Goal: Information Seeking & Learning: Check status

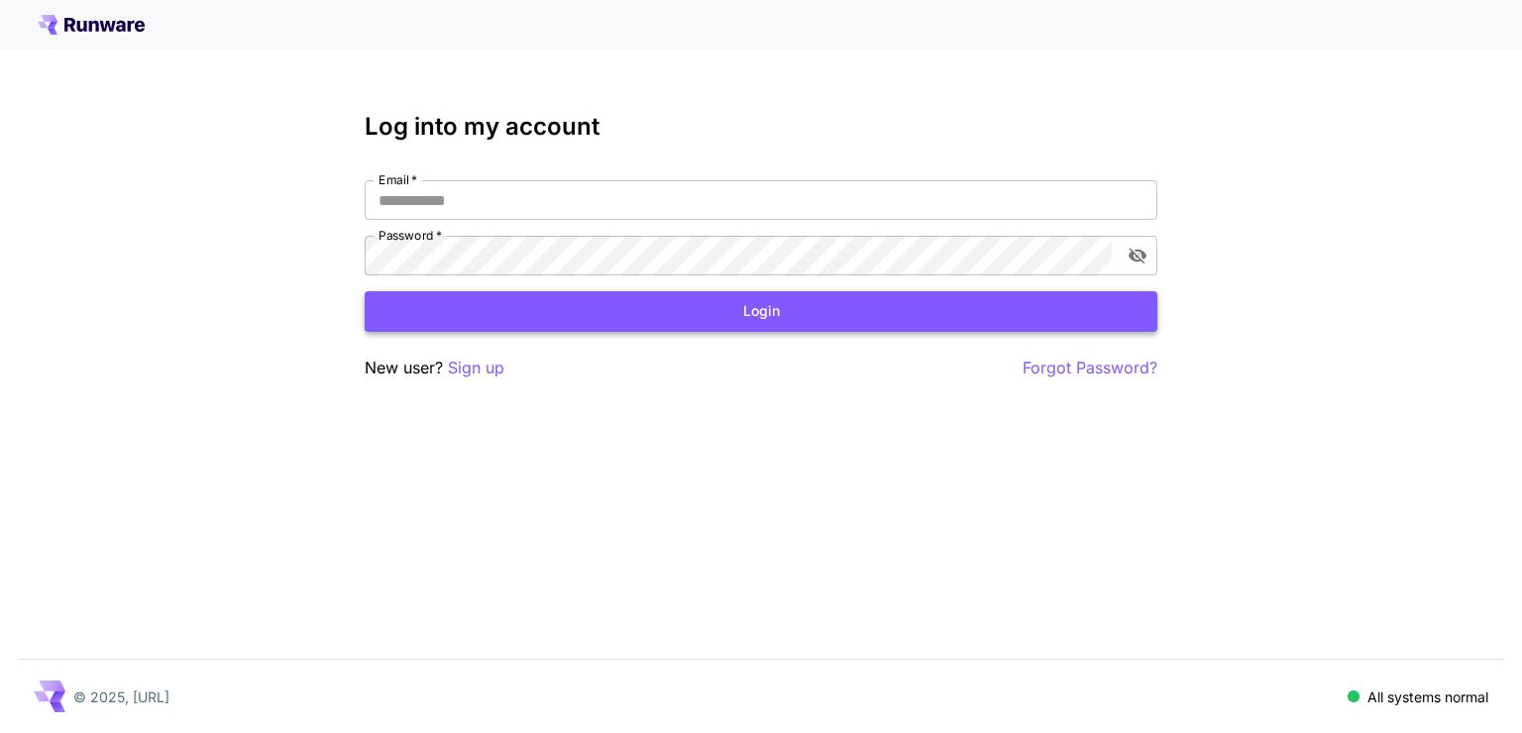
type input "**********"
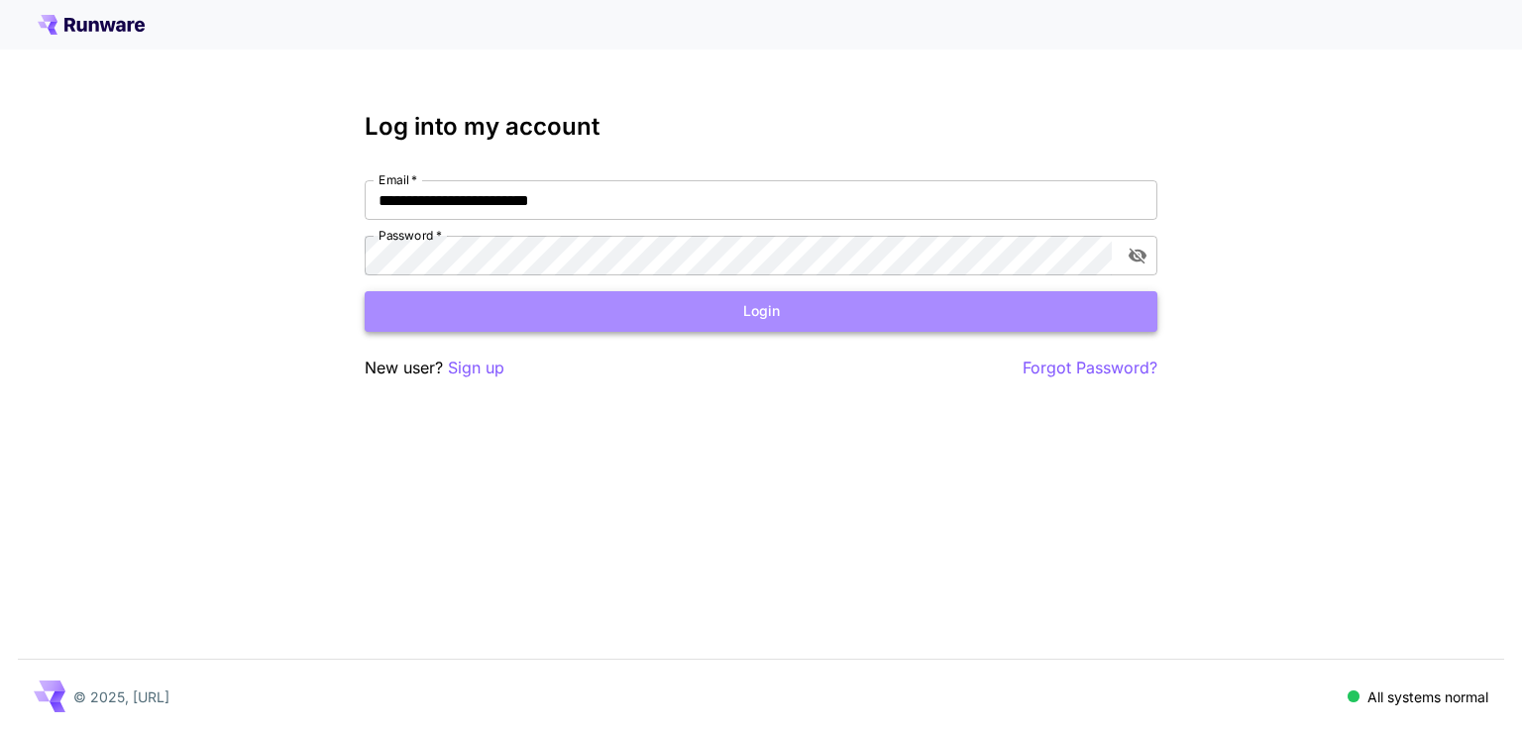
click at [939, 304] on button "Login" at bounding box center [761, 311] width 793 height 41
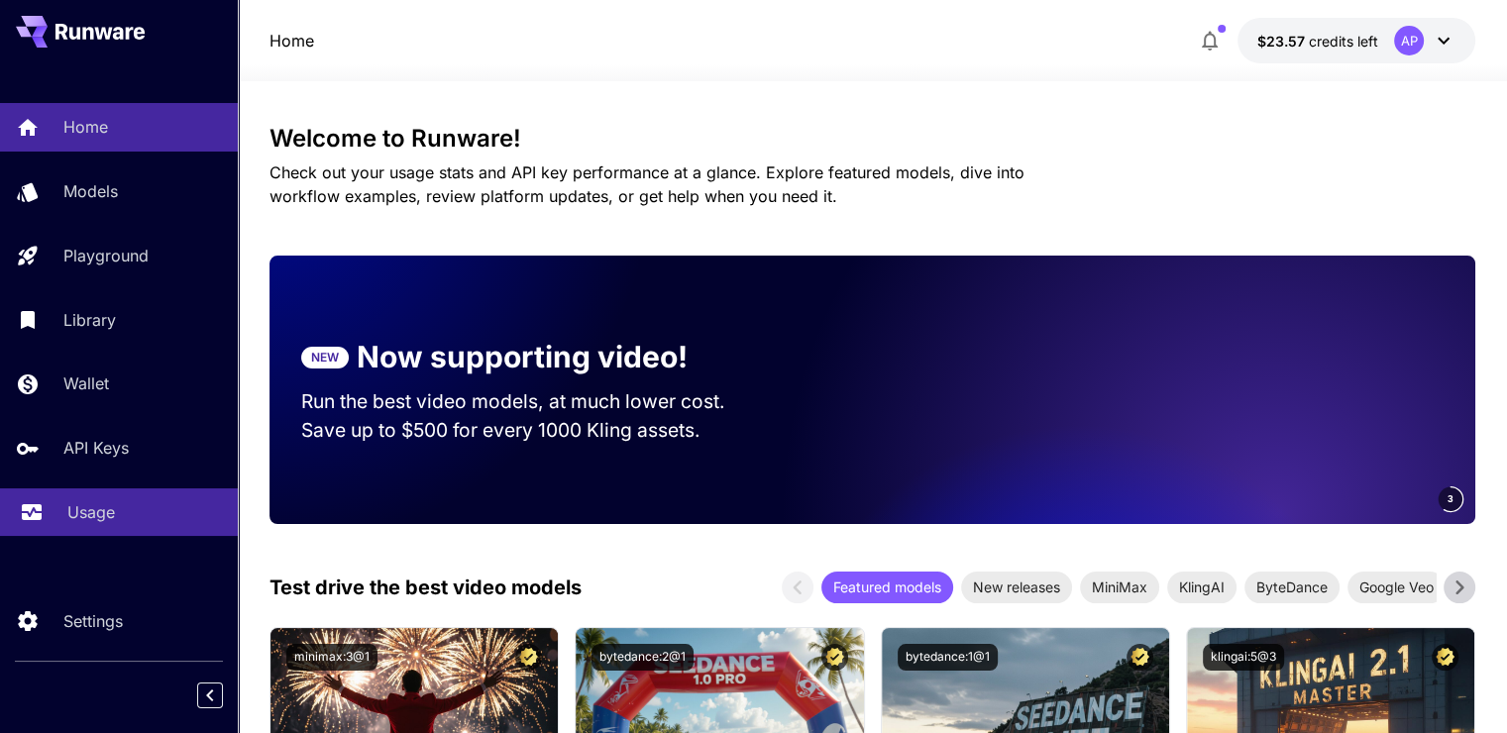
click at [135, 511] on div "Usage" at bounding box center [144, 512] width 155 height 24
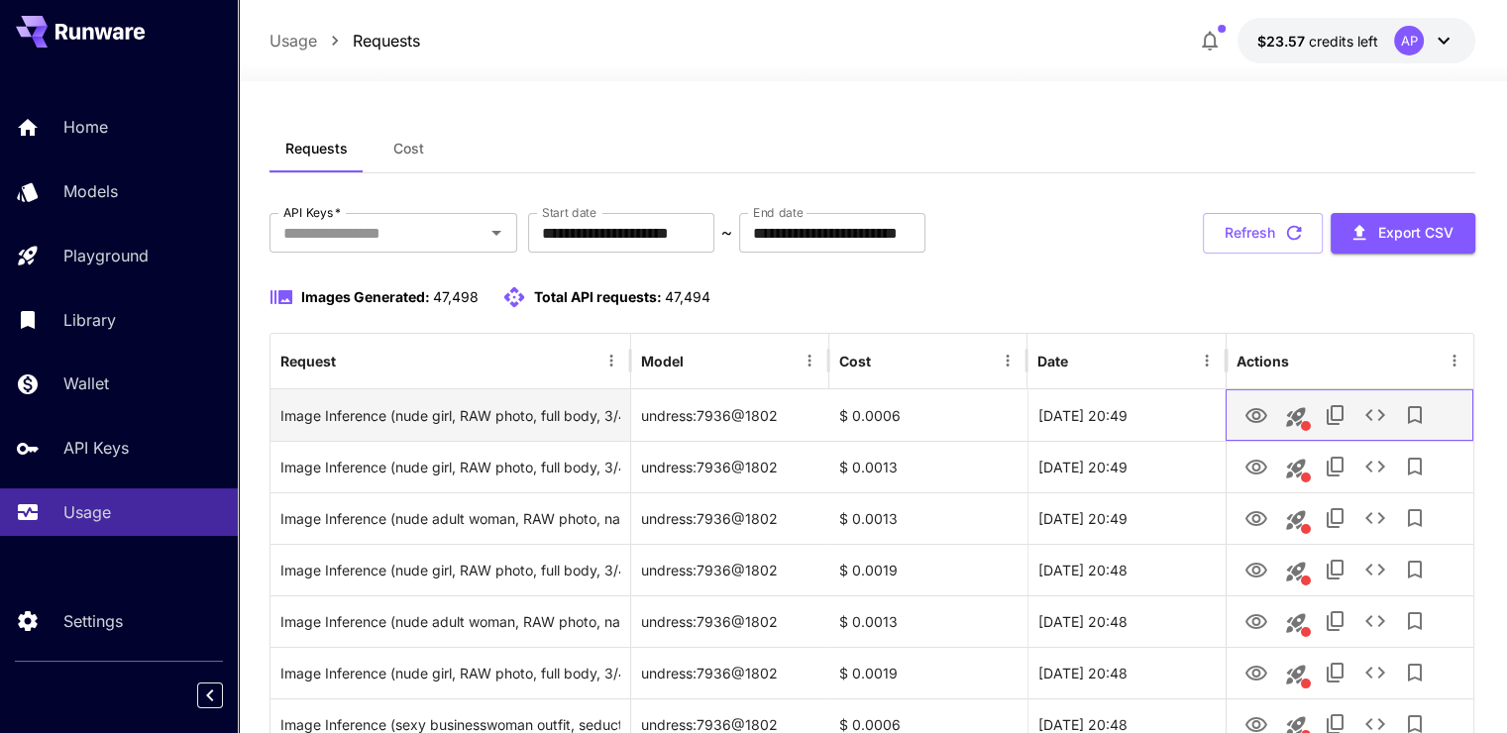
click at [1235, 412] on div at bounding box center [1350, 415] width 248 height 52
click at [1244, 412] on button "View Image" at bounding box center [1257, 414] width 40 height 41
click at [1255, 424] on icon "View Image" at bounding box center [1257, 416] width 24 height 24
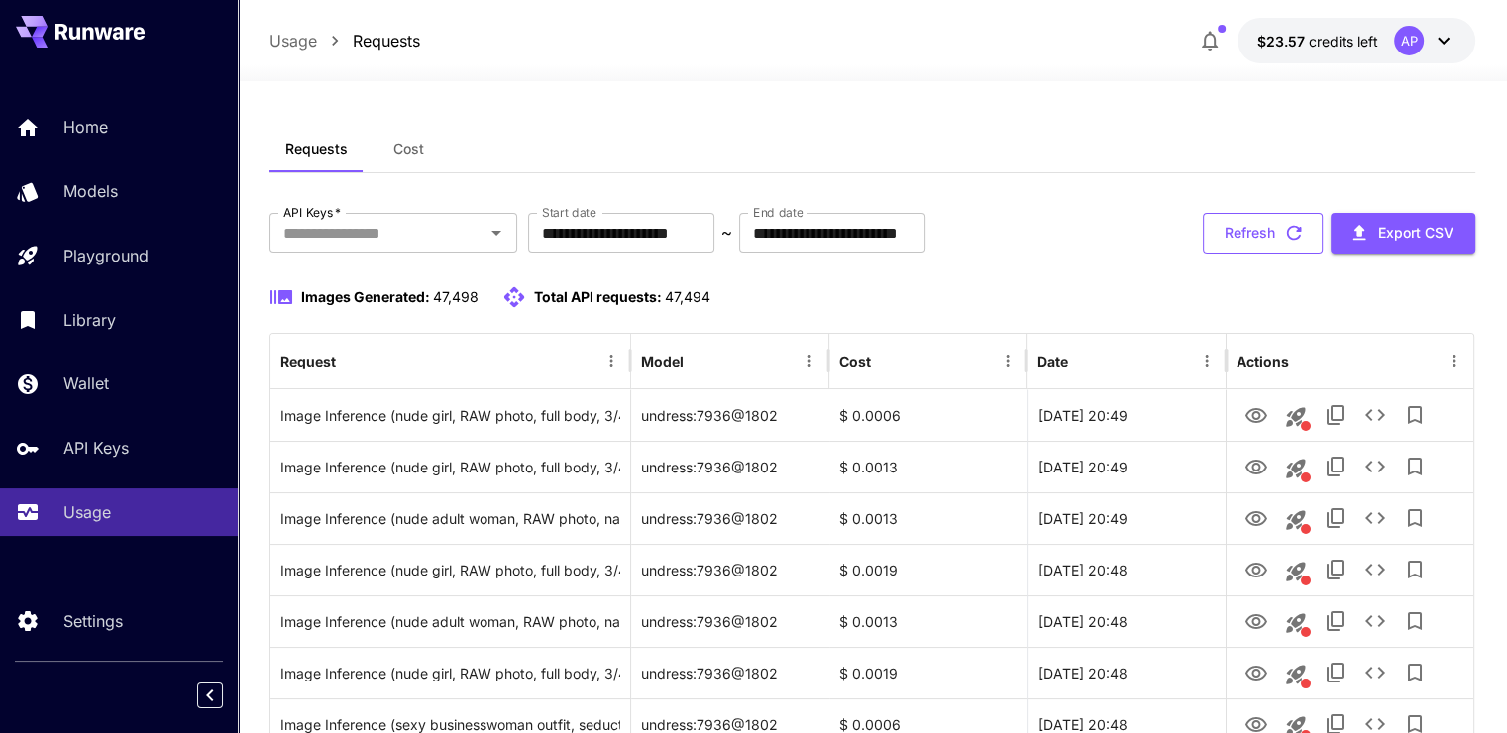
click at [1257, 222] on button "Refresh" at bounding box center [1263, 233] width 120 height 41
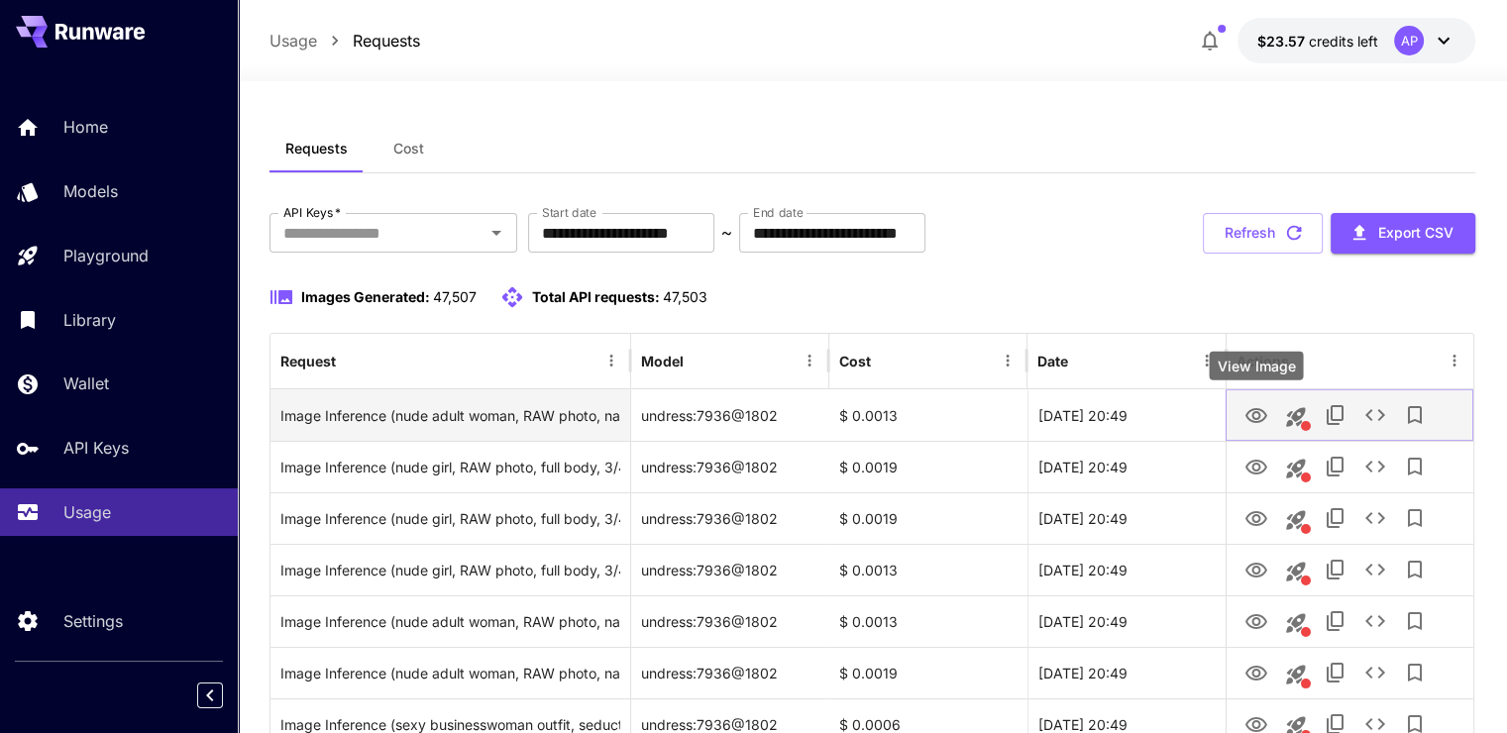
click at [1240, 412] on button "View Image" at bounding box center [1257, 414] width 40 height 41
click at [1240, 422] on button "View Image" at bounding box center [1257, 414] width 40 height 41
click at [1245, 396] on button "View Image" at bounding box center [1257, 414] width 40 height 41
click at [1251, 412] on icon "View Image" at bounding box center [1257, 416] width 24 height 24
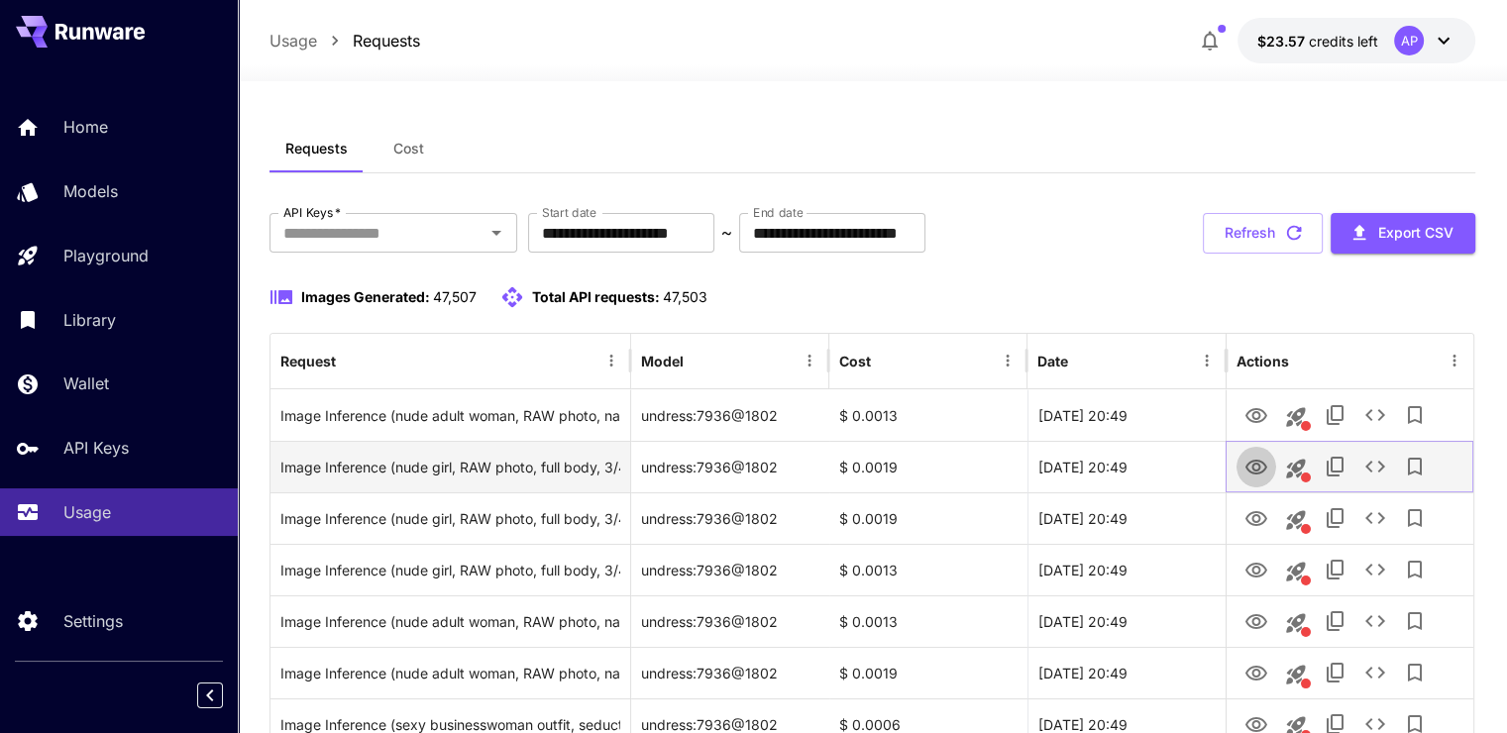
click at [1258, 467] on icon "View Image" at bounding box center [1257, 467] width 22 height 15
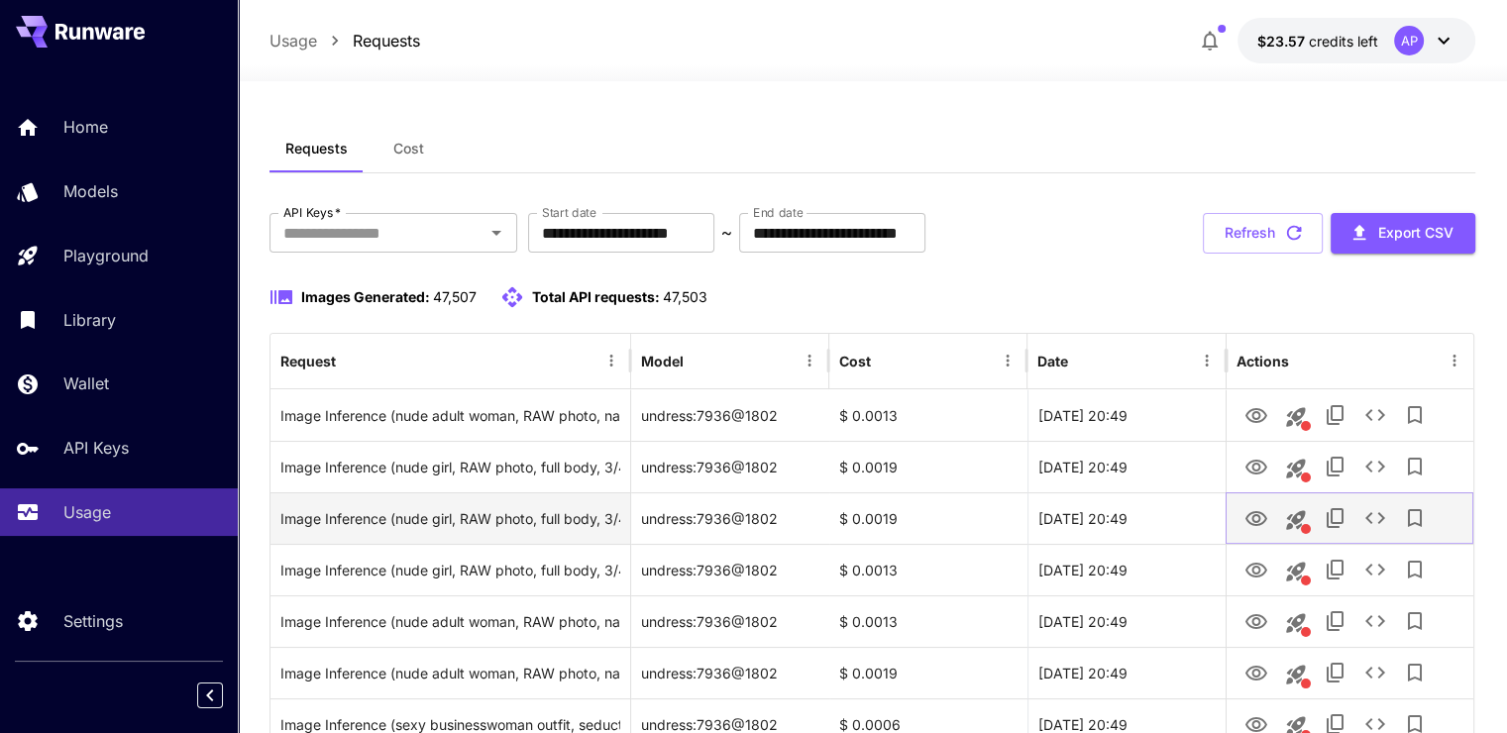
click at [1252, 519] on icon "View Image" at bounding box center [1257, 518] width 22 height 15
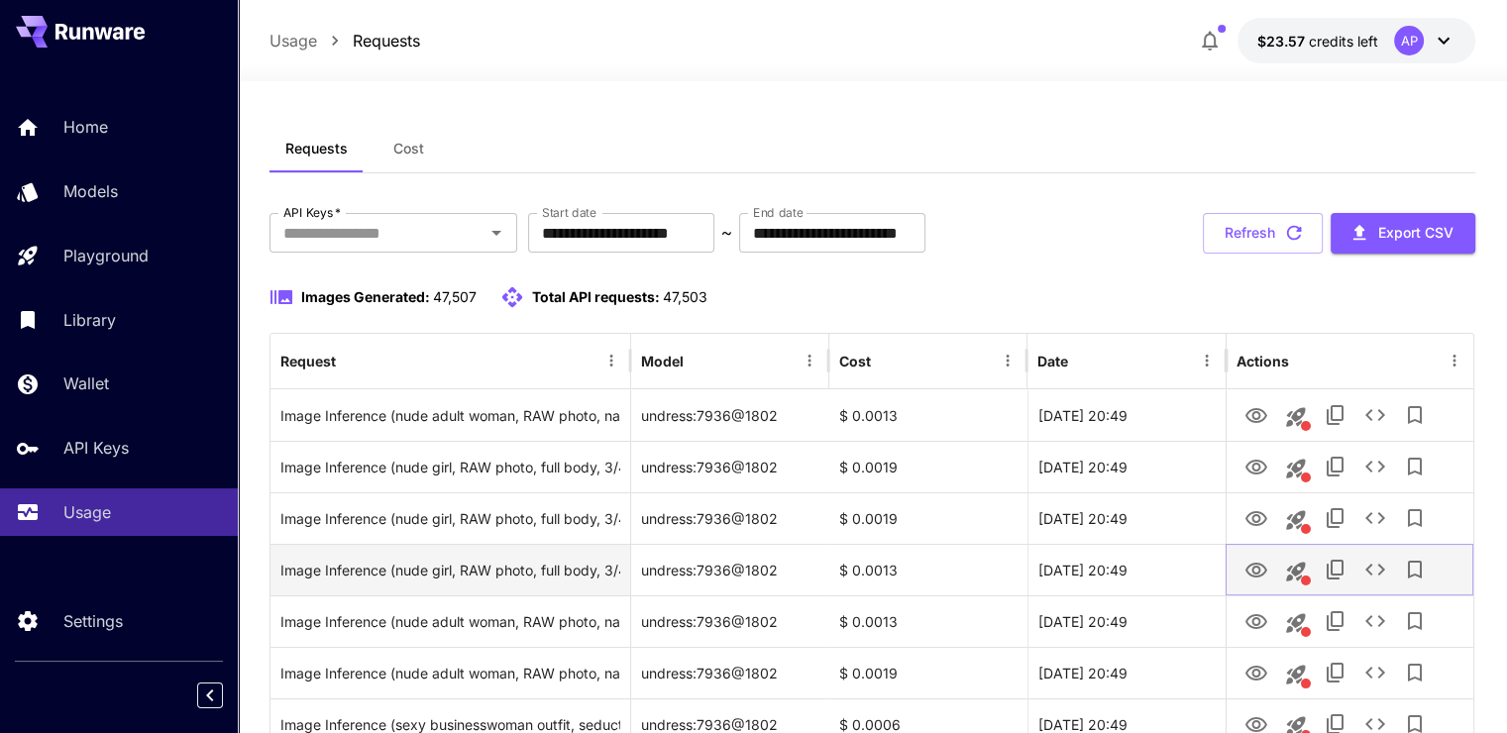
click at [1256, 570] on icon "View Image" at bounding box center [1257, 571] width 24 height 24
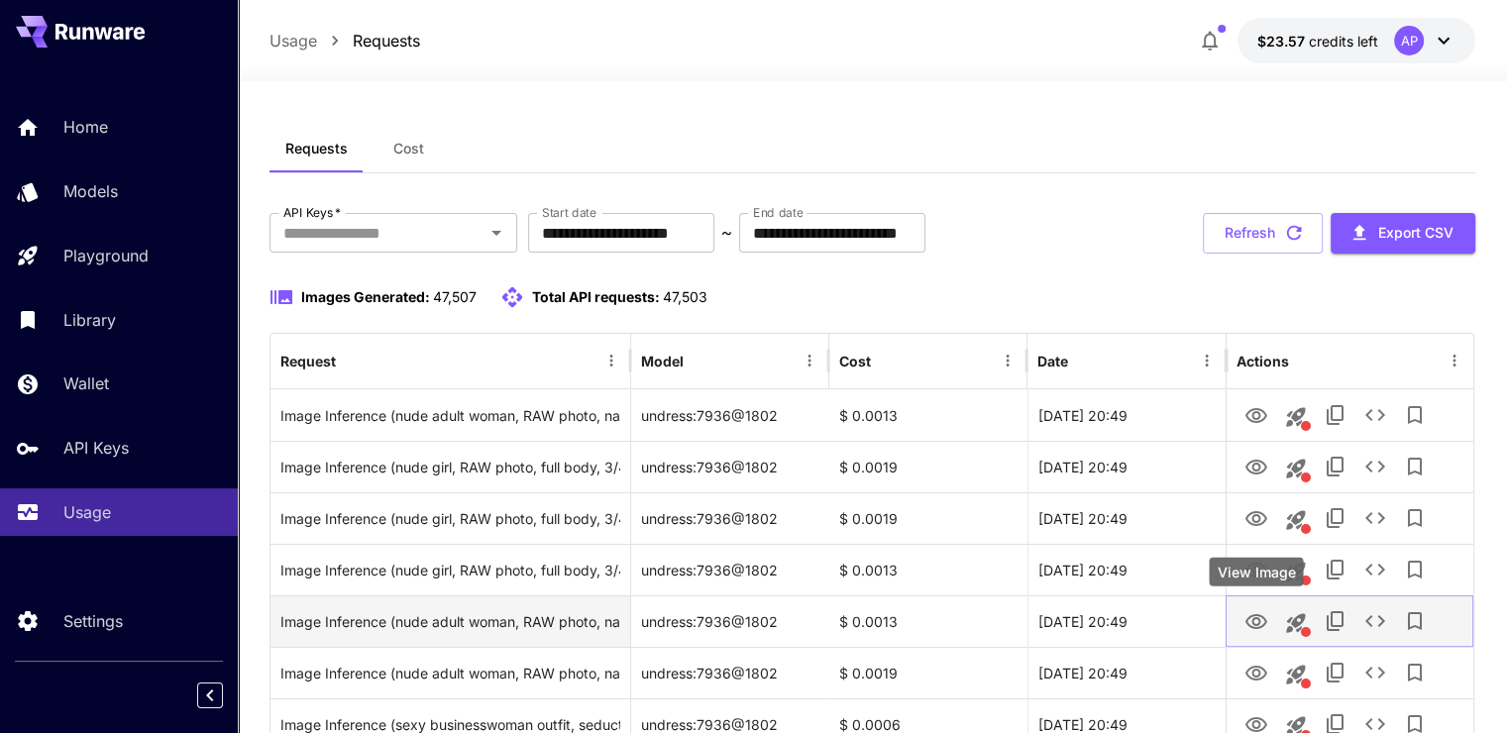
click at [1255, 618] on icon "View Image" at bounding box center [1257, 621] width 22 height 15
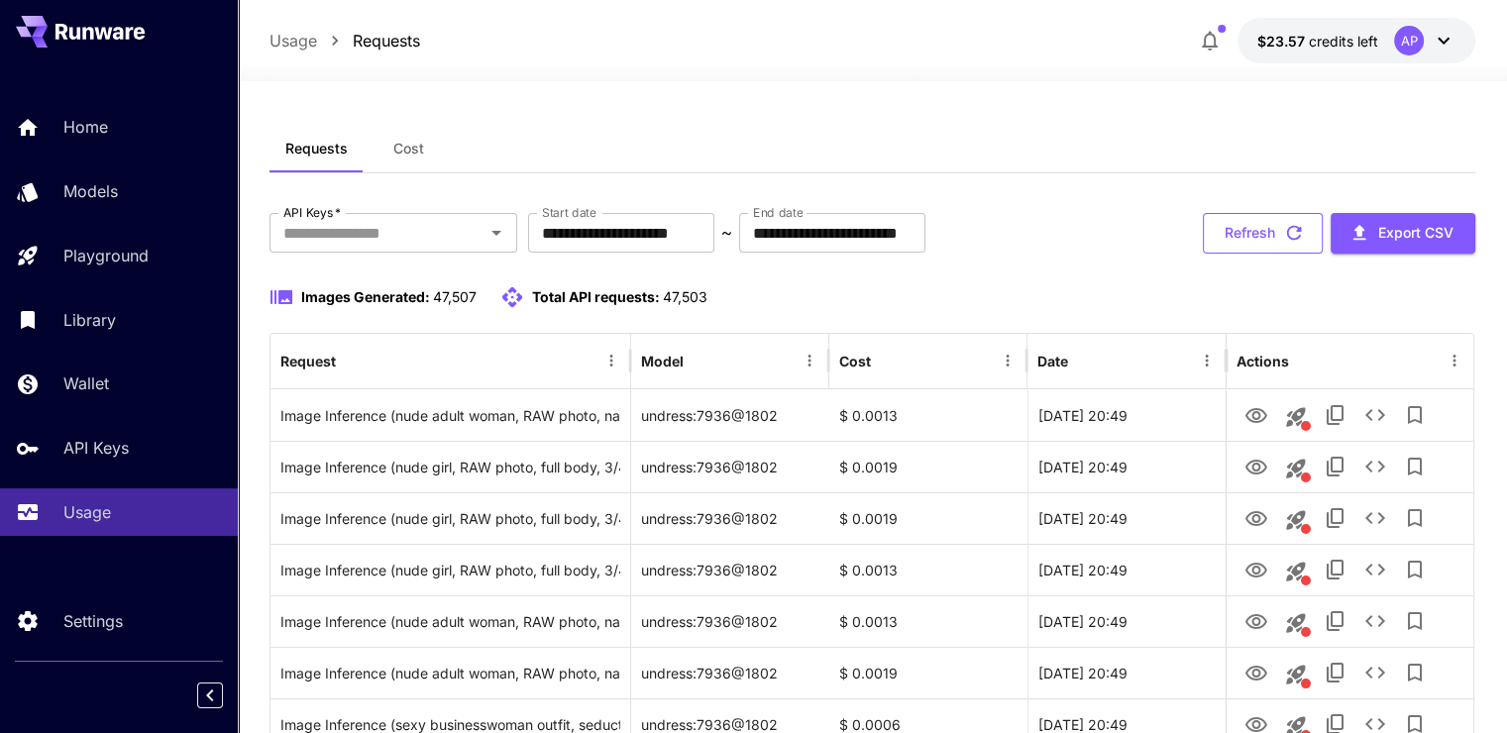
click at [1287, 236] on icon "button" at bounding box center [1294, 233] width 15 height 15
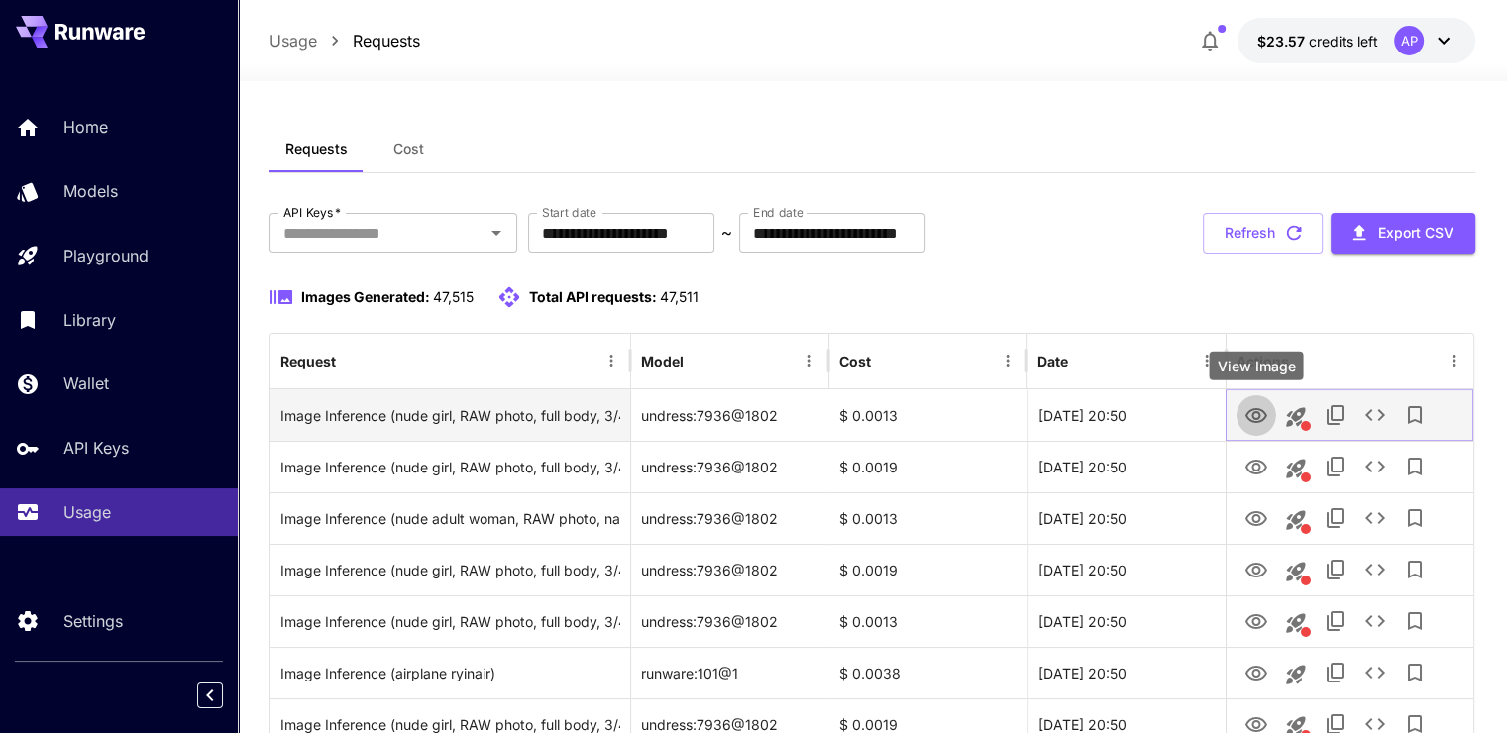
click at [1252, 413] on icon "View Image" at bounding box center [1257, 415] width 22 height 15
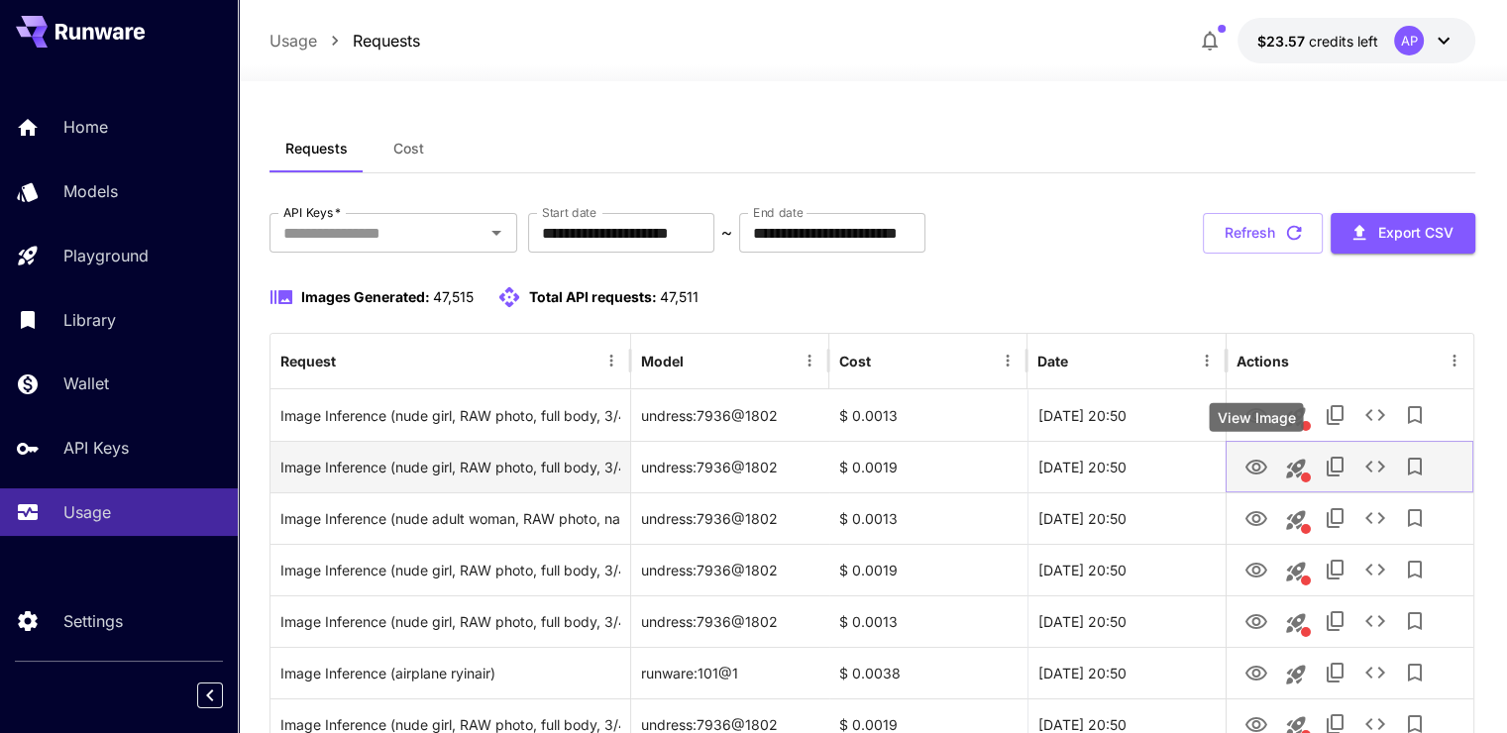
click at [1267, 459] on icon "View Image" at bounding box center [1257, 468] width 24 height 24
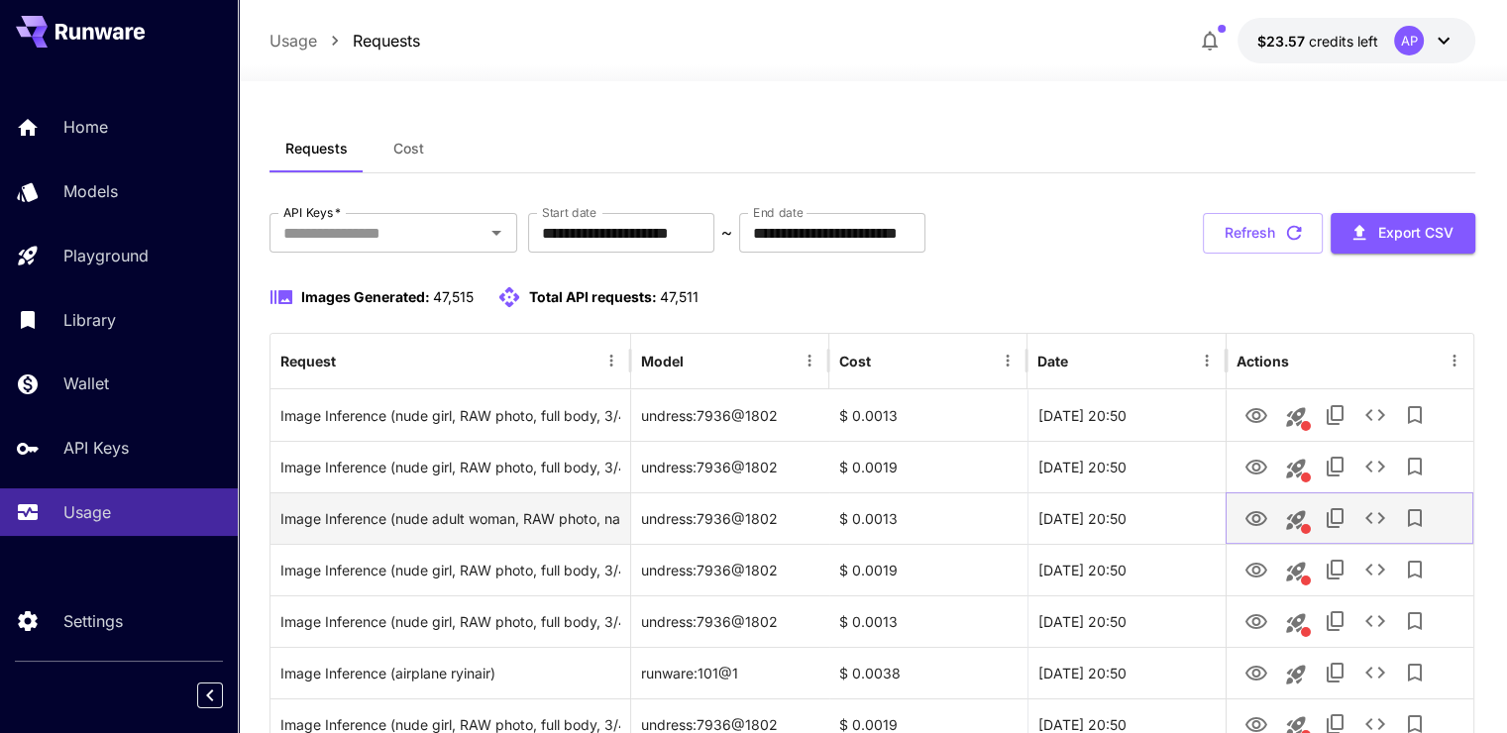
click at [1257, 523] on icon "View Image" at bounding box center [1257, 518] width 22 height 15
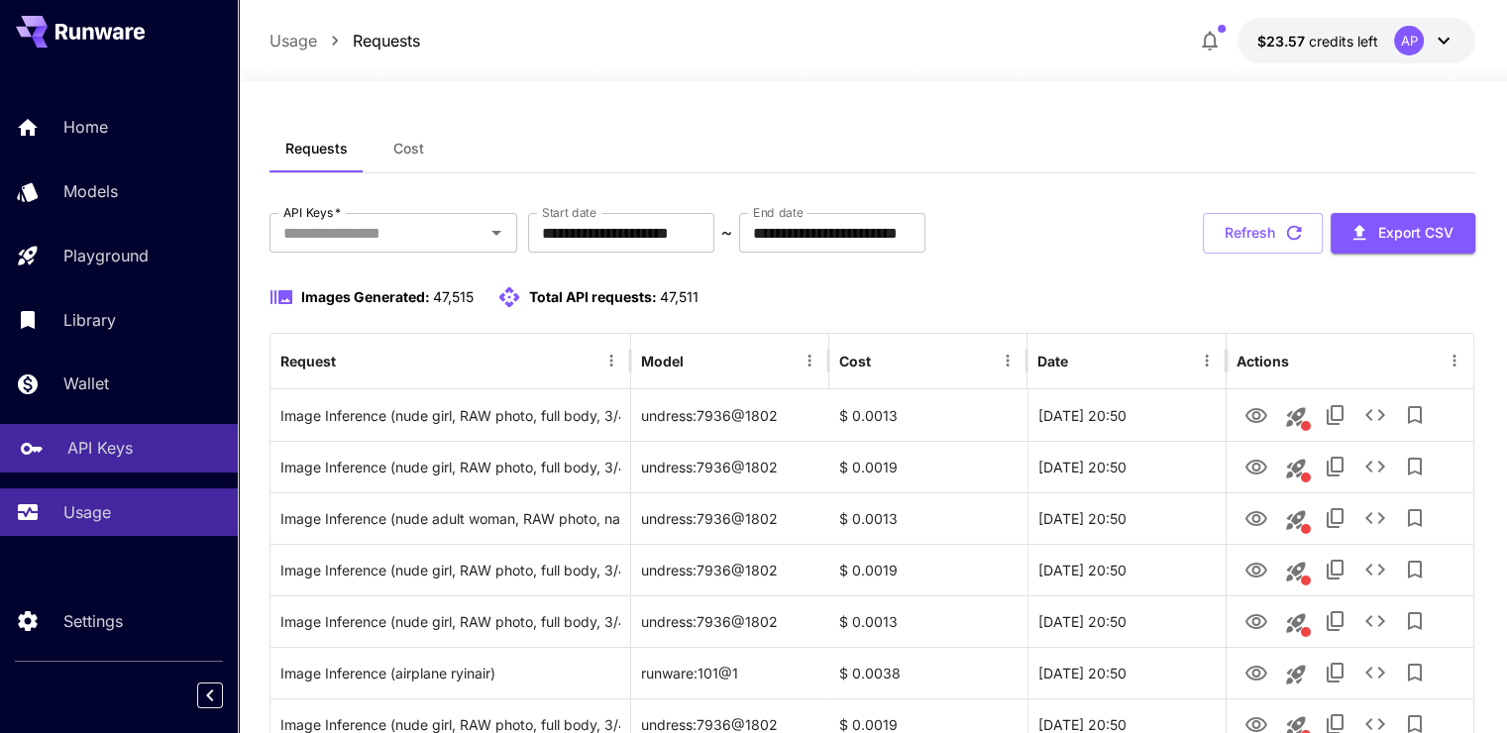
click at [87, 460] on p "API Keys" at bounding box center [99, 448] width 65 height 24
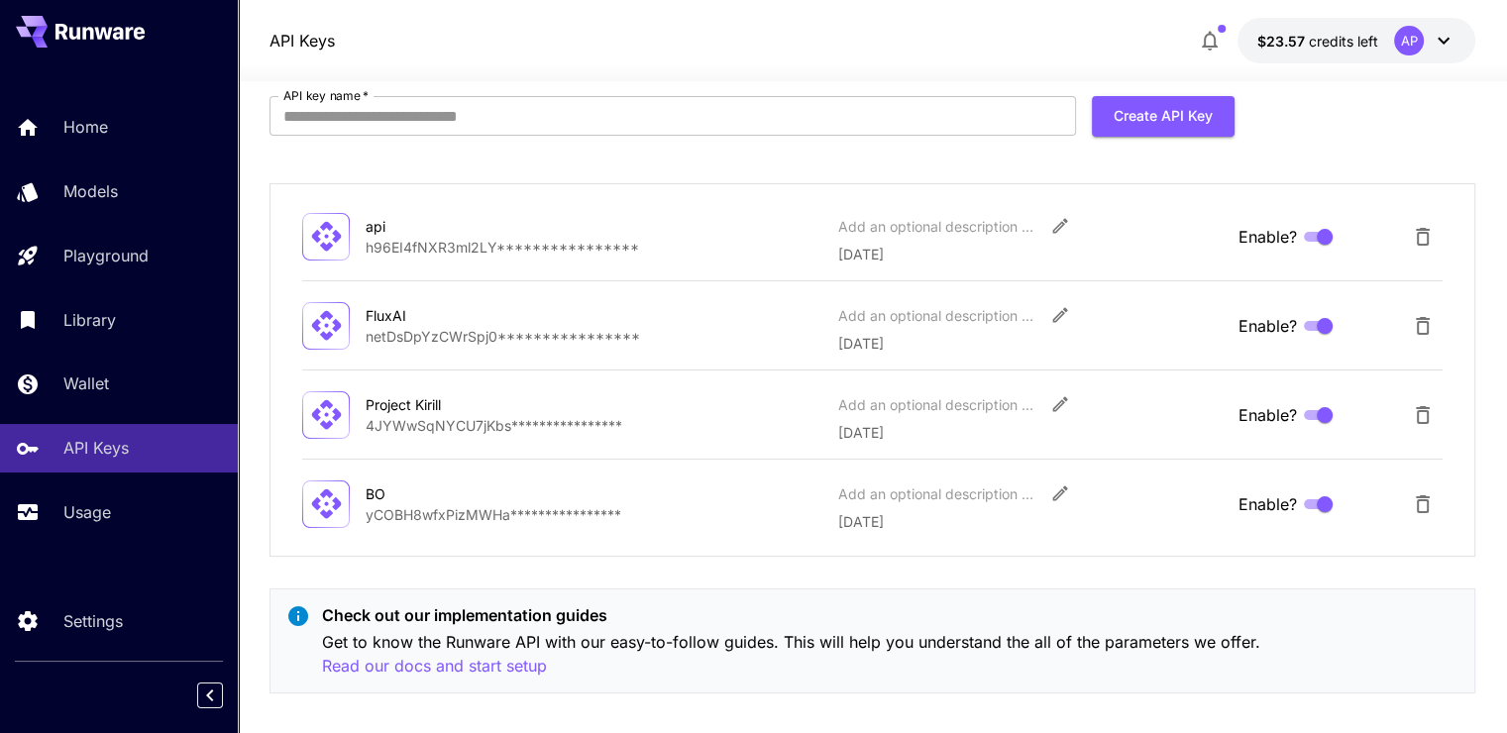
scroll to position [163, 0]
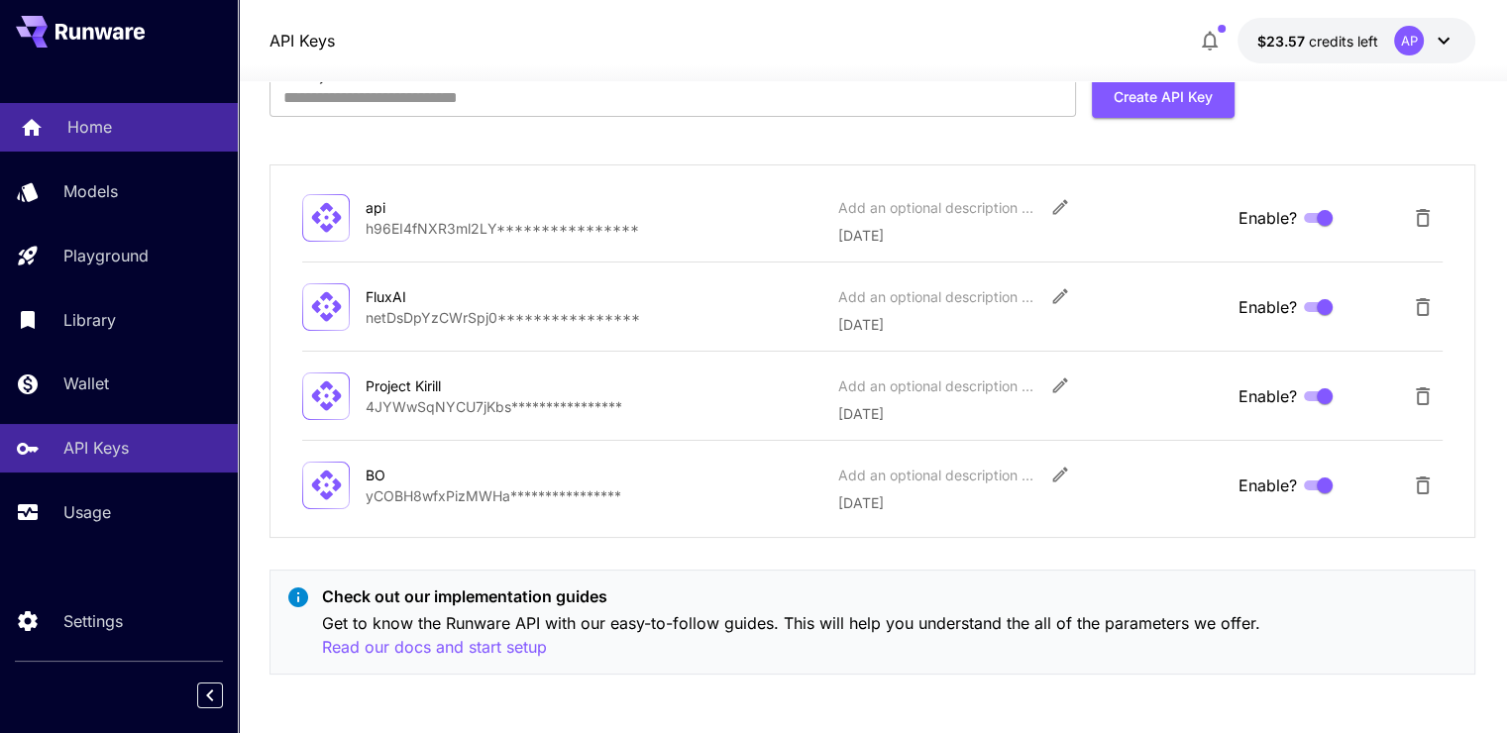
click at [159, 125] on div "Home" at bounding box center [144, 127] width 155 height 24
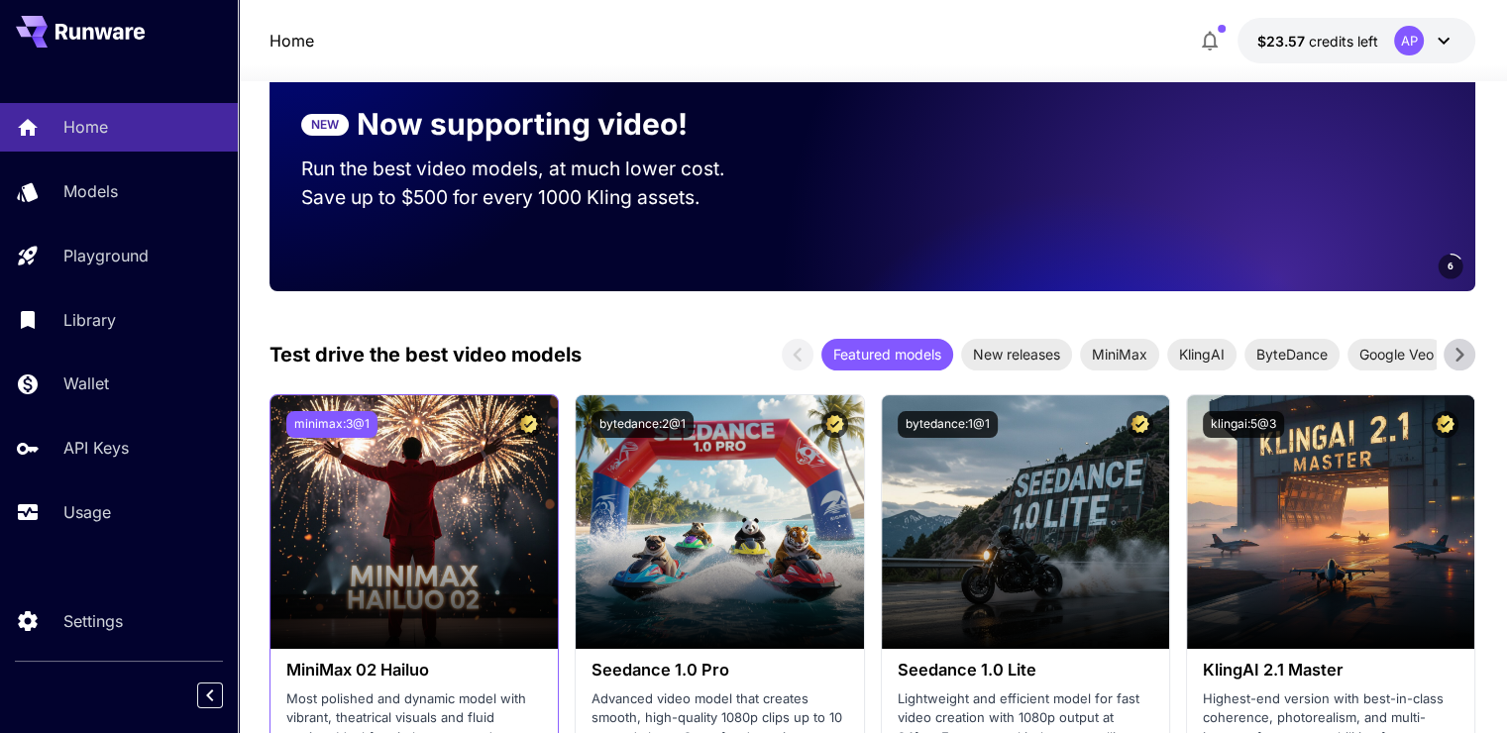
scroll to position [163, 0]
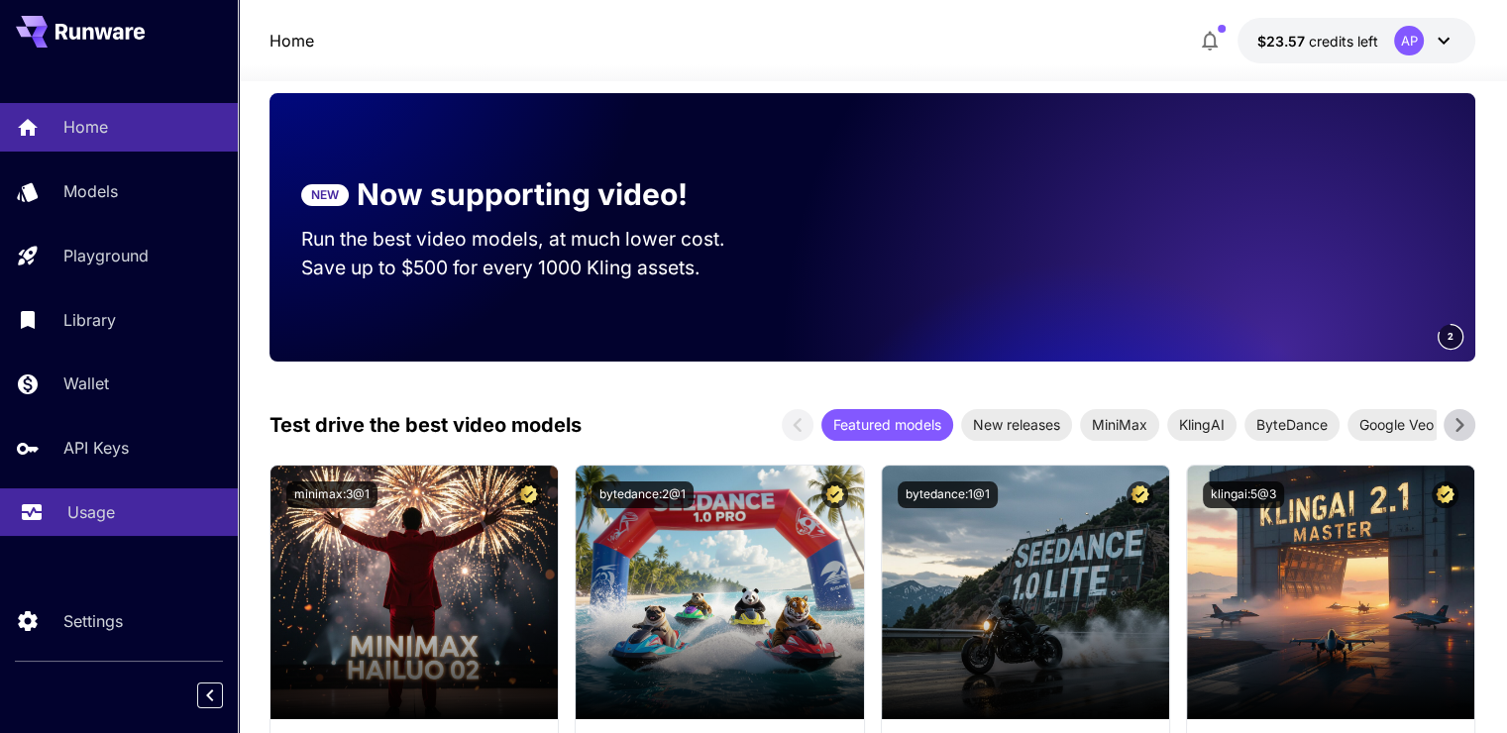
click at [115, 503] on link "Usage" at bounding box center [119, 513] width 238 height 49
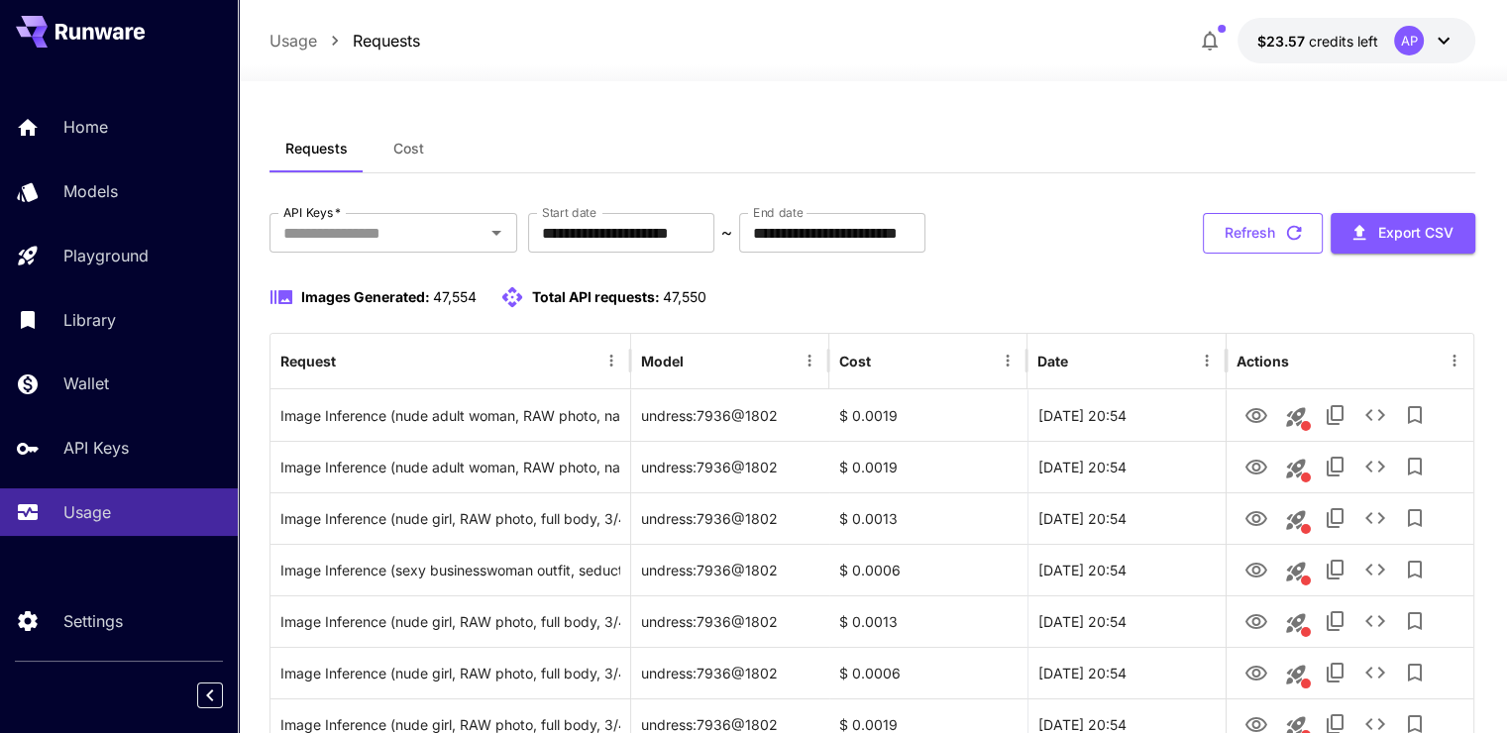
click at [1292, 250] on button "Refresh" at bounding box center [1263, 233] width 120 height 41
click at [1287, 219] on button "Refresh" at bounding box center [1263, 233] width 120 height 41
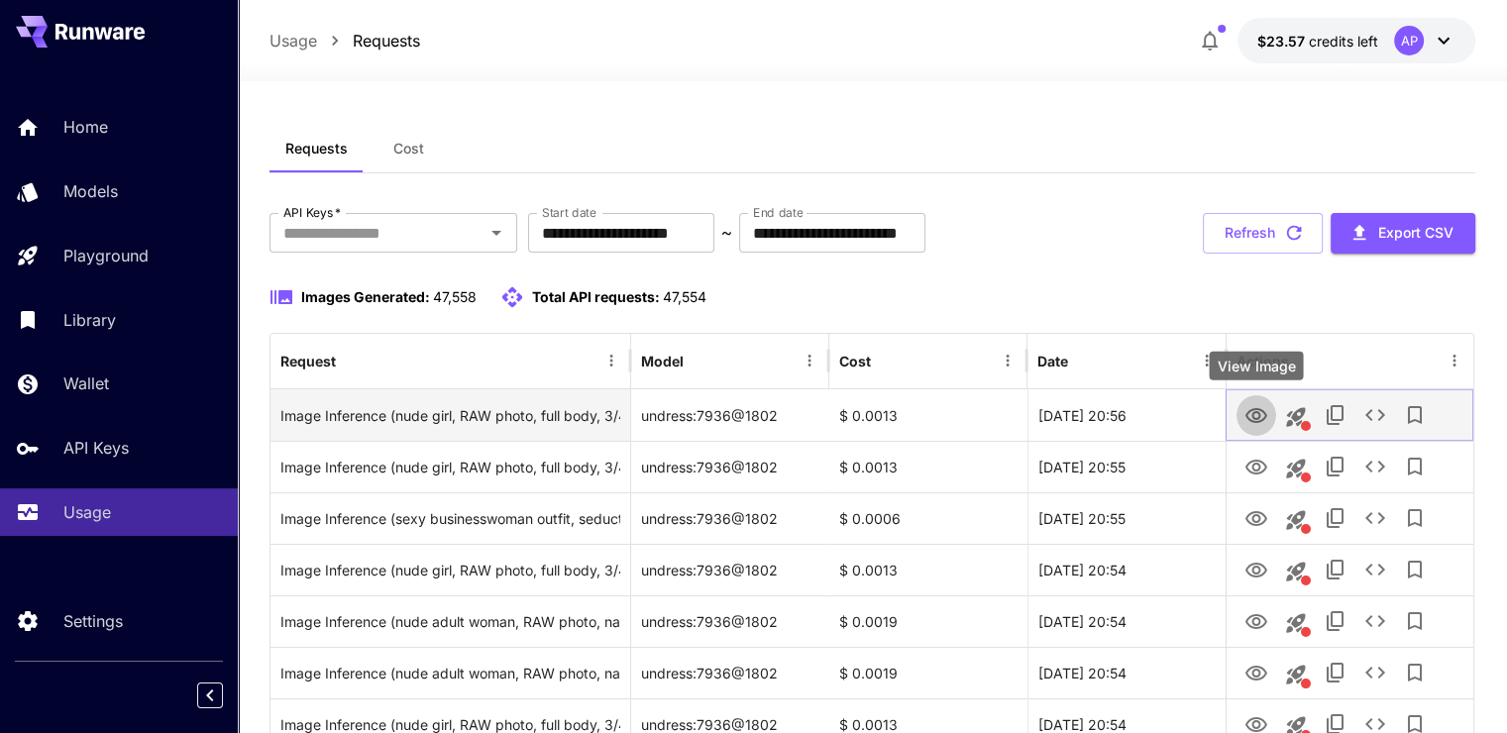
click at [1251, 414] on icon "View Image" at bounding box center [1257, 415] width 22 height 15
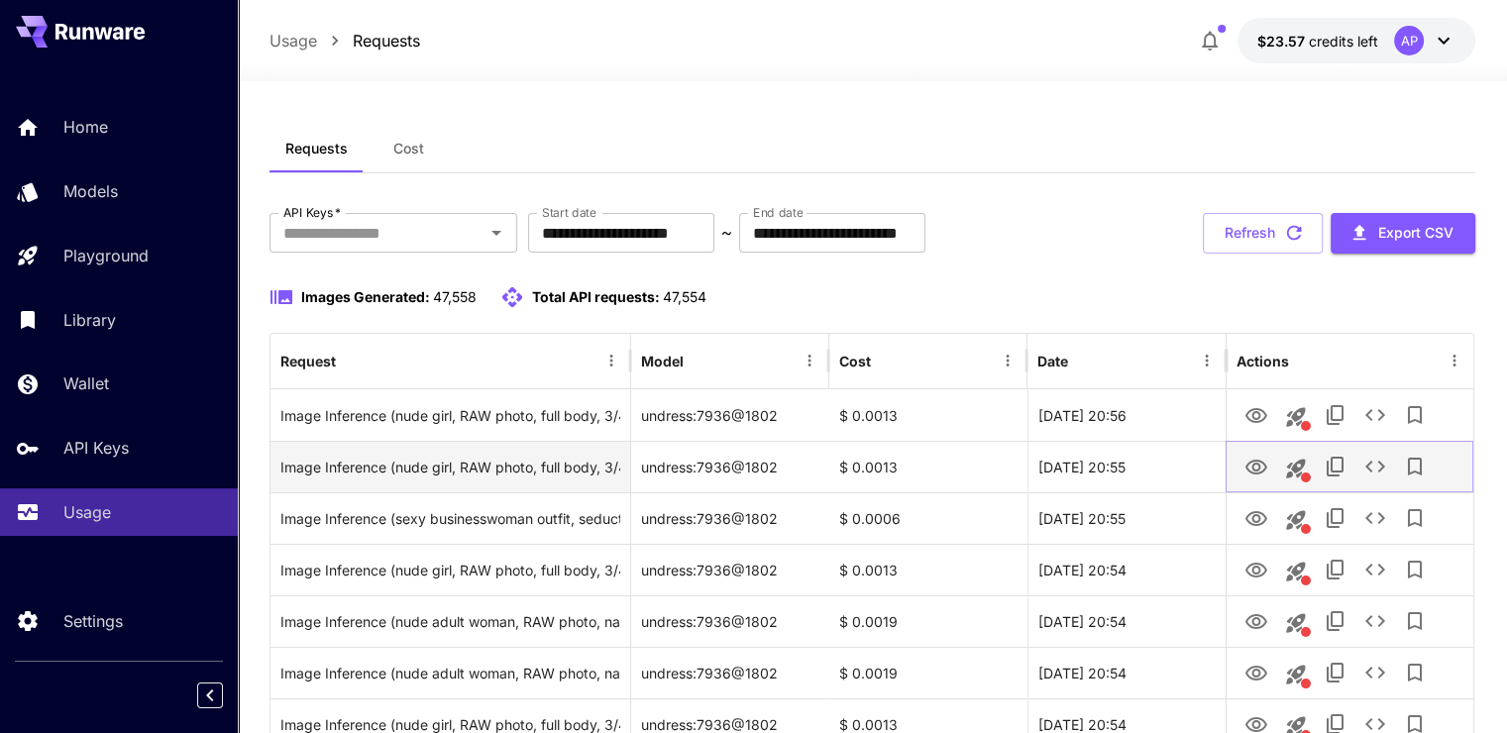
click at [1259, 450] on button "View Image" at bounding box center [1257, 466] width 40 height 41
click at [1259, 454] on link "View Image" at bounding box center [1257, 466] width 24 height 25
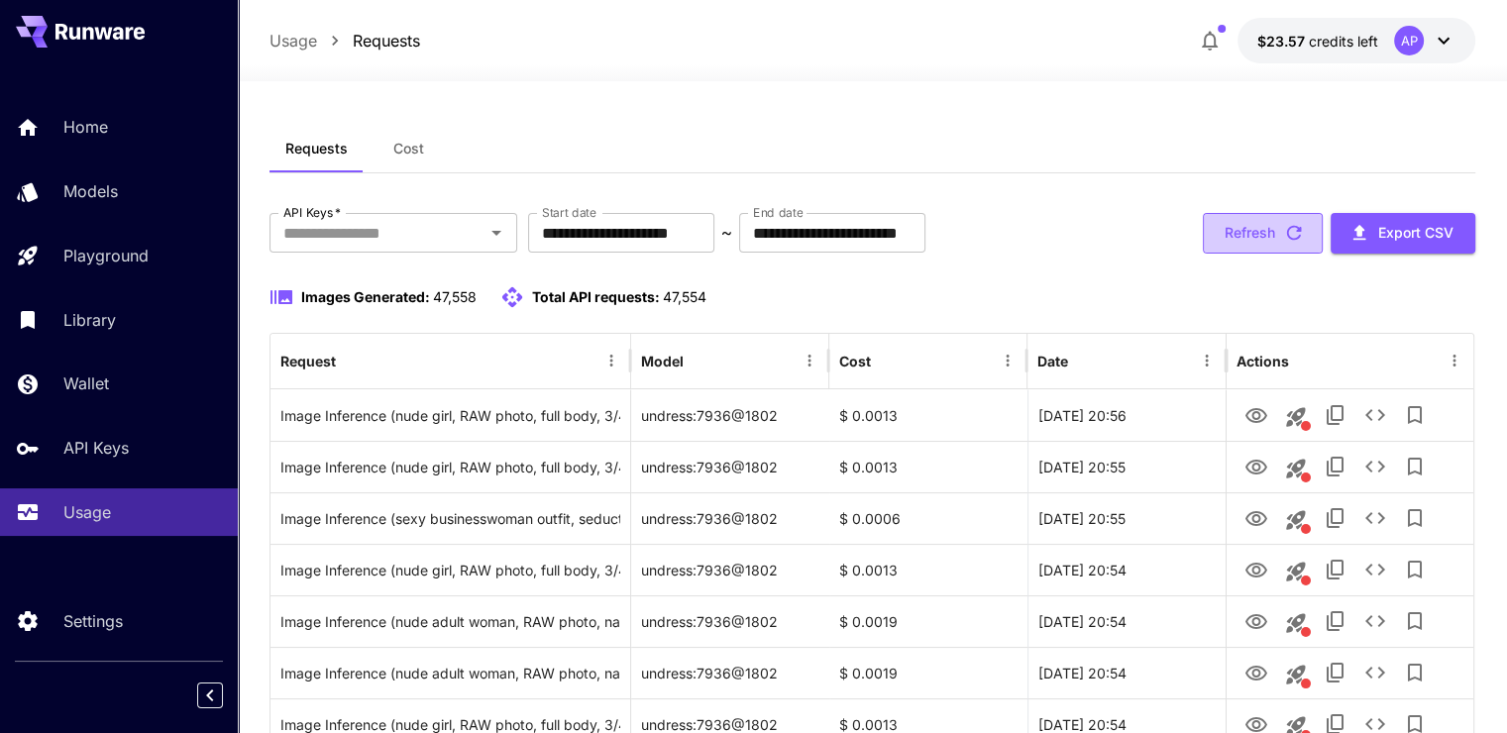
click at [1249, 234] on button "Refresh" at bounding box center [1263, 233] width 120 height 41
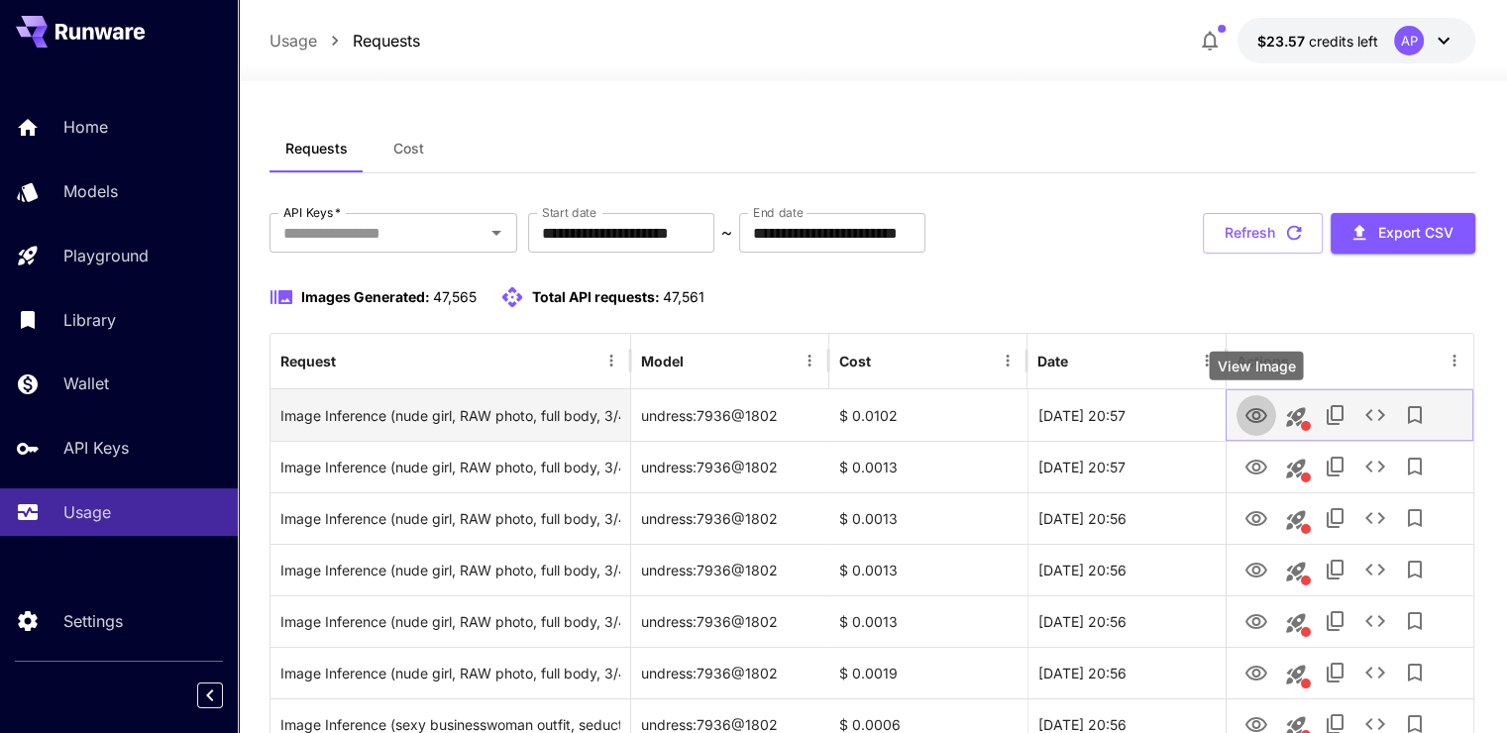
click at [1242, 420] on button "View Image" at bounding box center [1257, 414] width 40 height 41
click at [1272, 416] on button "View Image" at bounding box center [1257, 414] width 40 height 41
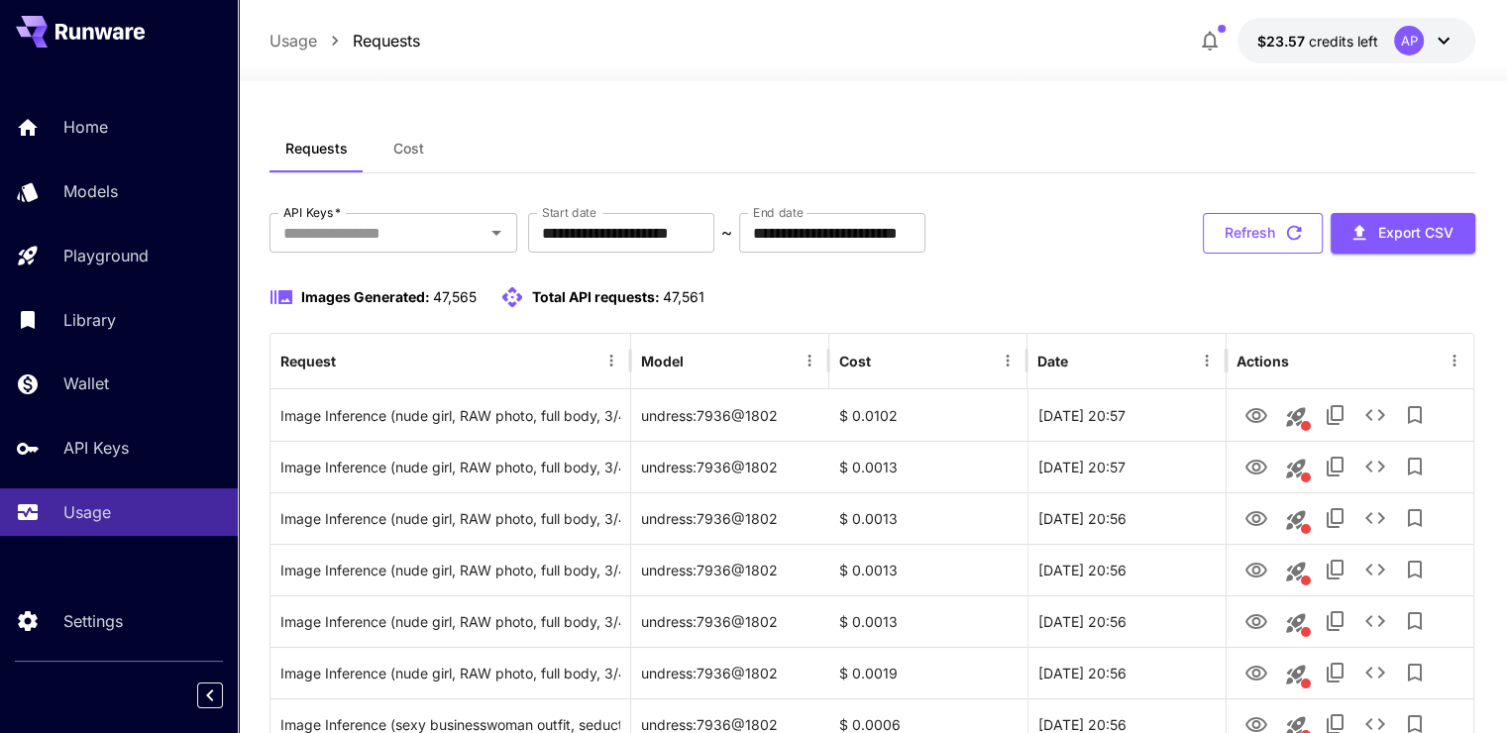
click at [1248, 230] on button "Refresh" at bounding box center [1263, 233] width 120 height 41
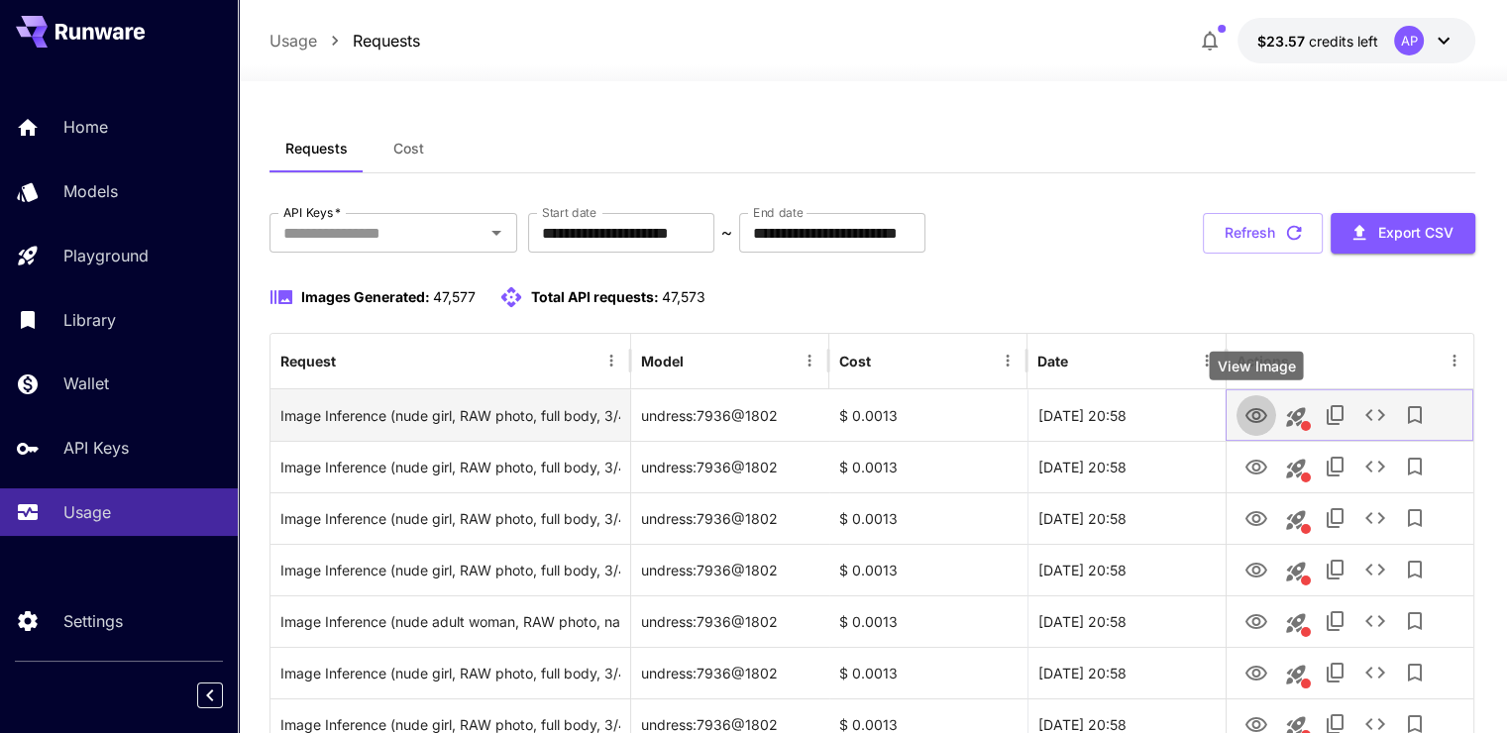
click at [1256, 408] on icon "View Image" at bounding box center [1257, 415] width 22 height 15
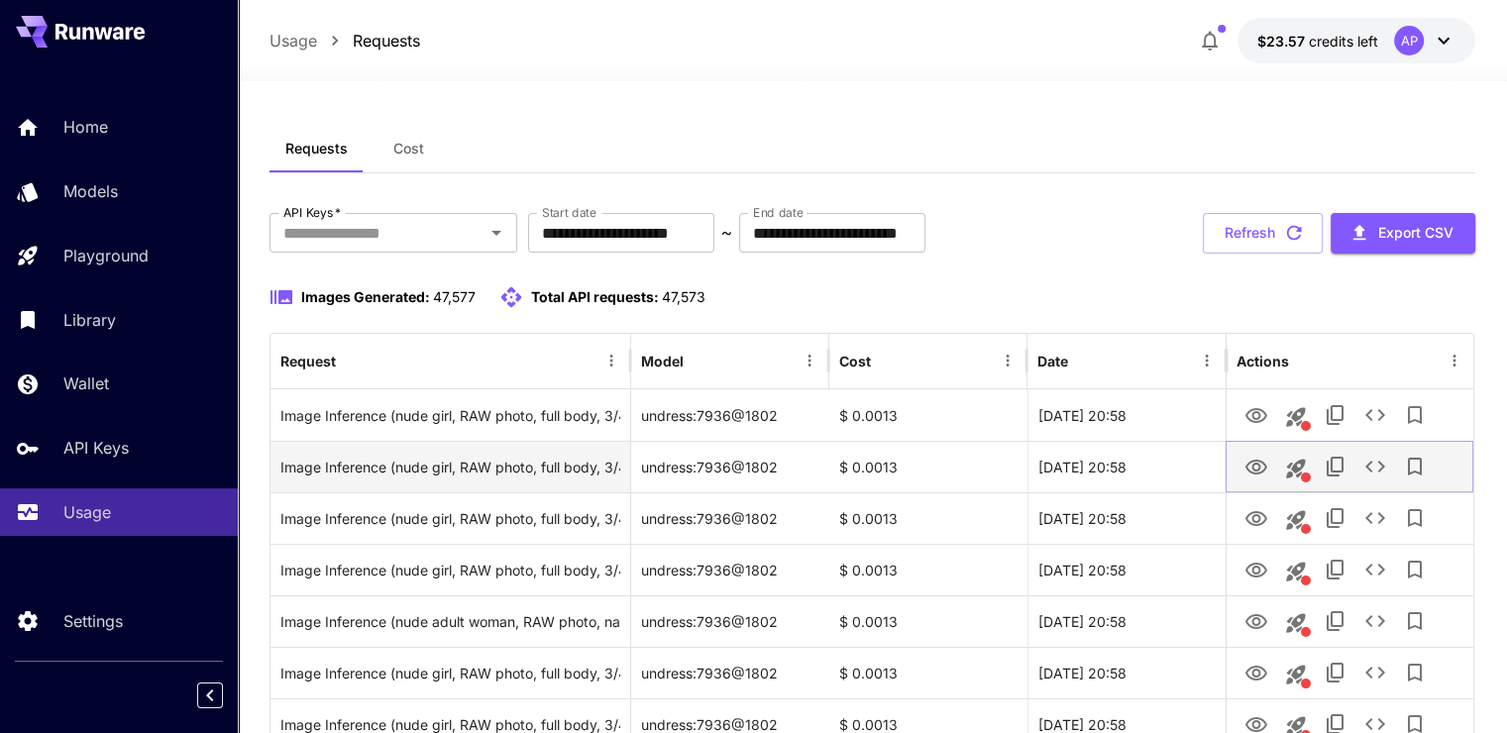
click at [1252, 471] on icon "View Image" at bounding box center [1257, 468] width 24 height 24
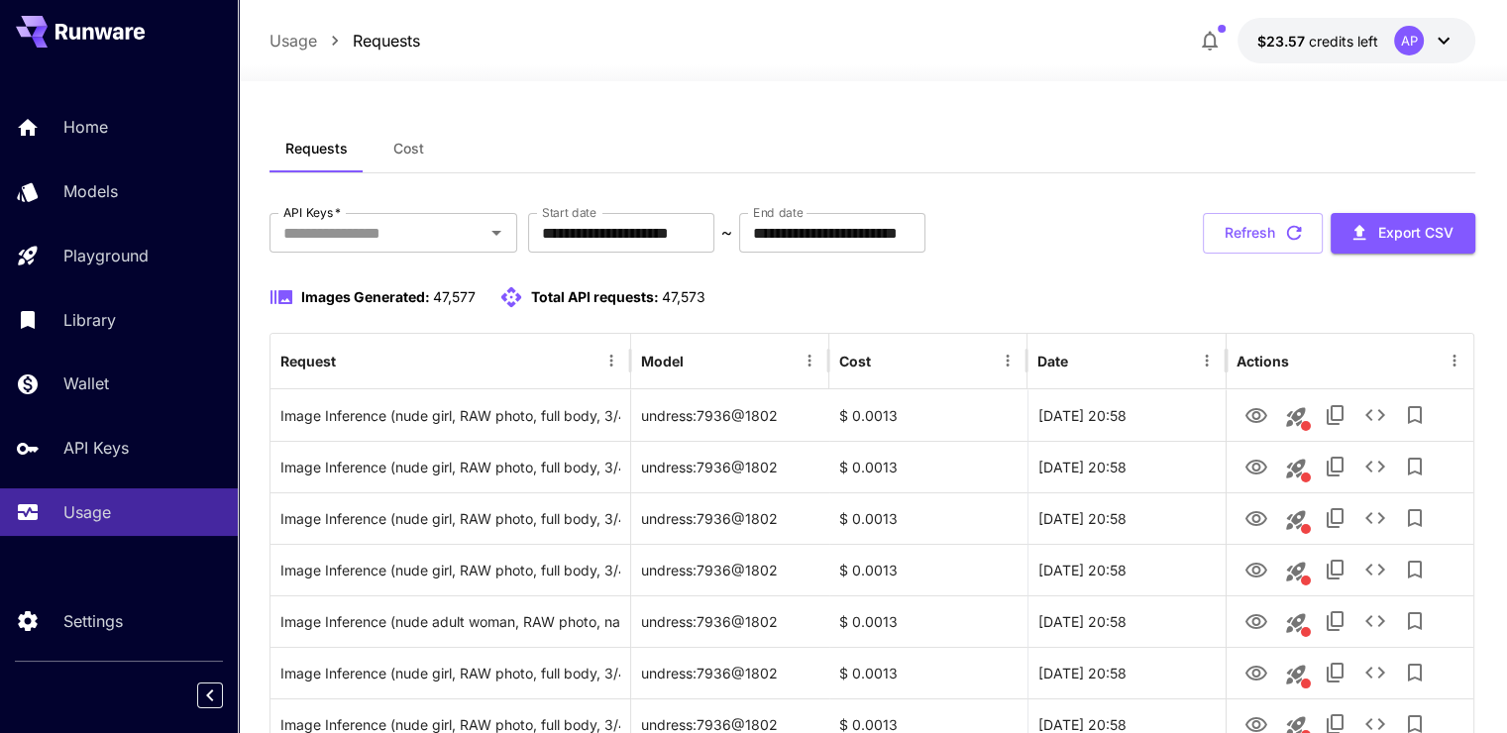
click at [1264, 219] on button "Refresh" at bounding box center [1263, 233] width 120 height 41
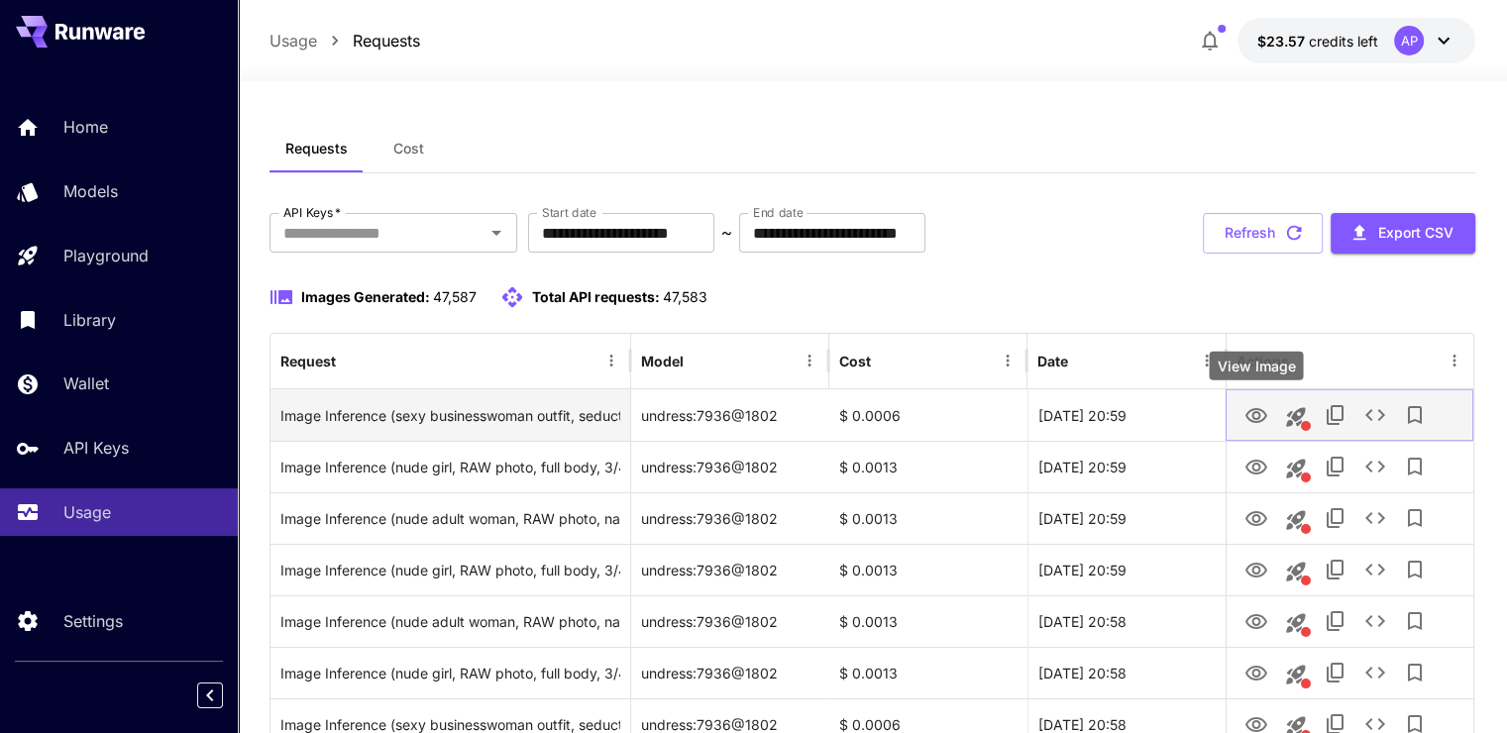
click at [1260, 416] on icon "View Image" at bounding box center [1257, 416] width 24 height 24
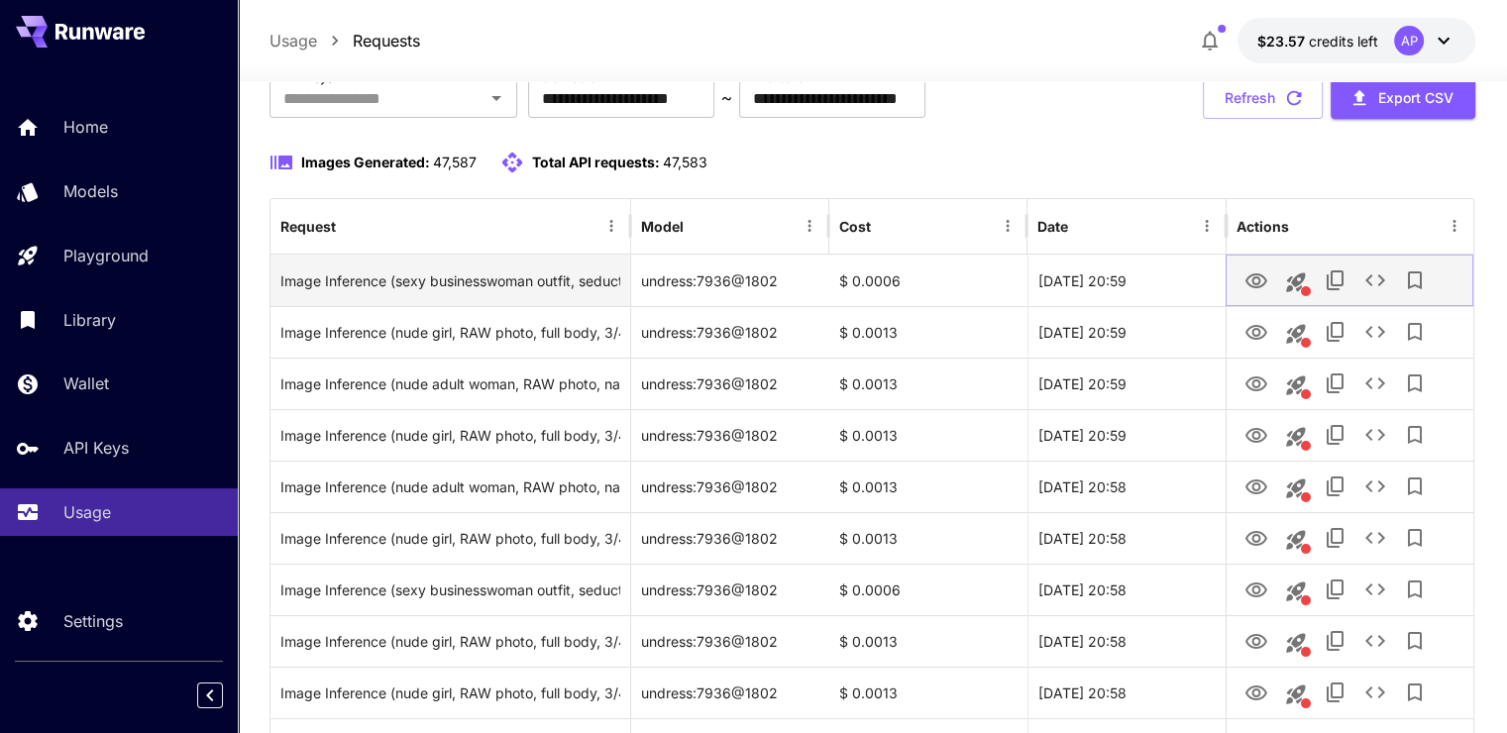
scroll to position [99, 0]
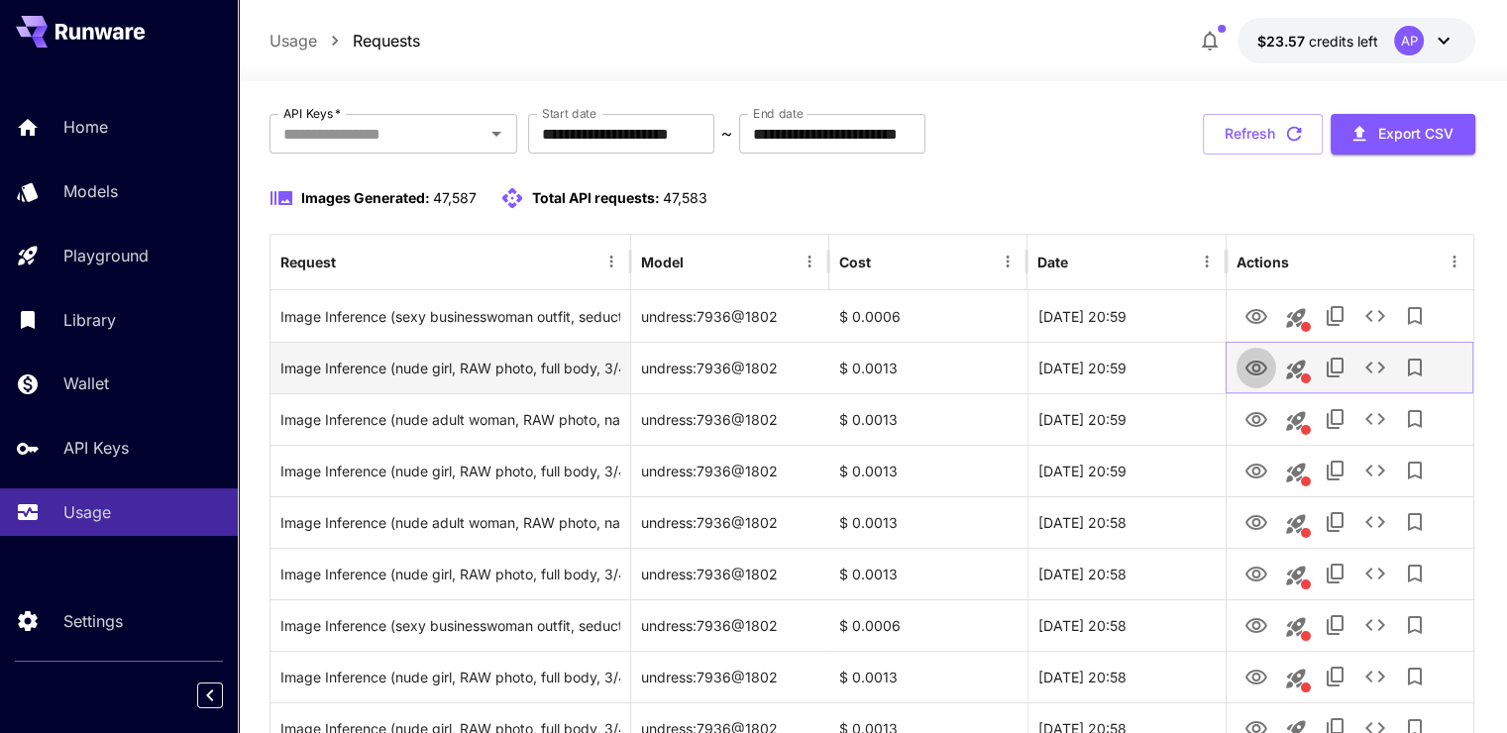
click at [1246, 367] on icon "View Image" at bounding box center [1257, 368] width 22 height 15
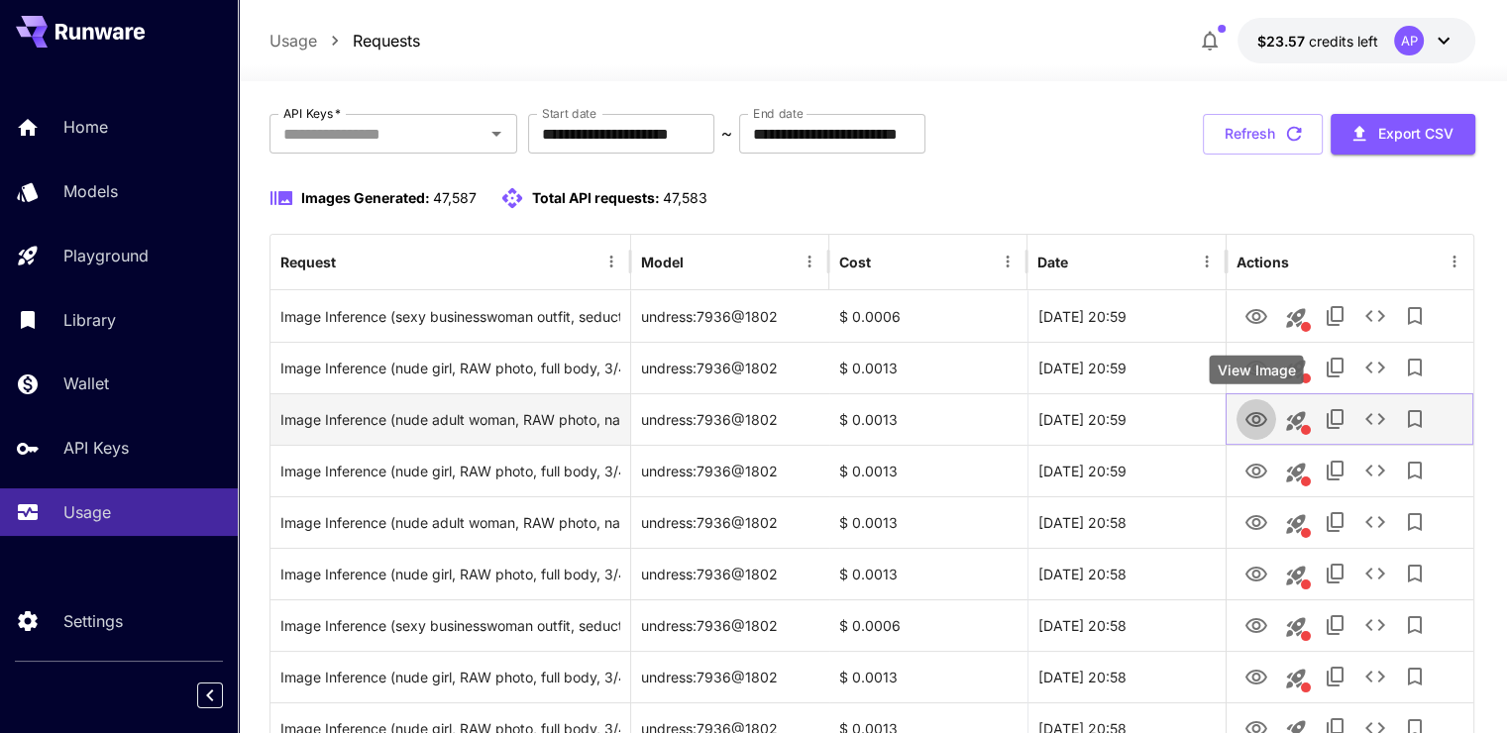
click at [1269, 422] on button "View Image" at bounding box center [1257, 418] width 40 height 41
click at [1264, 420] on icon "View Image" at bounding box center [1257, 419] width 22 height 15
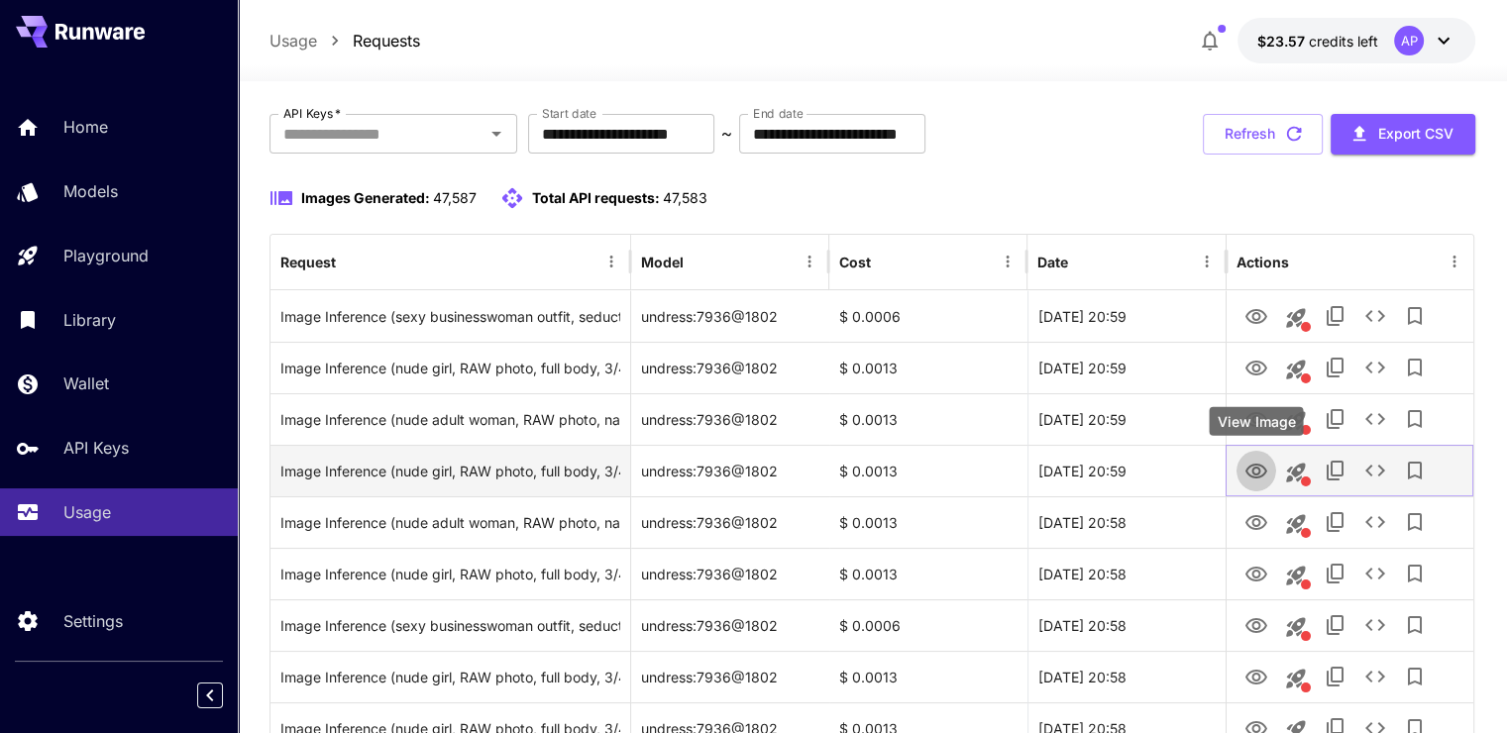
click at [1252, 471] on icon "View Image" at bounding box center [1257, 471] width 22 height 15
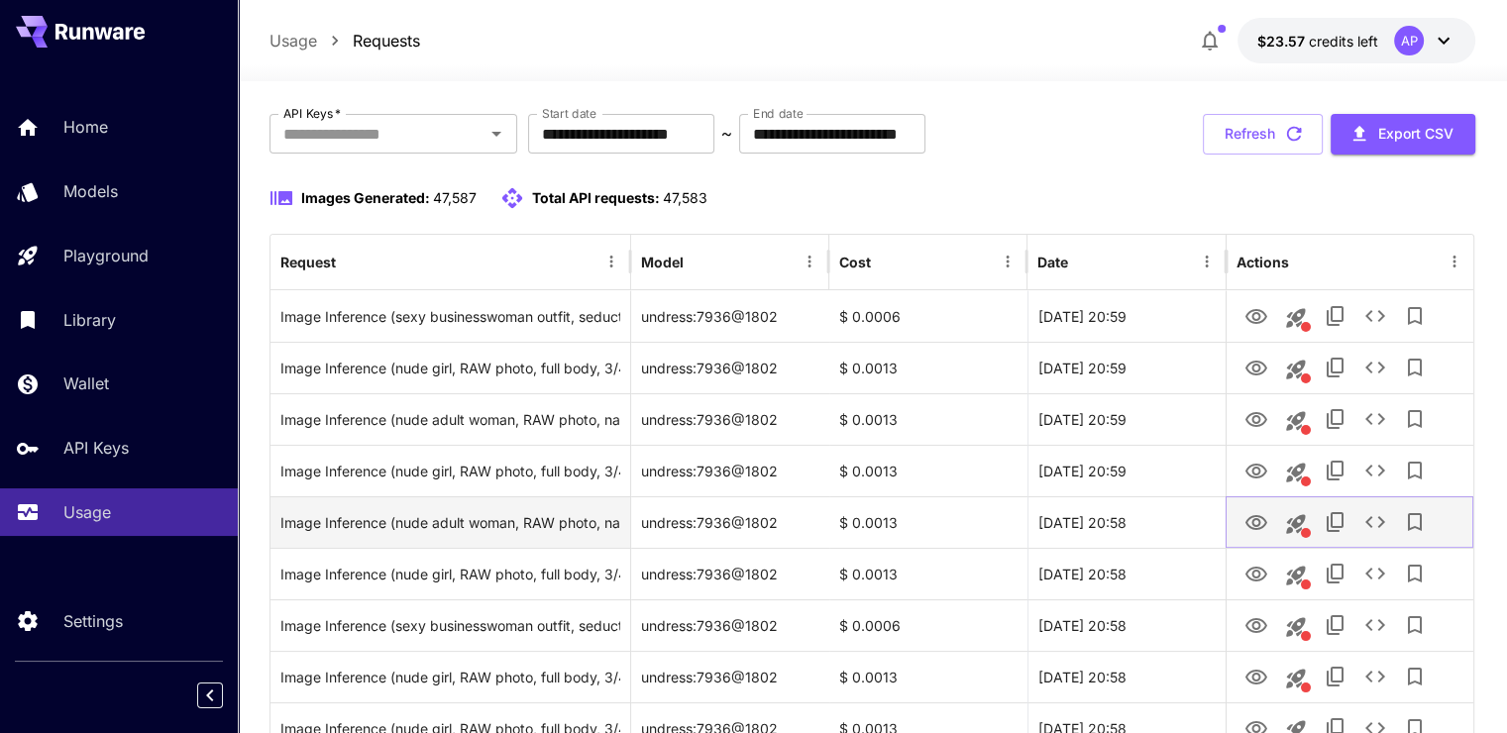
click at [1253, 523] on icon "View Image" at bounding box center [1257, 523] width 24 height 24
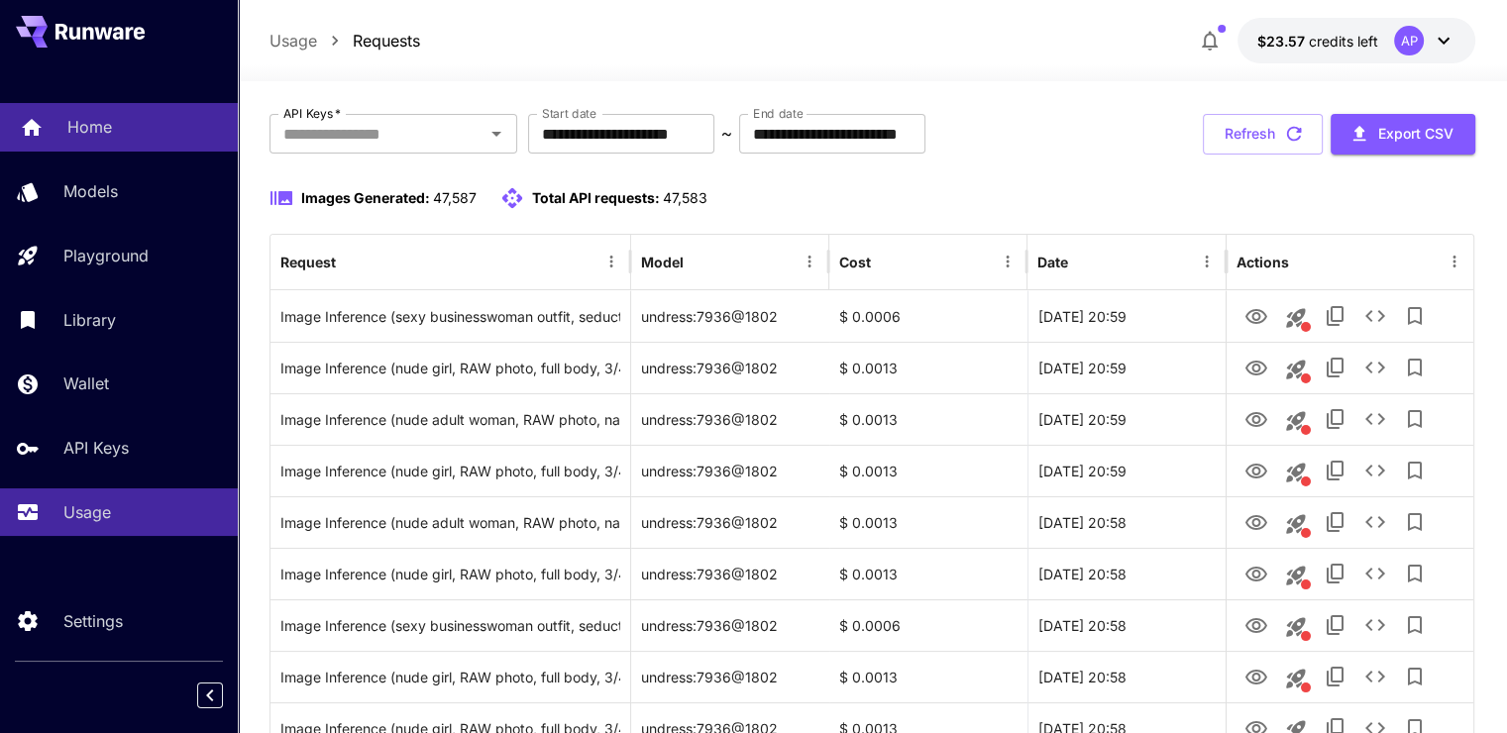
click at [71, 118] on p "Home" at bounding box center [89, 127] width 45 height 24
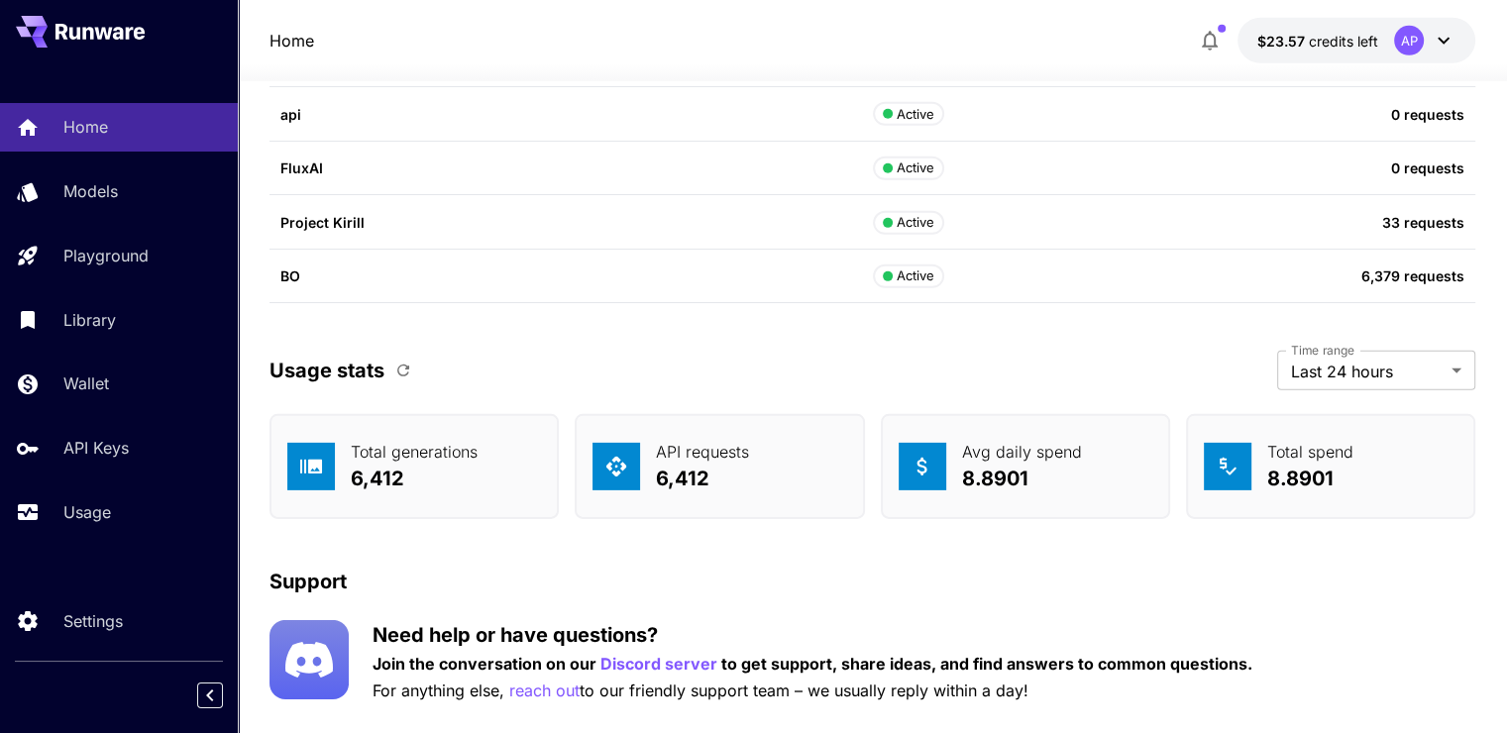
scroll to position [6163, 0]
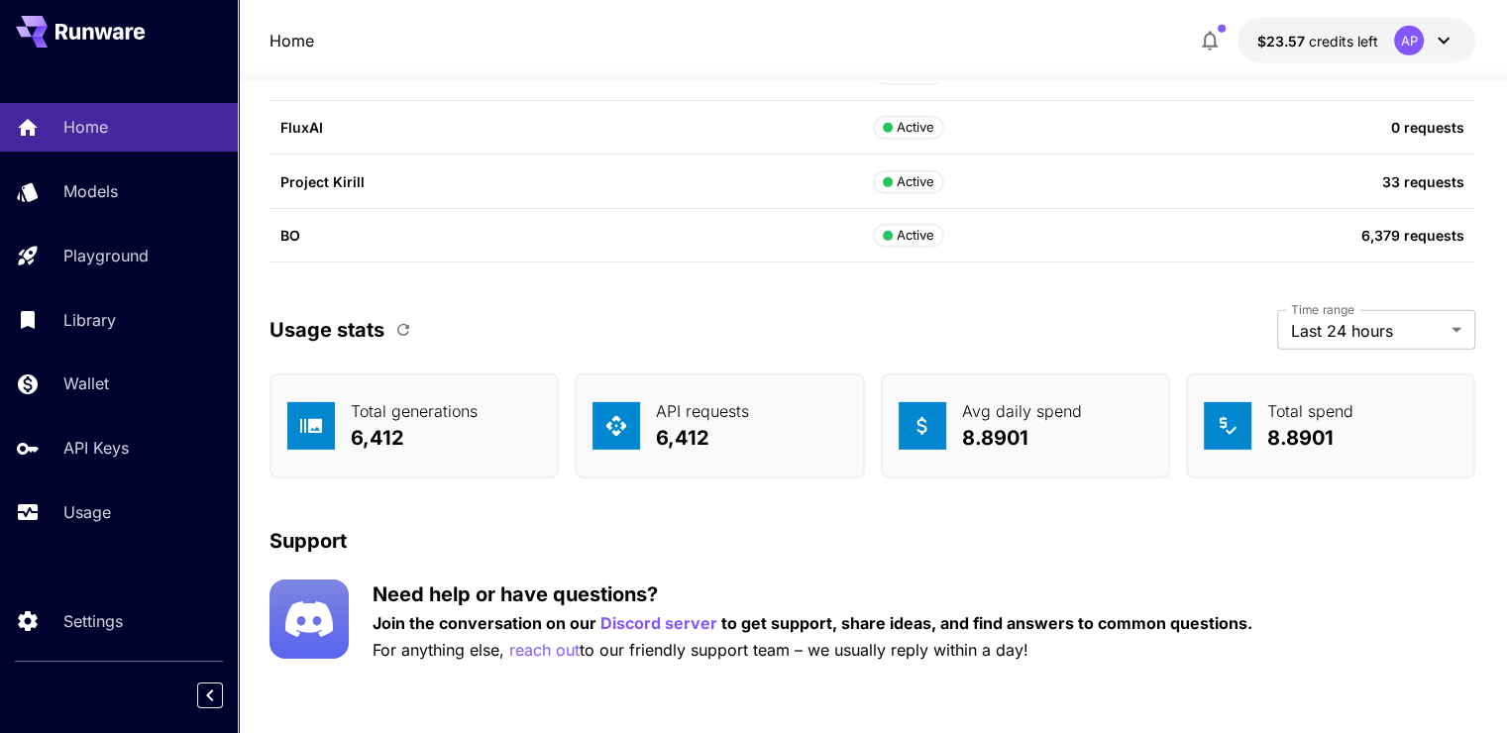
click at [404, 325] on icon "button" at bounding box center [403, 330] width 12 height 12
drag, startPoint x: 428, startPoint y: 433, endPoint x: 336, endPoint y: 427, distance: 92.3
click at [336, 427] on div "Total generations 6,504" at bounding box center [414, 426] width 289 height 105
click at [409, 450] on div "Total generations 6,504" at bounding box center [414, 426] width 289 height 105
drag, startPoint x: 429, startPoint y: 441, endPoint x: 341, endPoint y: 392, distance: 100.7
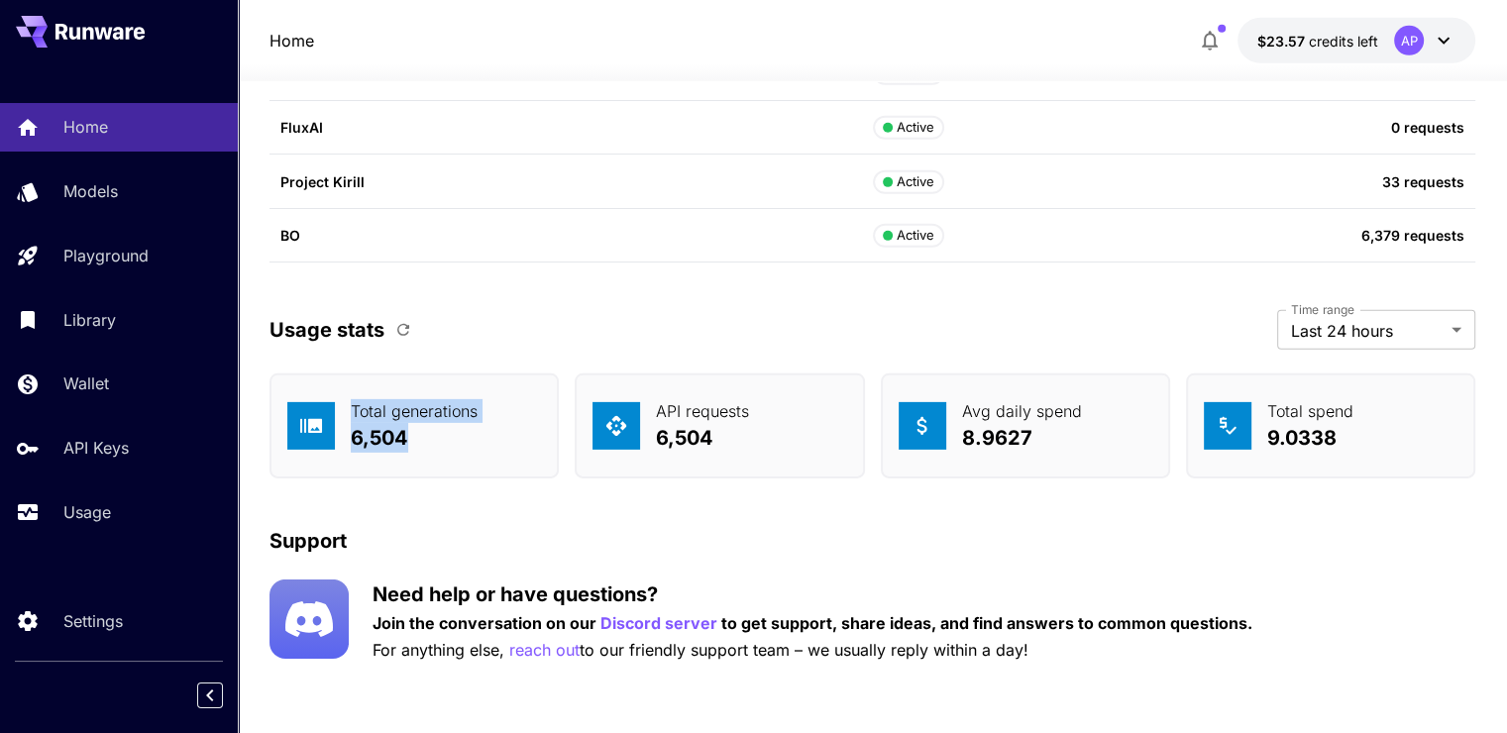
click at [341, 392] on div "Total generations 6,504" at bounding box center [414, 426] width 289 height 105
click at [395, 415] on p "Total generations" at bounding box center [414, 411] width 127 height 24
drag, startPoint x: 467, startPoint y: 435, endPoint x: 318, endPoint y: 411, distance: 150.5
click at [318, 411] on div "Total generations 6,504" at bounding box center [414, 426] width 289 height 105
click at [330, 411] on div at bounding box center [311, 426] width 48 height 48
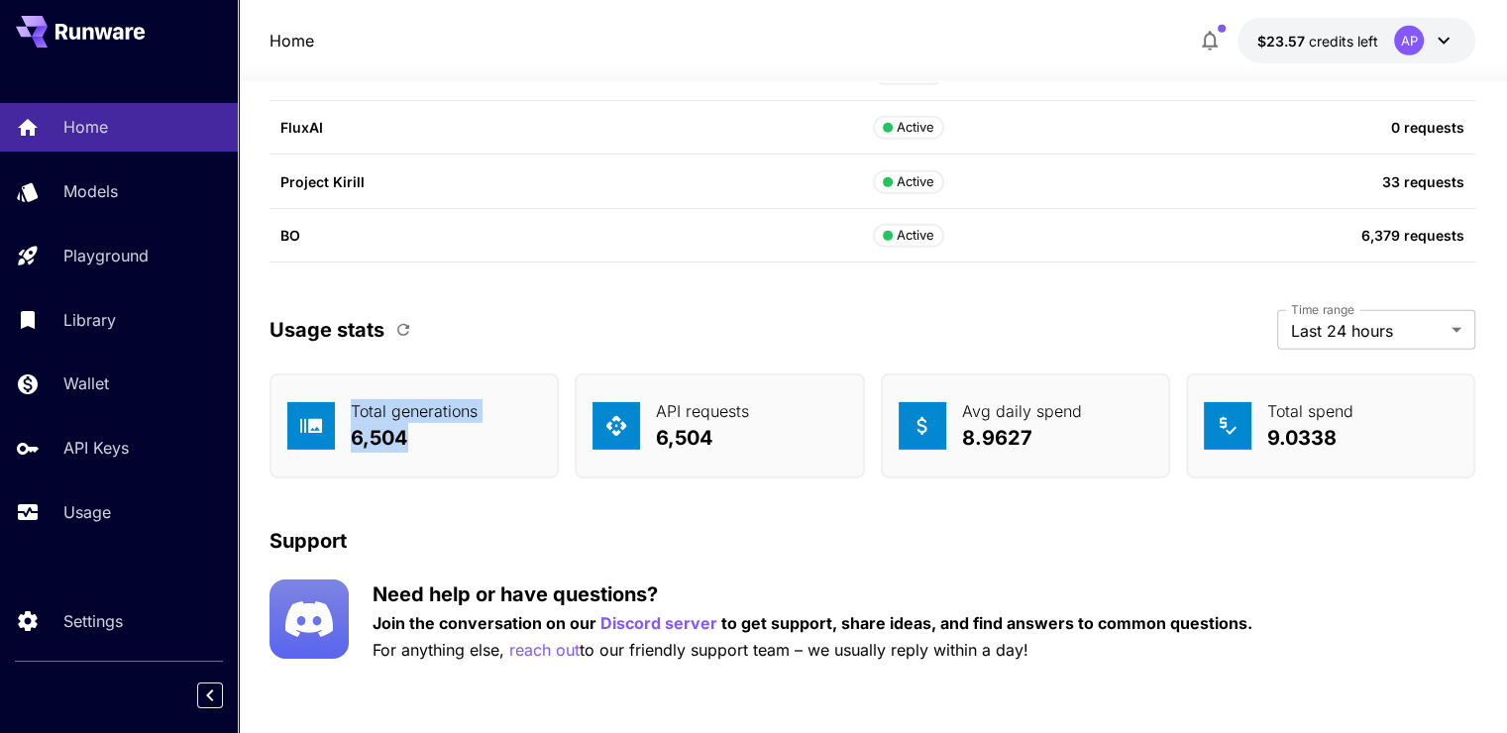
drag, startPoint x: 441, startPoint y: 423, endPoint x: 307, endPoint y: 403, distance: 135.2
click at [307, 403] on div "Total generations 6,504" at bounding box center [414, 426] width 289 height 105
click at [397, 424] on p "6,504" at bounding box center [414, 438] width 127 height 30
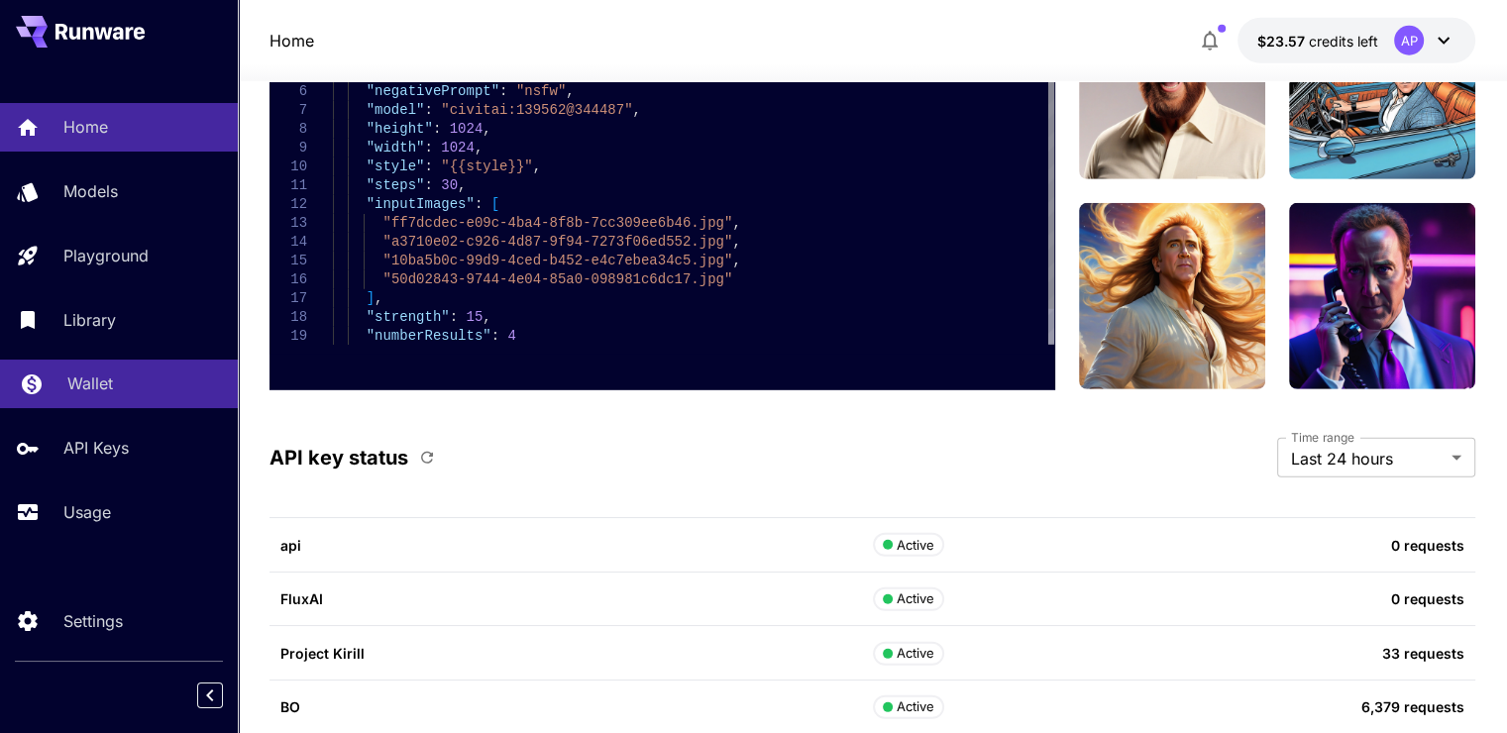
scroll to position [5668, 0]
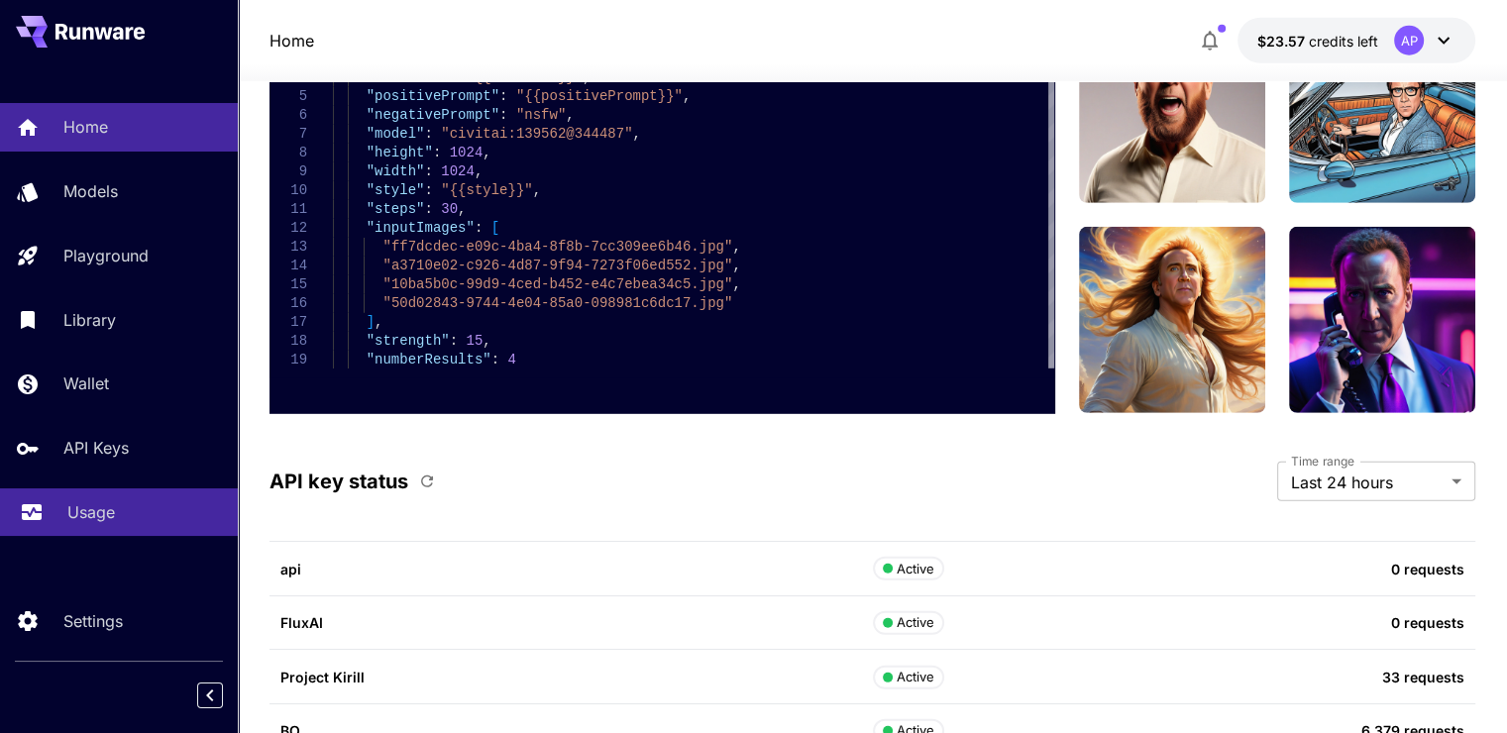
click at [91, 493] on link "Usage" at bounding box center [119, 513] width 238 height 49
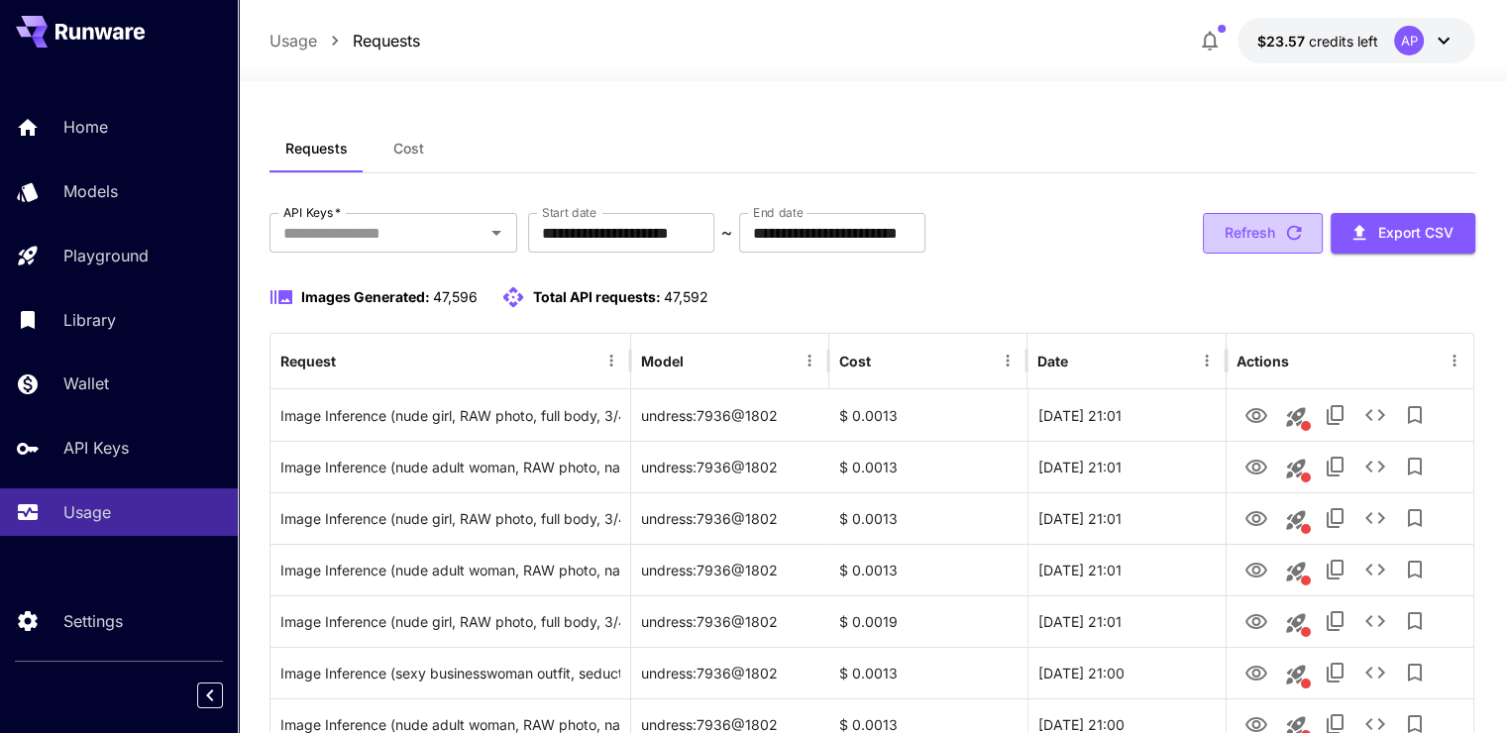
click at [1284, 227] on icon "button" at bounding box center [1294, 233] width 22 height 22
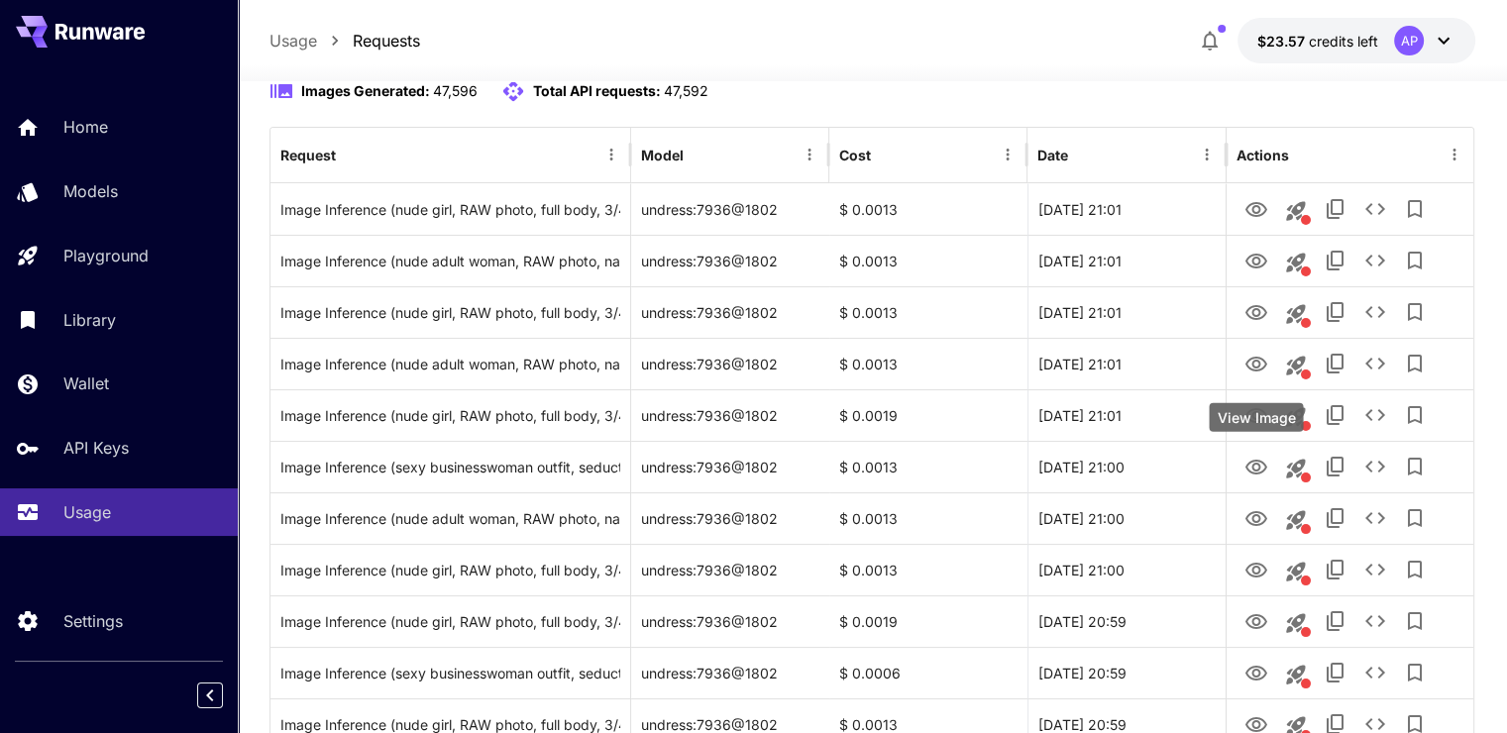
scroll to position [198, 0]
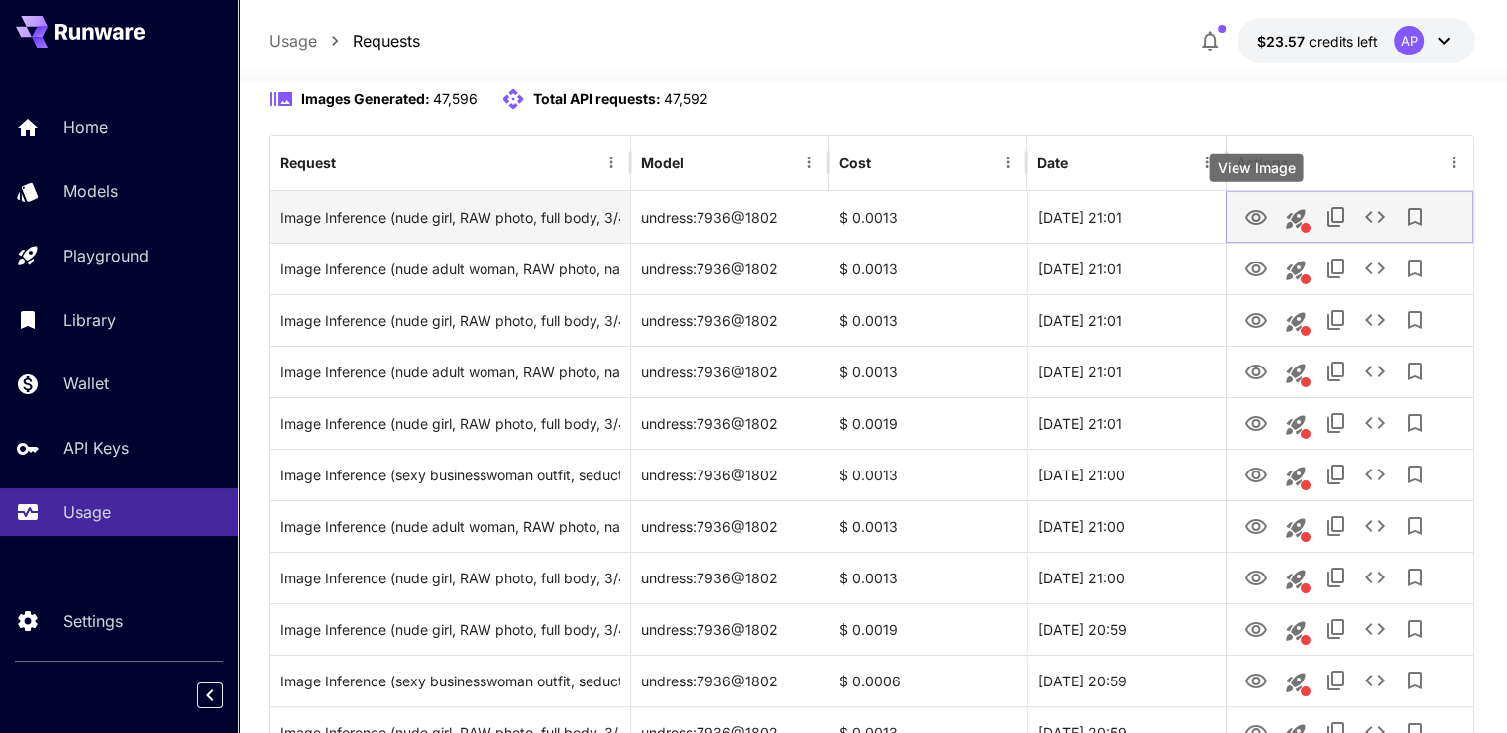
click at [1268, 221] on button "View Image" at bounding box center [1257, 216] width 40 height 41
click at [1252, 204] on link "View Image" at bounding box center [1257, 216] width 24 height 25
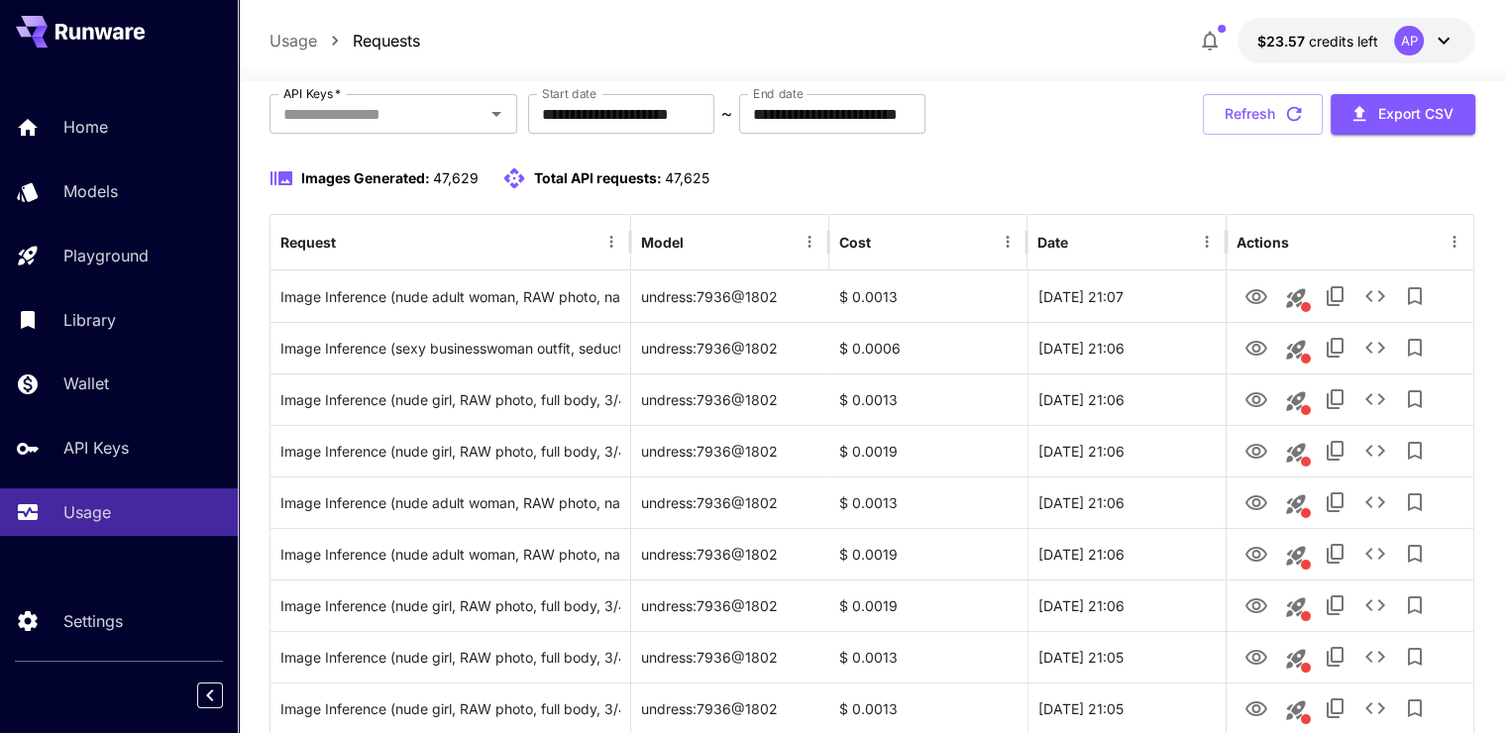
scroll to position [0, 0]
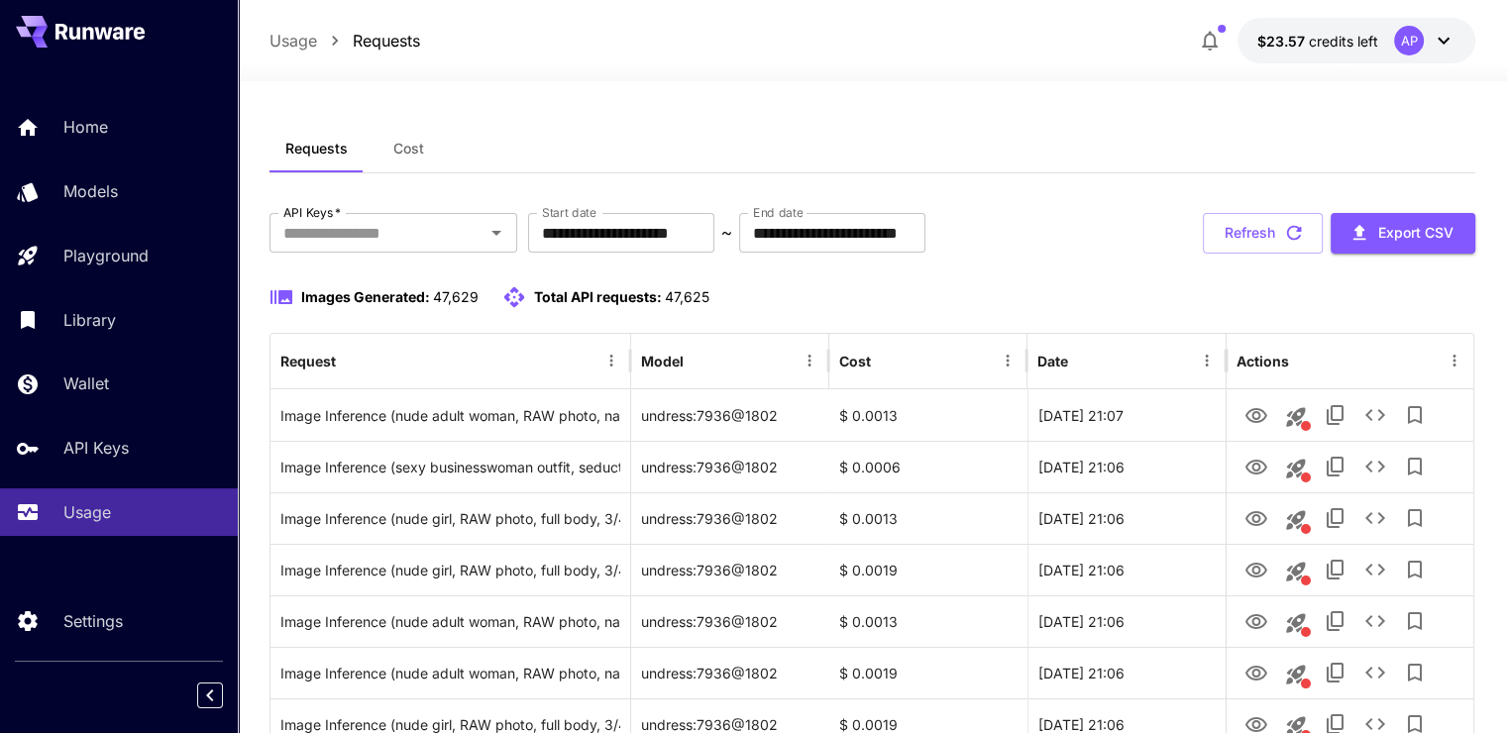
click at [1283, 222] on icon "button" at bounding box center [1294, 233] width 22 height 22
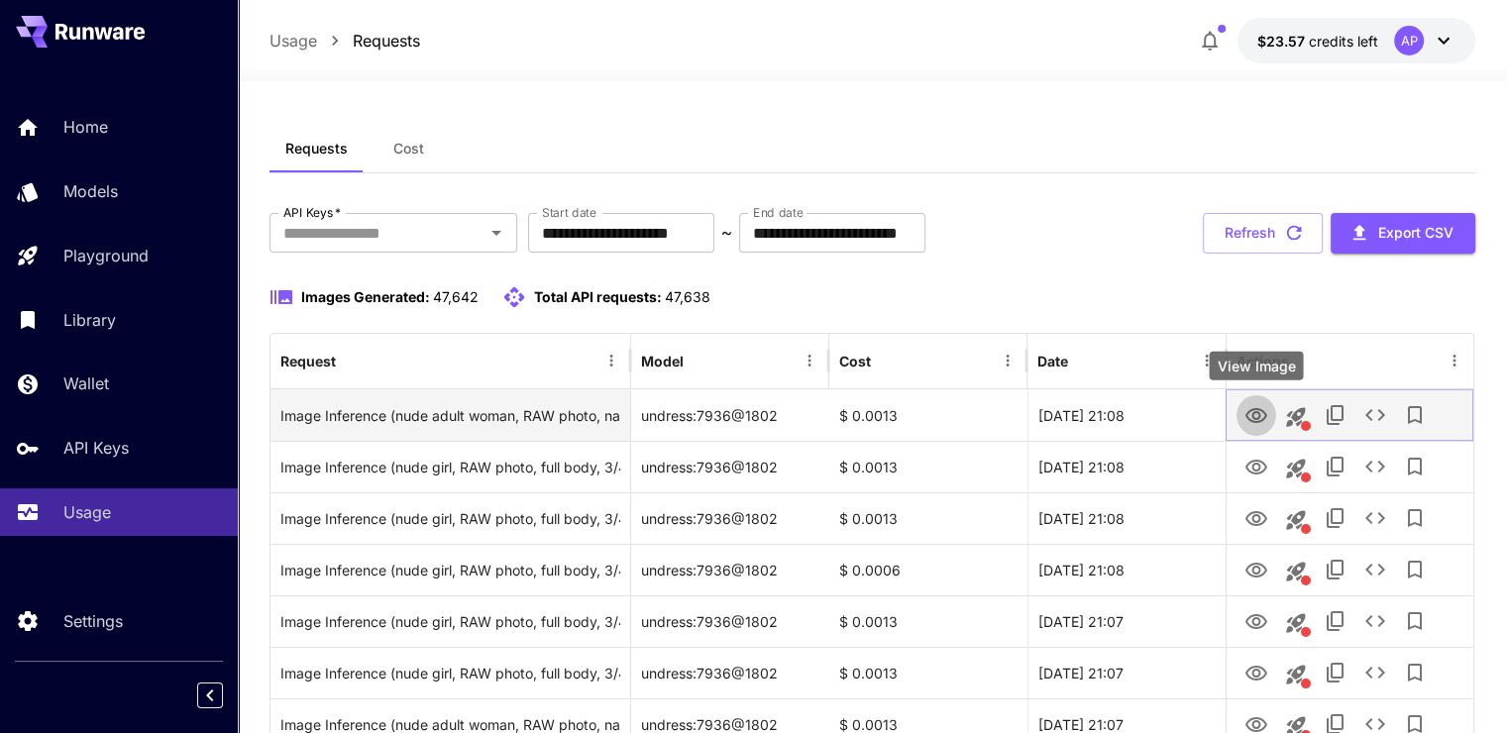
click at [1257, 406] on icon "View Image" at bounding box center [1257, 416] width 24 height 24
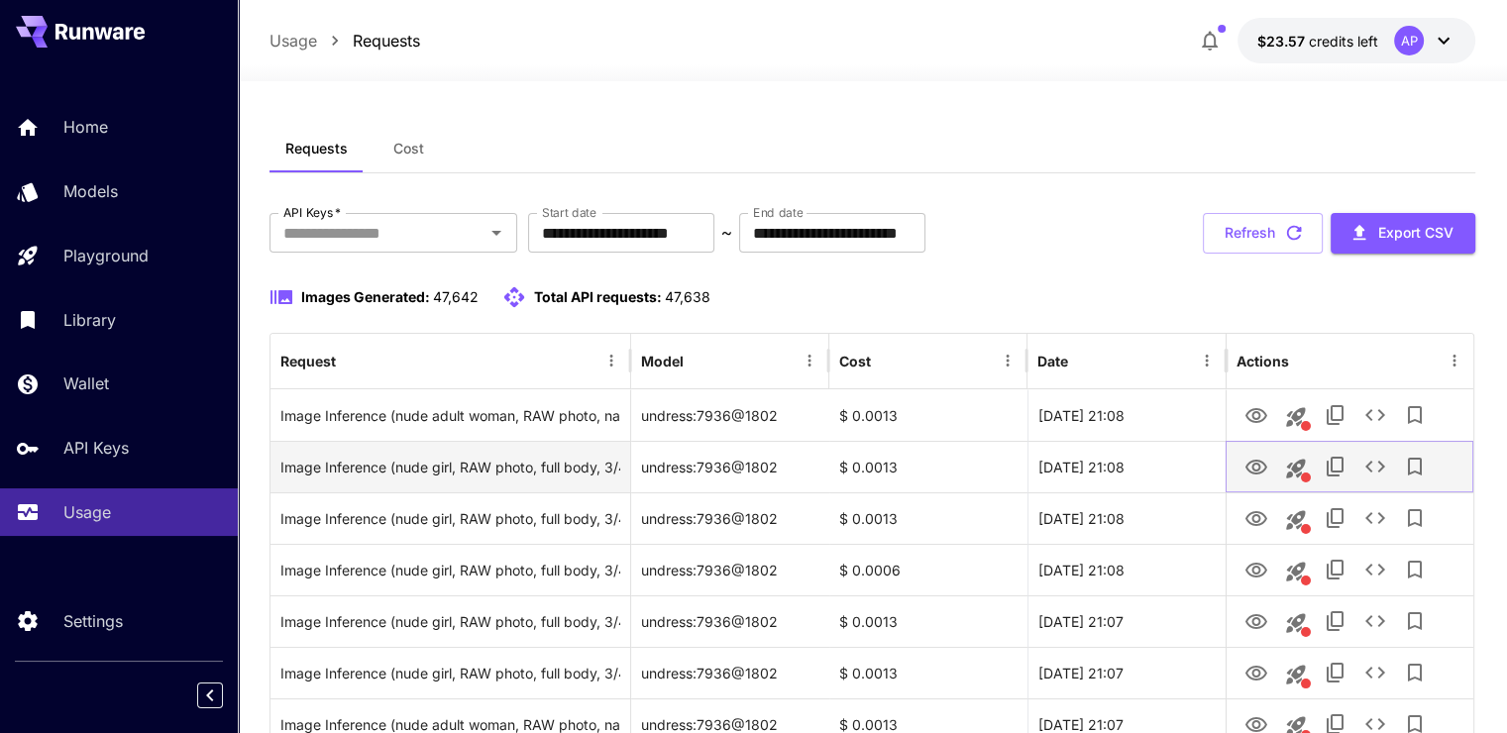
click at [1261, 466] on icon "View Image" at bounding box center [1257, 468] width 24 height 24
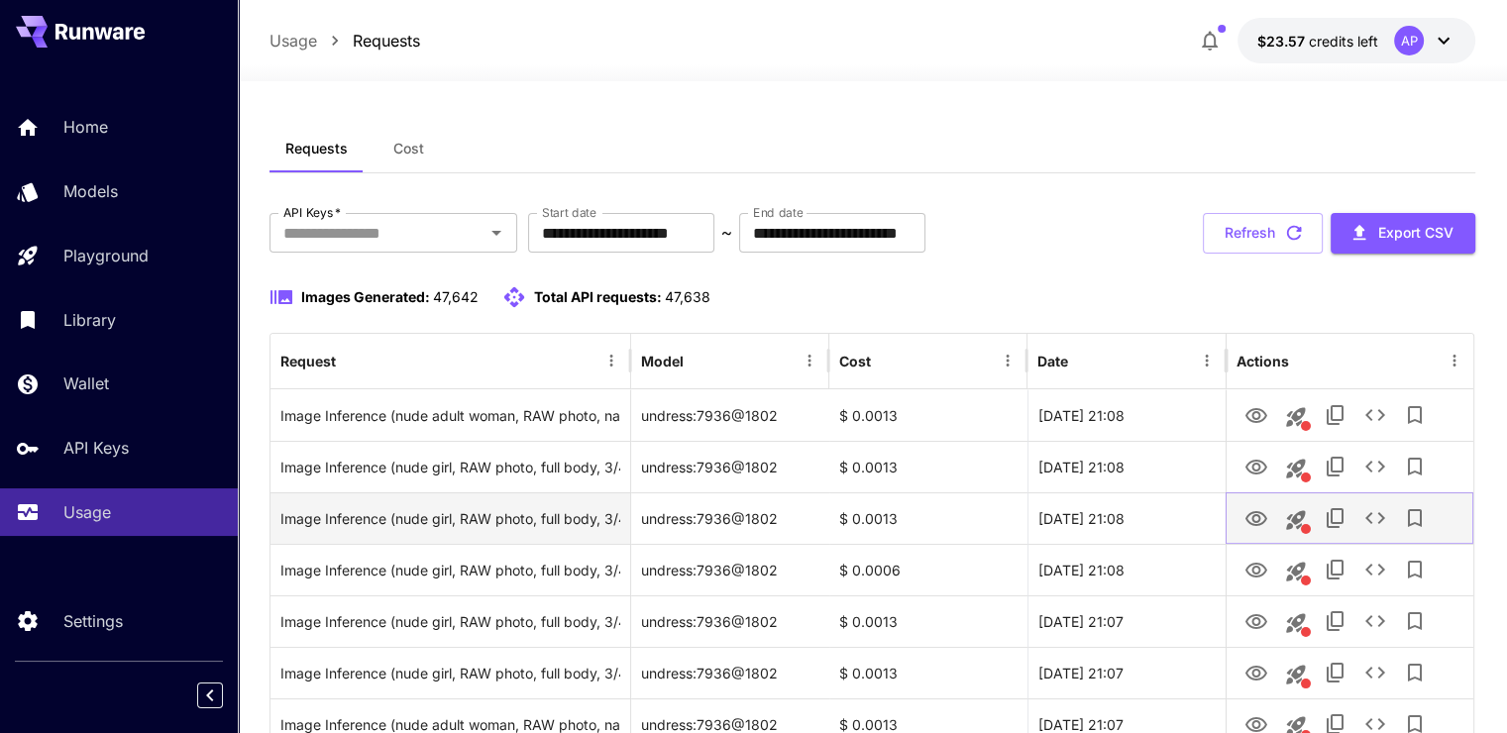
click at [1266, 529] on icon "View Image" at bounding box center [1257, 519] width 24 height 24
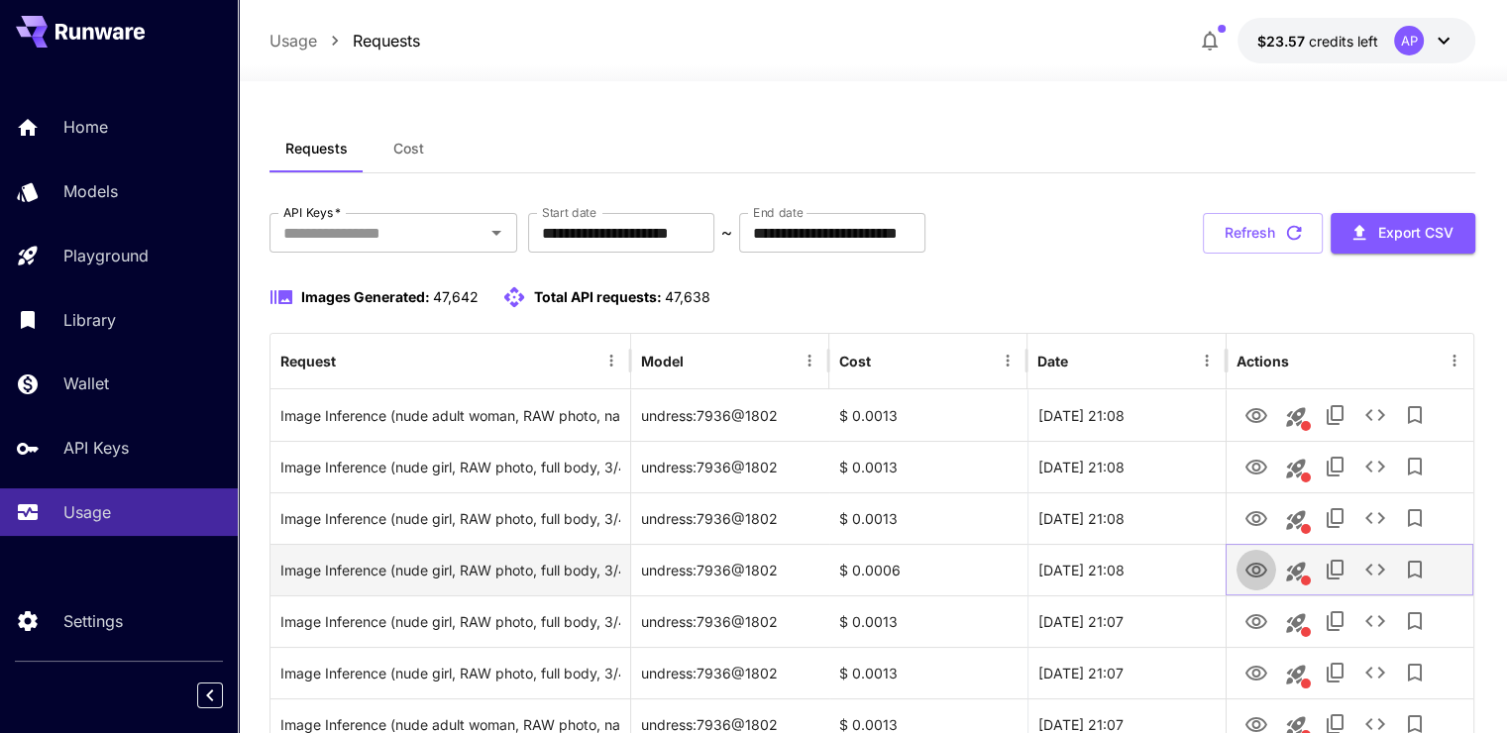
click at [1257, 569] on icon "View Image" at bounding box center [1257, 571] width 24 height 24
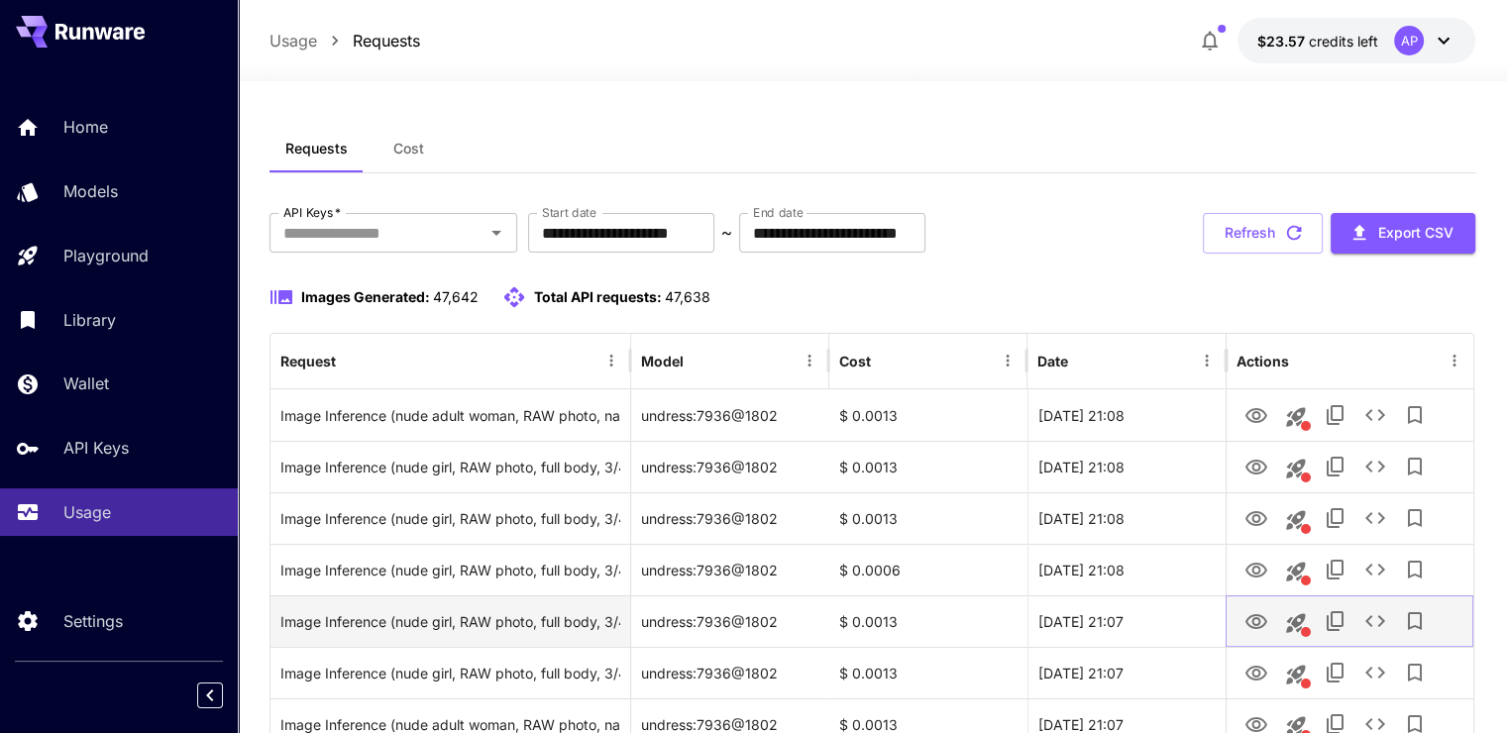
click at [1254, 620] on icon "View Image" at bounding box center [1257, 622] width 24 height 24
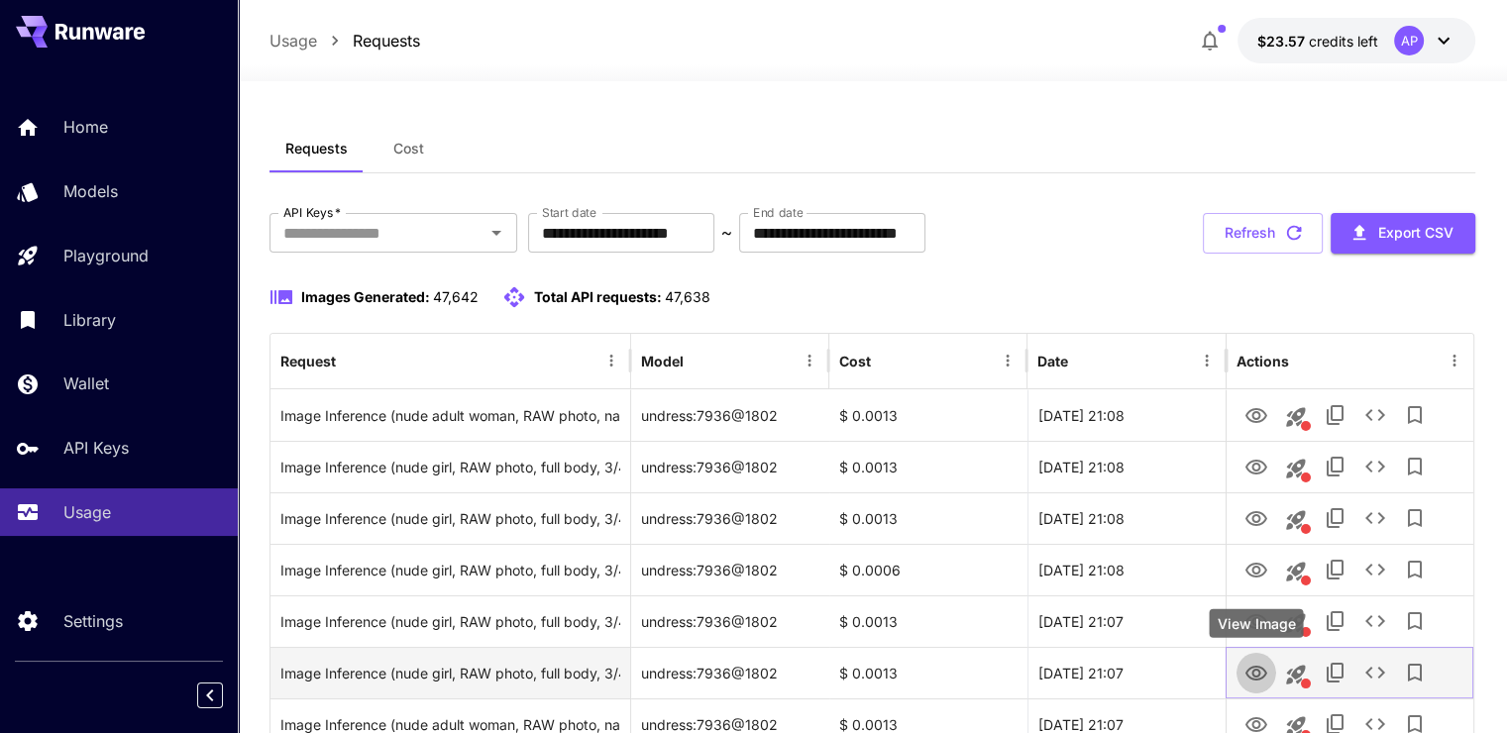
click at [1256, 665] on icon "View Image" at bounding box center [1257, 674] width 24 height 24
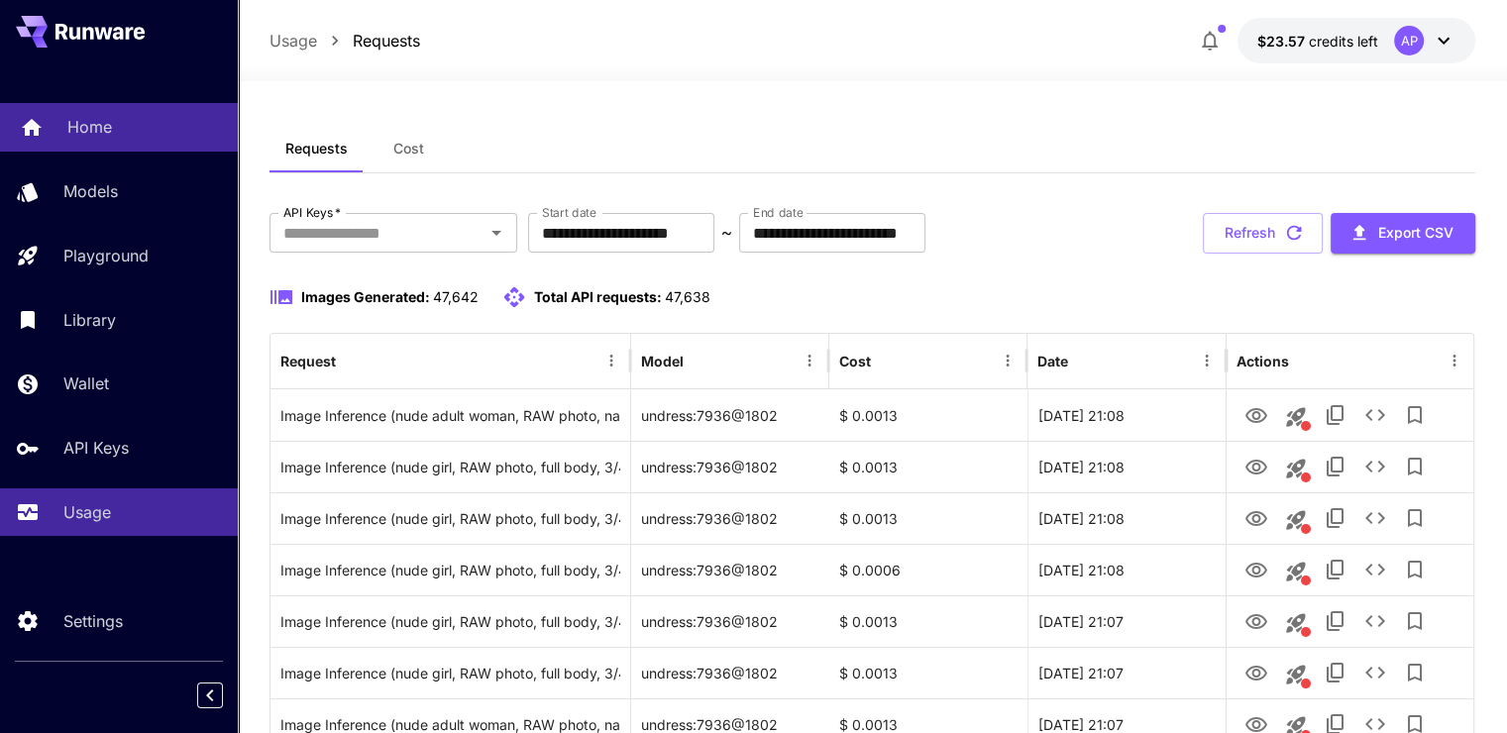
click at [131, 115] on div "Home" at bounding box center [144, 127] width 155 height 24
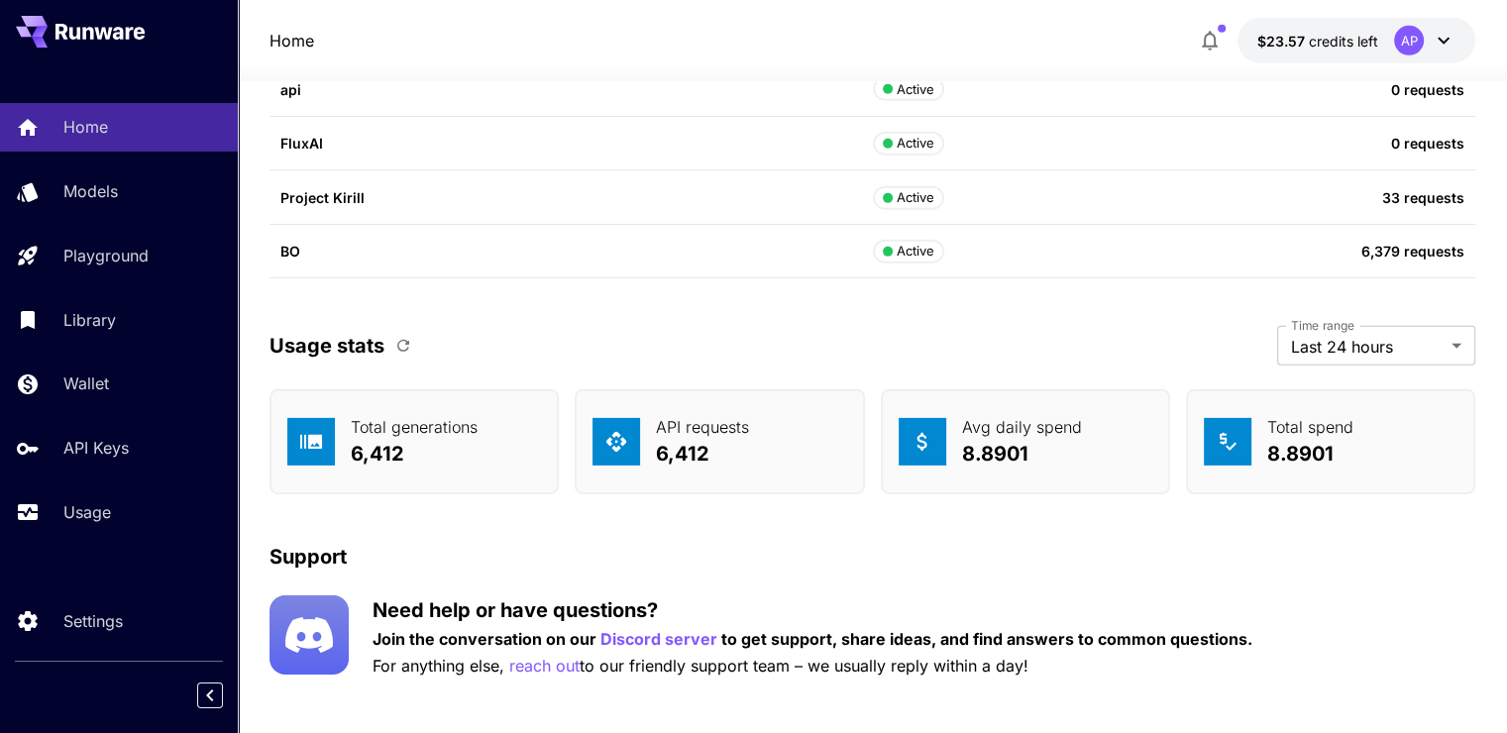
scroll to position [6163, 0]
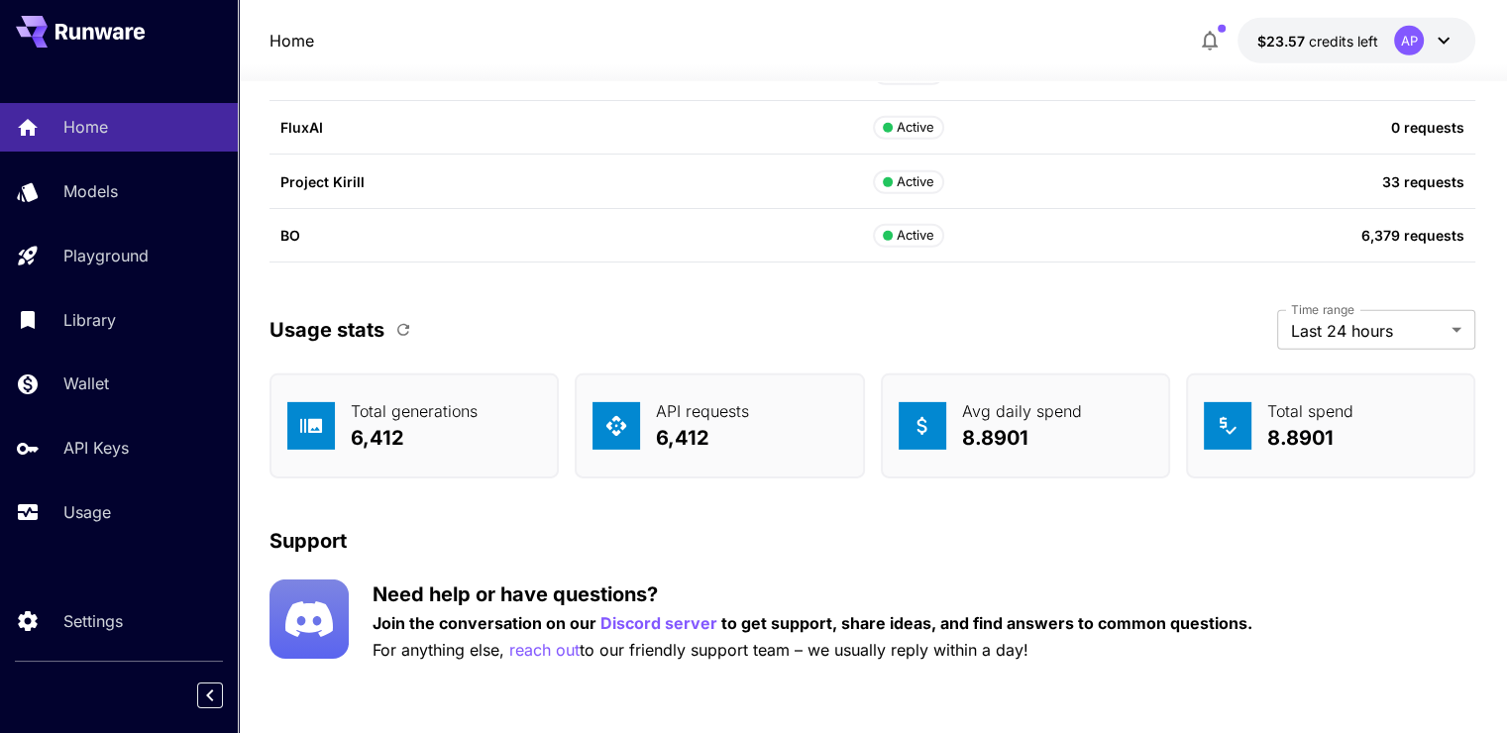
click at [396, 331] on icon "button" at bounding box center [403, 330] width 18 height 18
click at [404, 321] on icon "button" at bounding box center [403, 330] width 18 height 18
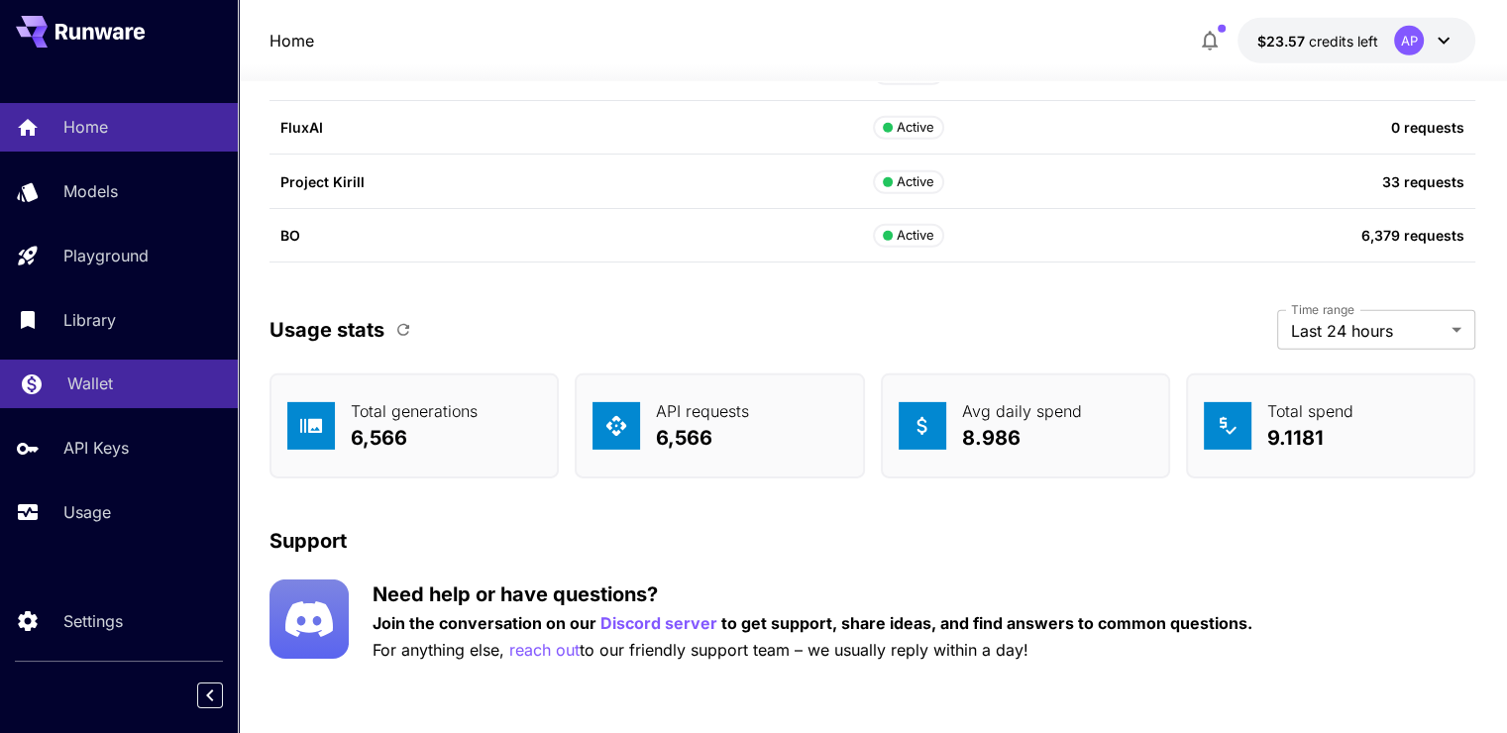
click at [111, 399] on link "Wallet" at bounding box center [119, 384] width 238 height 49
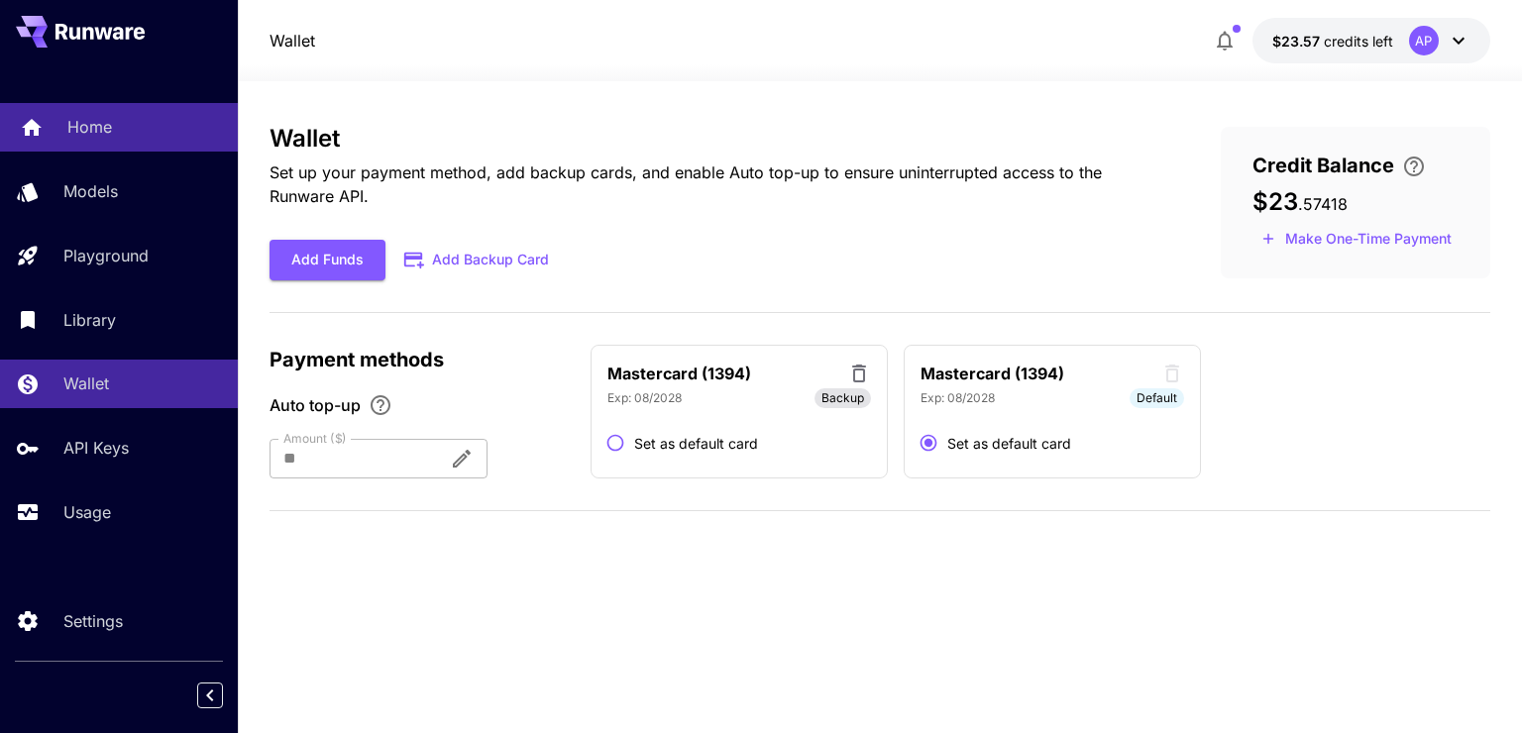
click at [91, 132] on p "Home" at bounding box center [89, 127] width 45 height 24
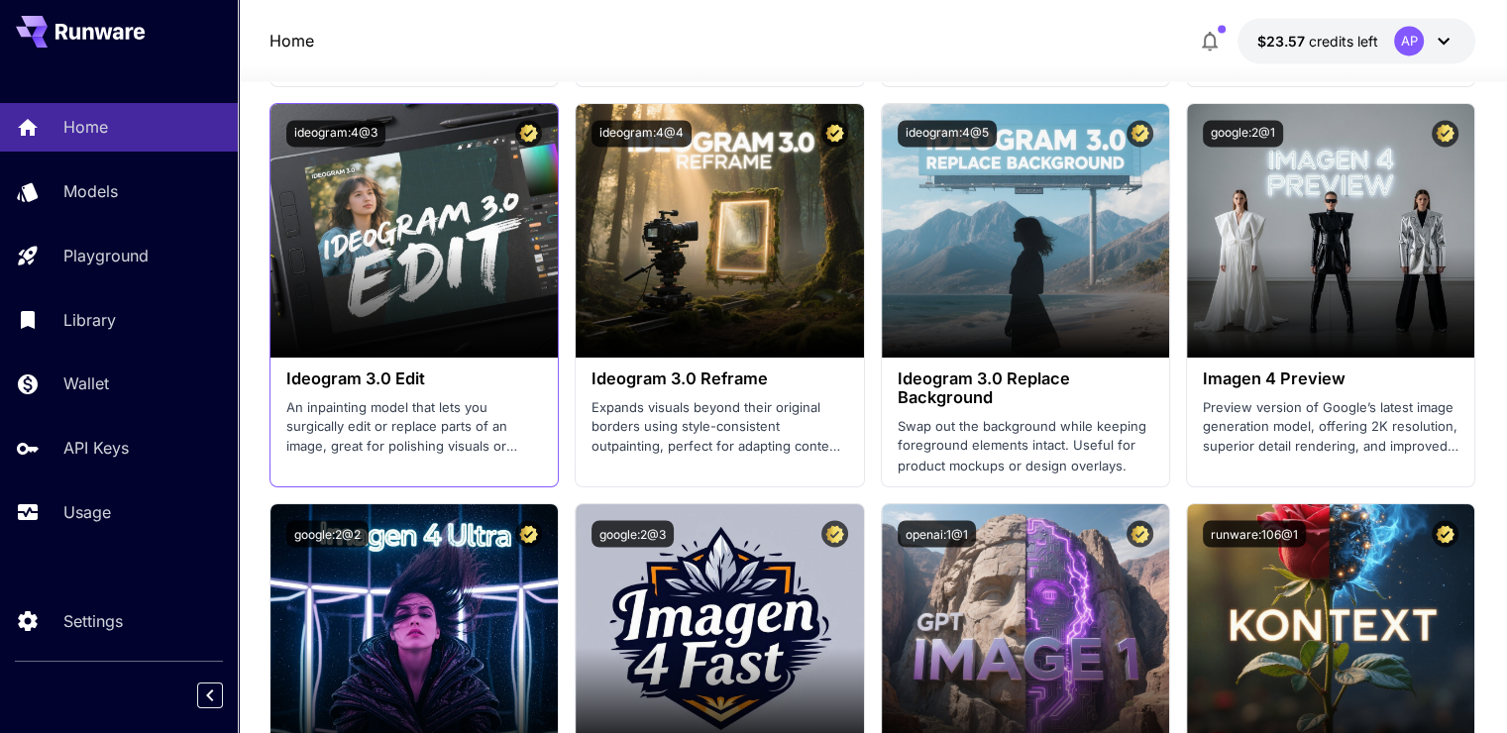
scroll to position [3290, 0]
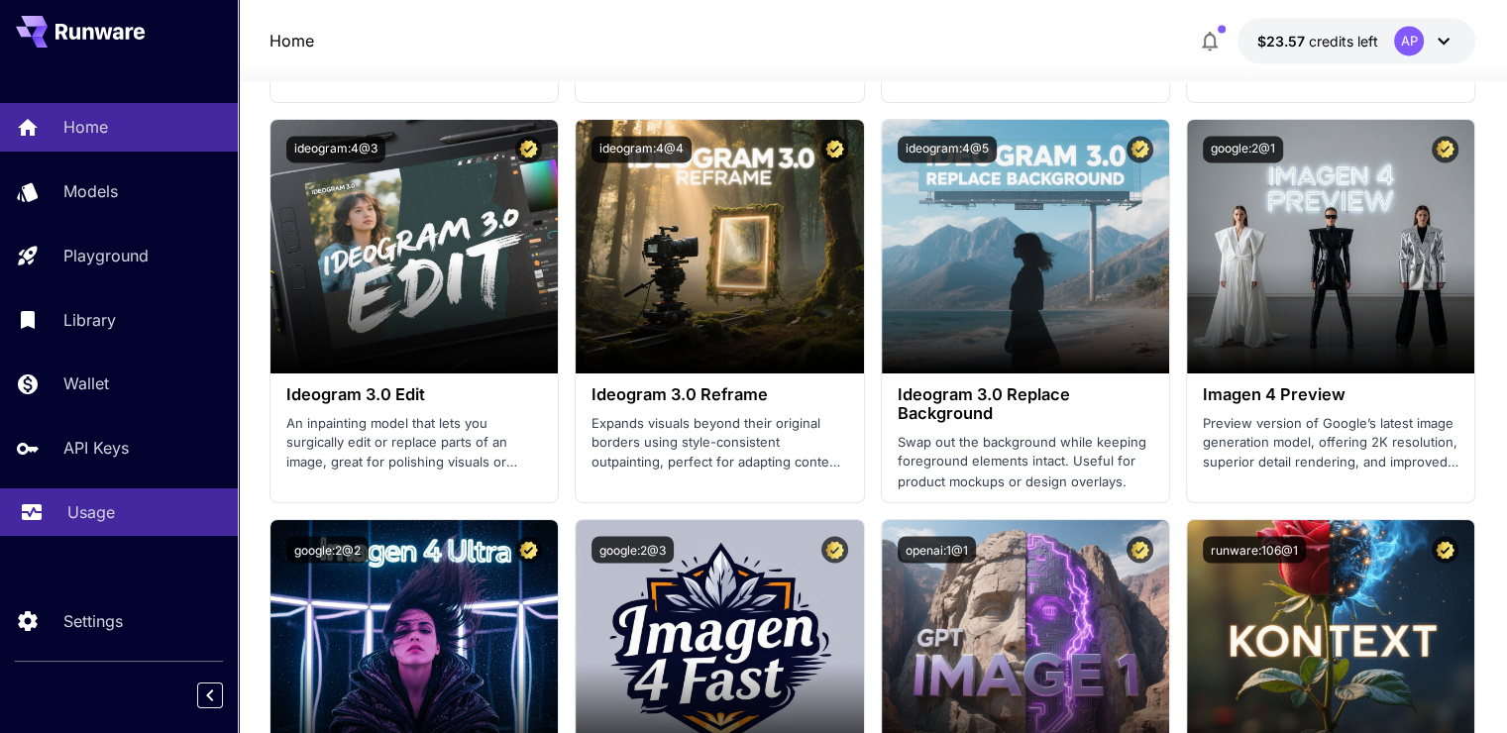
click at [79, 511] on p "Usage" at bounding box center [91, 512] width 48 height 24
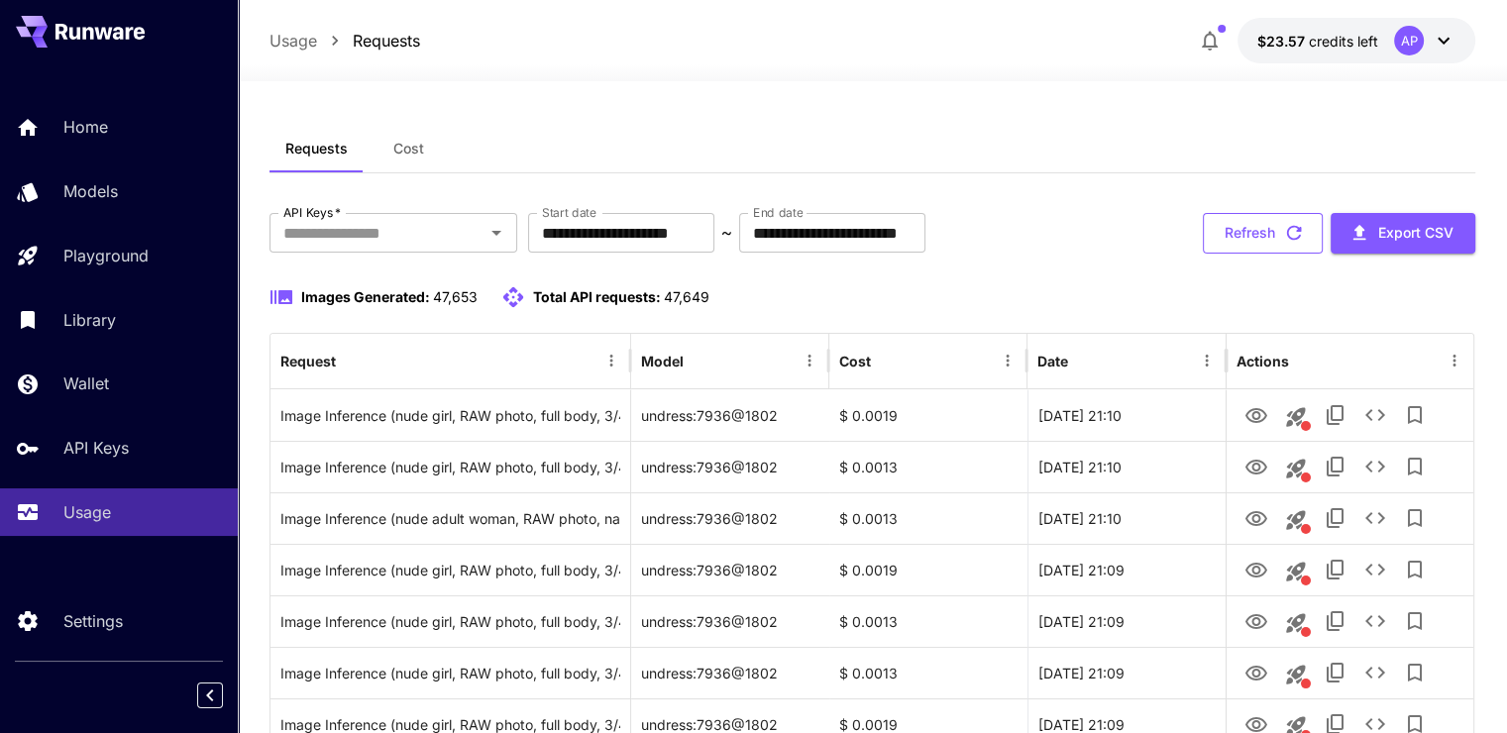
click at [1254, 242] on button "Refresh" at bounding box center [1263, 233] width 120 height 41
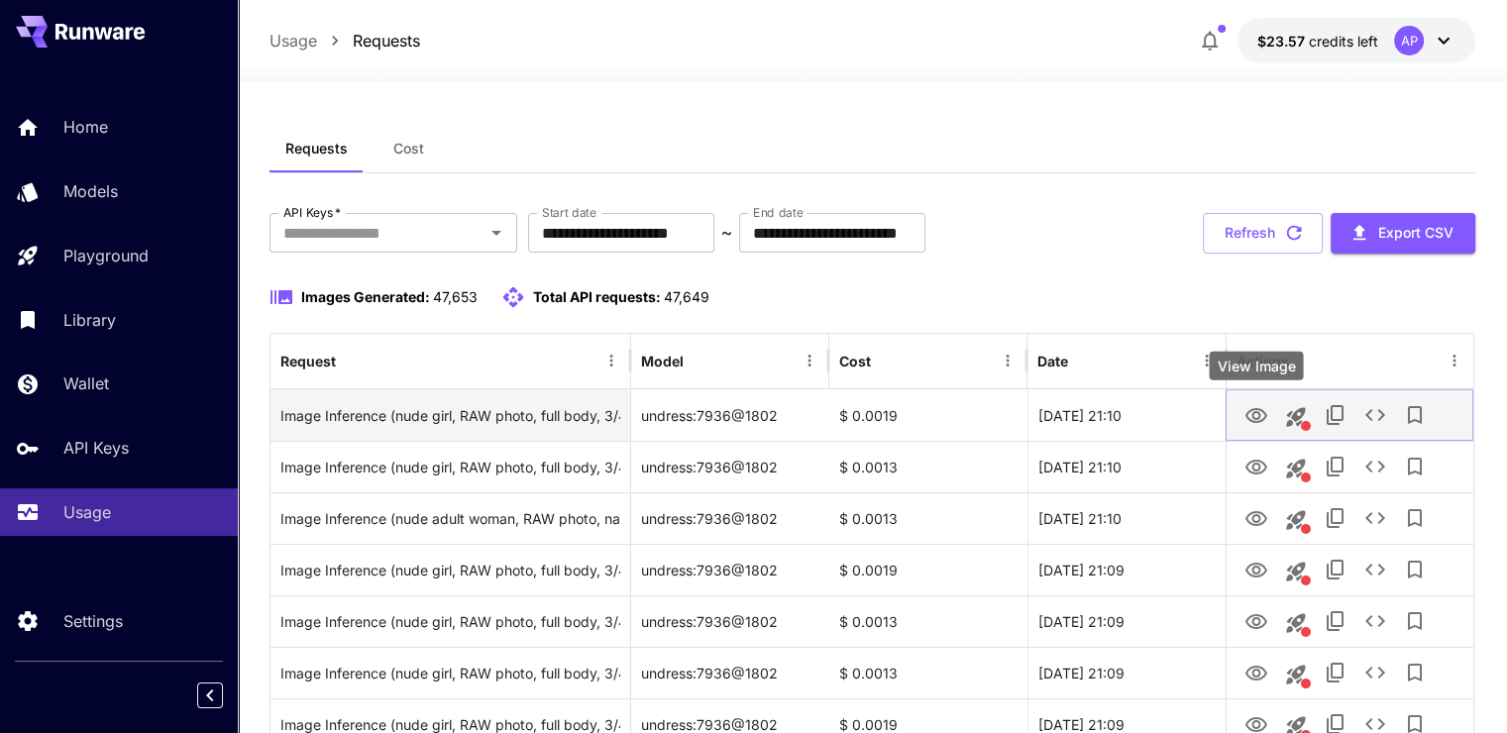
click at [1248, 411] on icon "View Image" at bounding box center [1257, 415] width 22 height 15
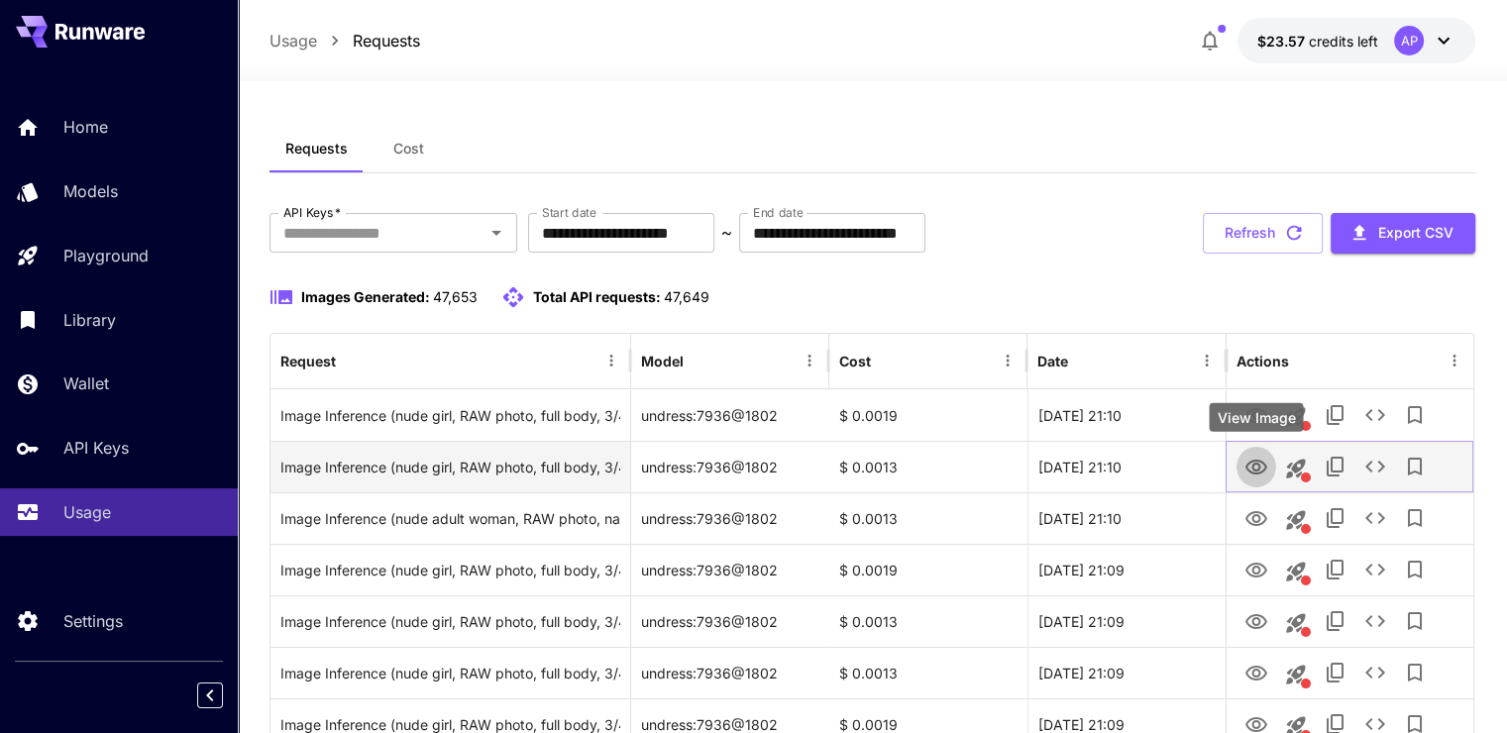
click at [1270, 464] on button "View Image" at bounding box center [1257, 466] width 40 height 41
click at [1266, 464] on icon "View Image" at bounding box center [1257, 468] width 24 height 24
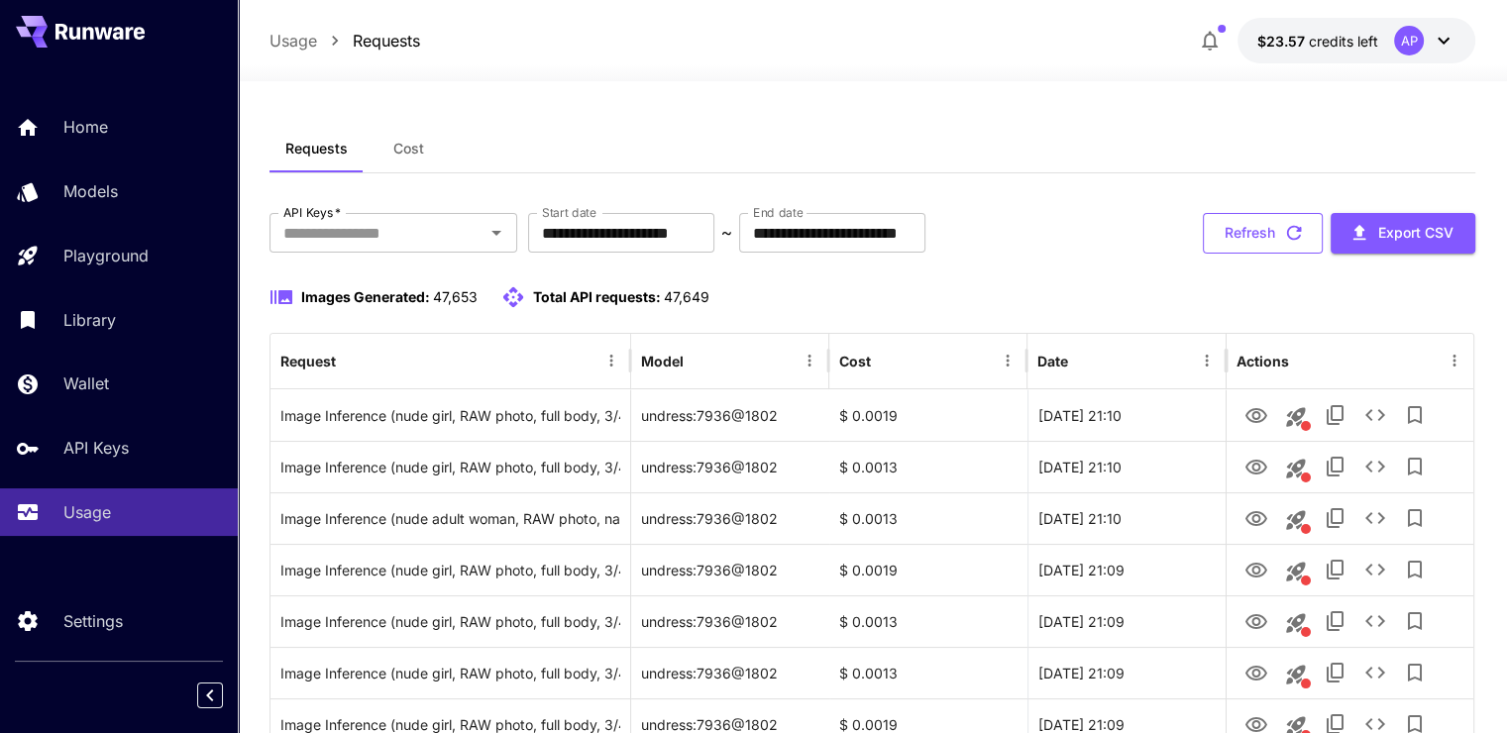
click at [1231, 235] on button "Refresh" at bounding box center [1263, 233] width 120 height 41
click at [91, 129] on p "Home" at bounding box center [85, 127] width 45 height 24
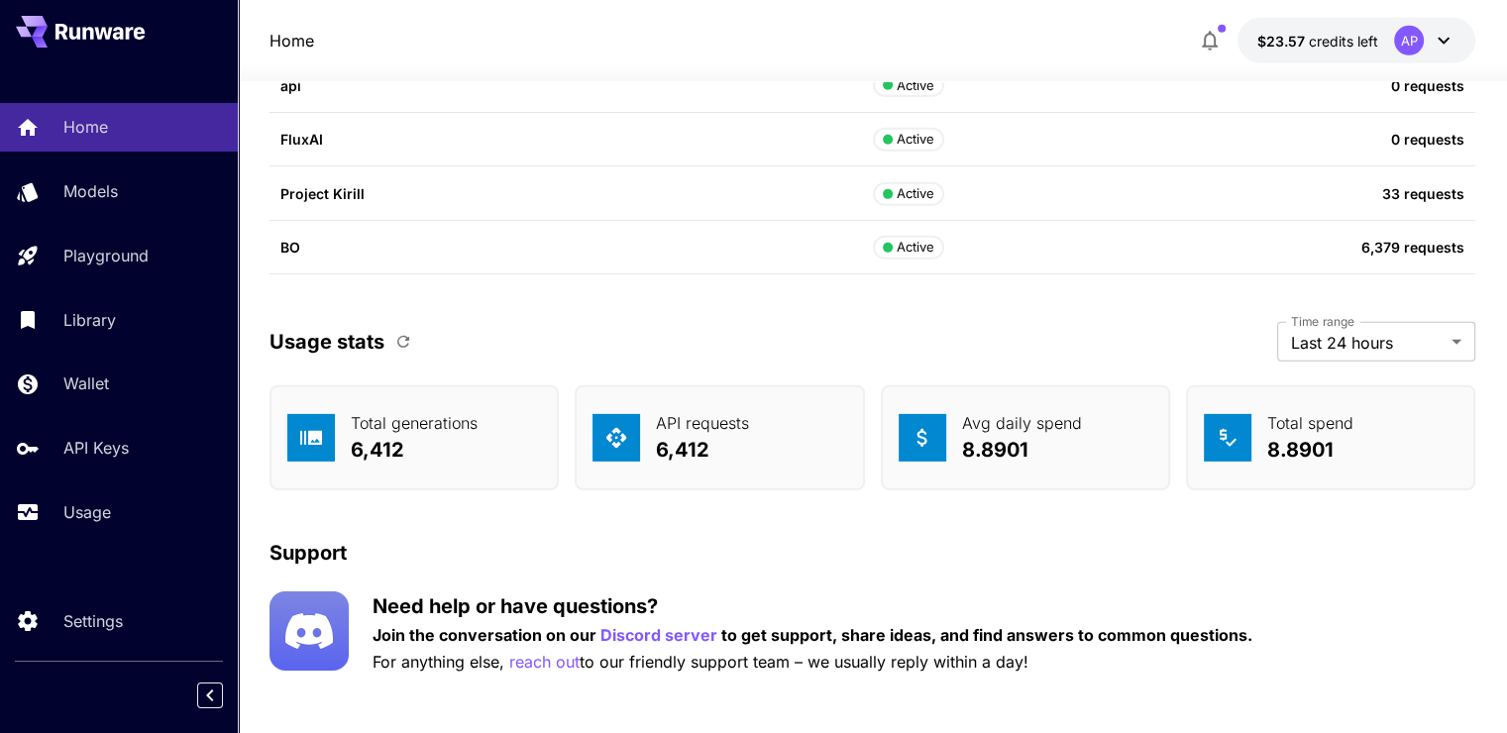
scroll to position [6163, 0]
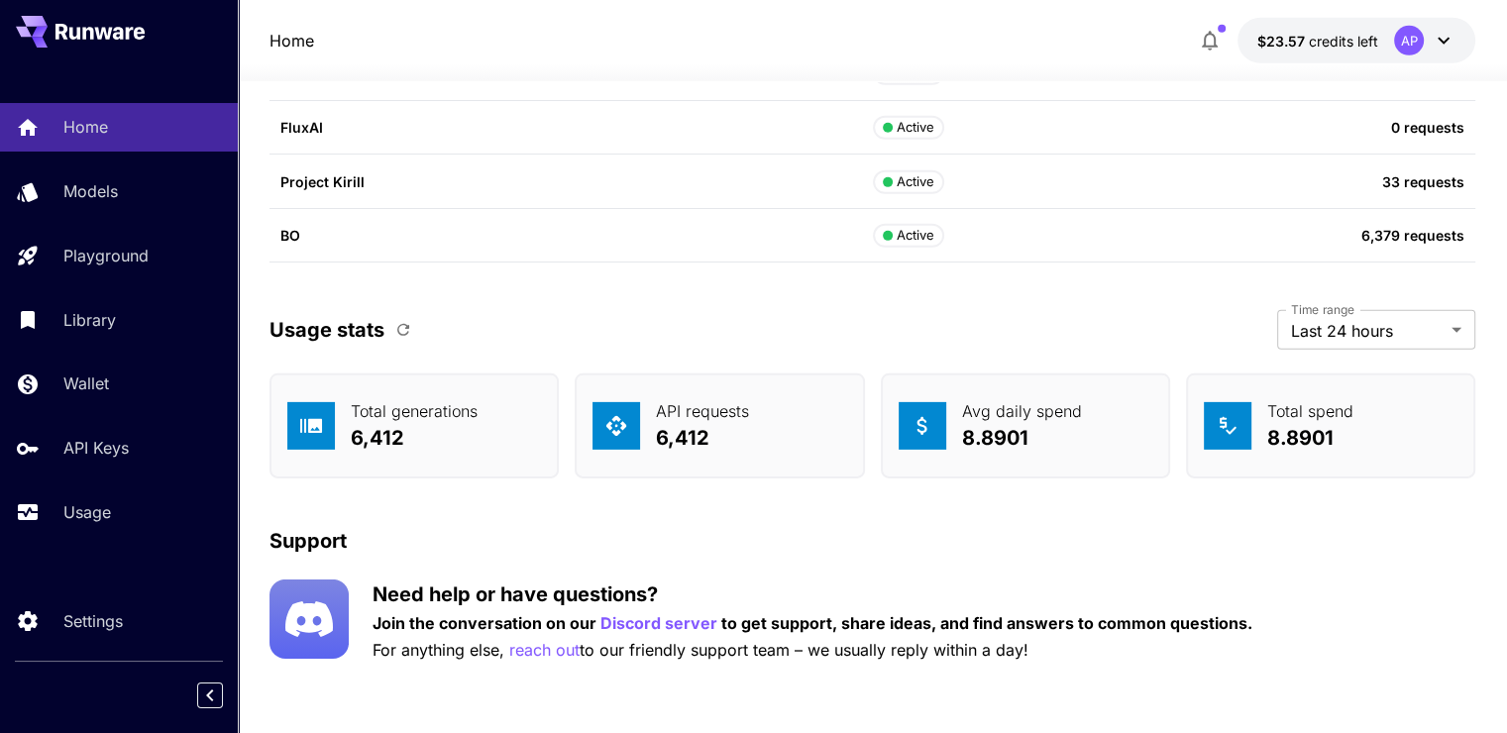
click at [407, 337] on button "button" at bounding box center [403, 330] width 34 height 34
click at [399, 315] on button "button" at bounding box center [403, 330] width 34 height 34
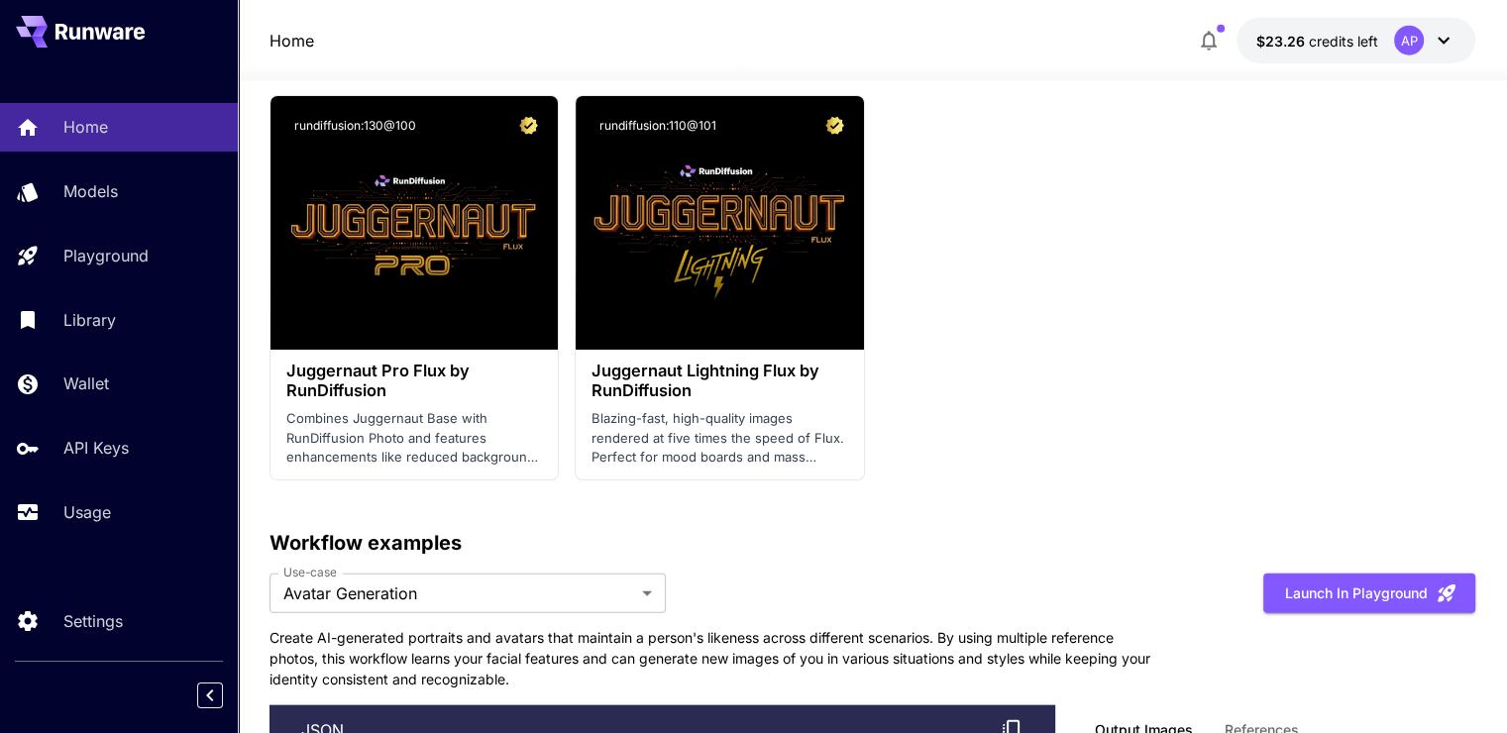
scroll to position [4479, 0]
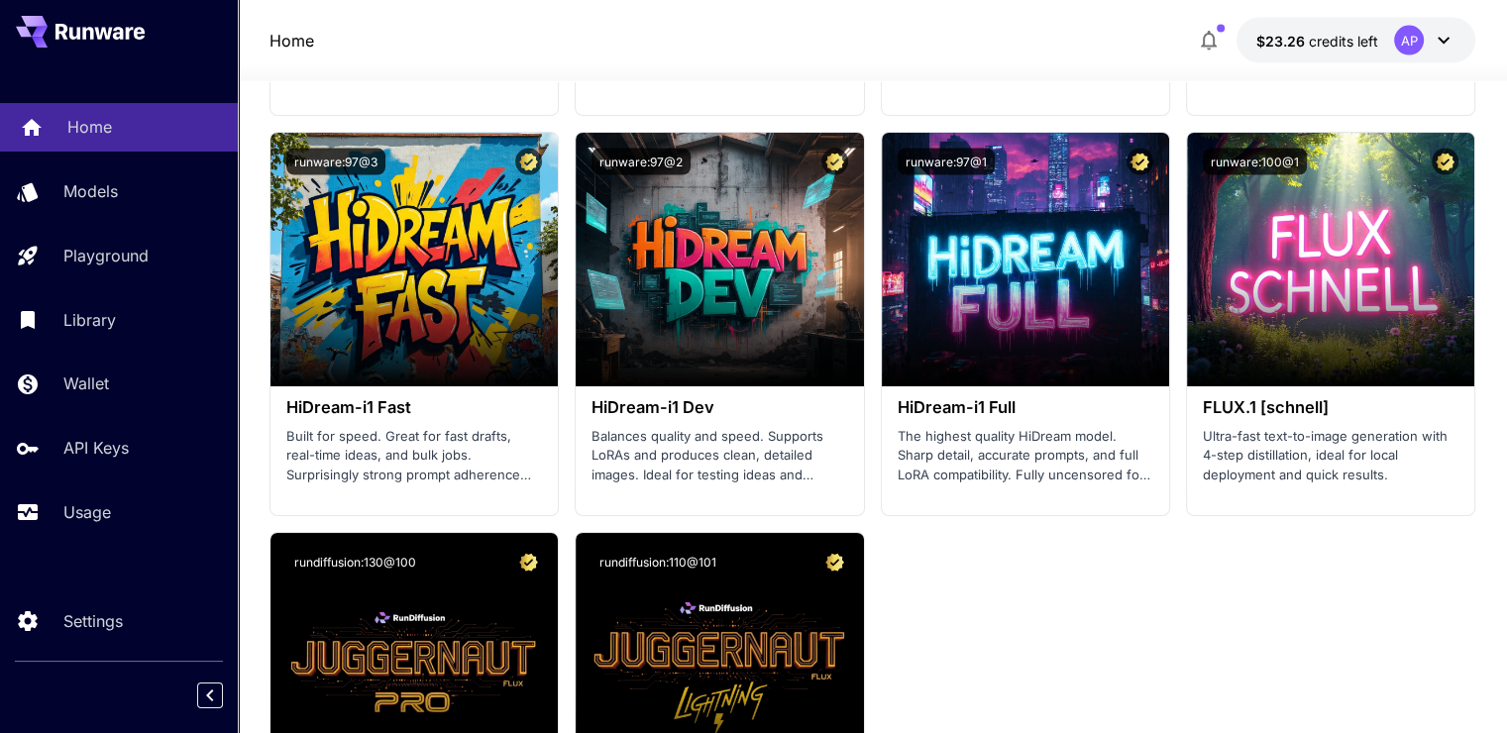
click at [139, 117] on div "Home" at bounding box center [144, 127] width 155 height 24
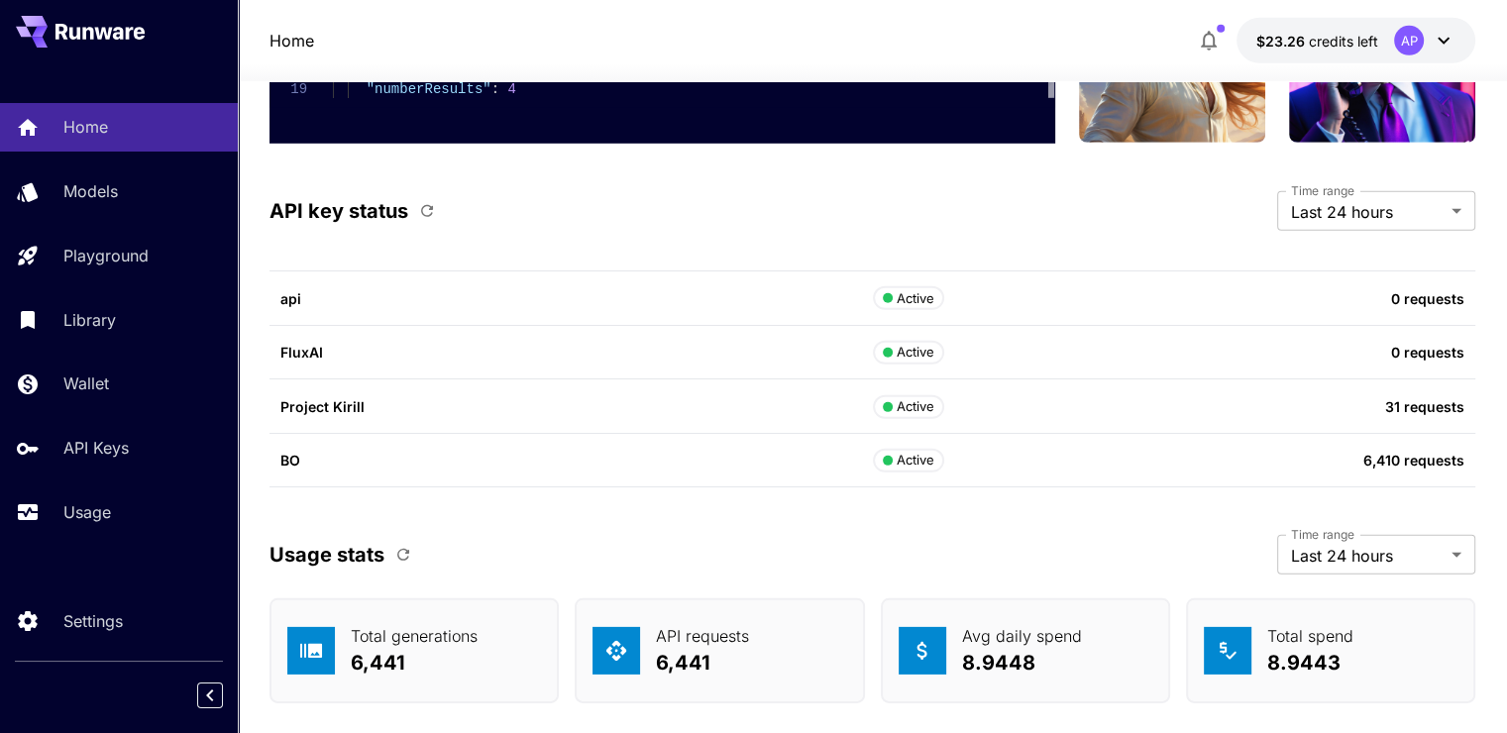
scroll to position [5946, 0]
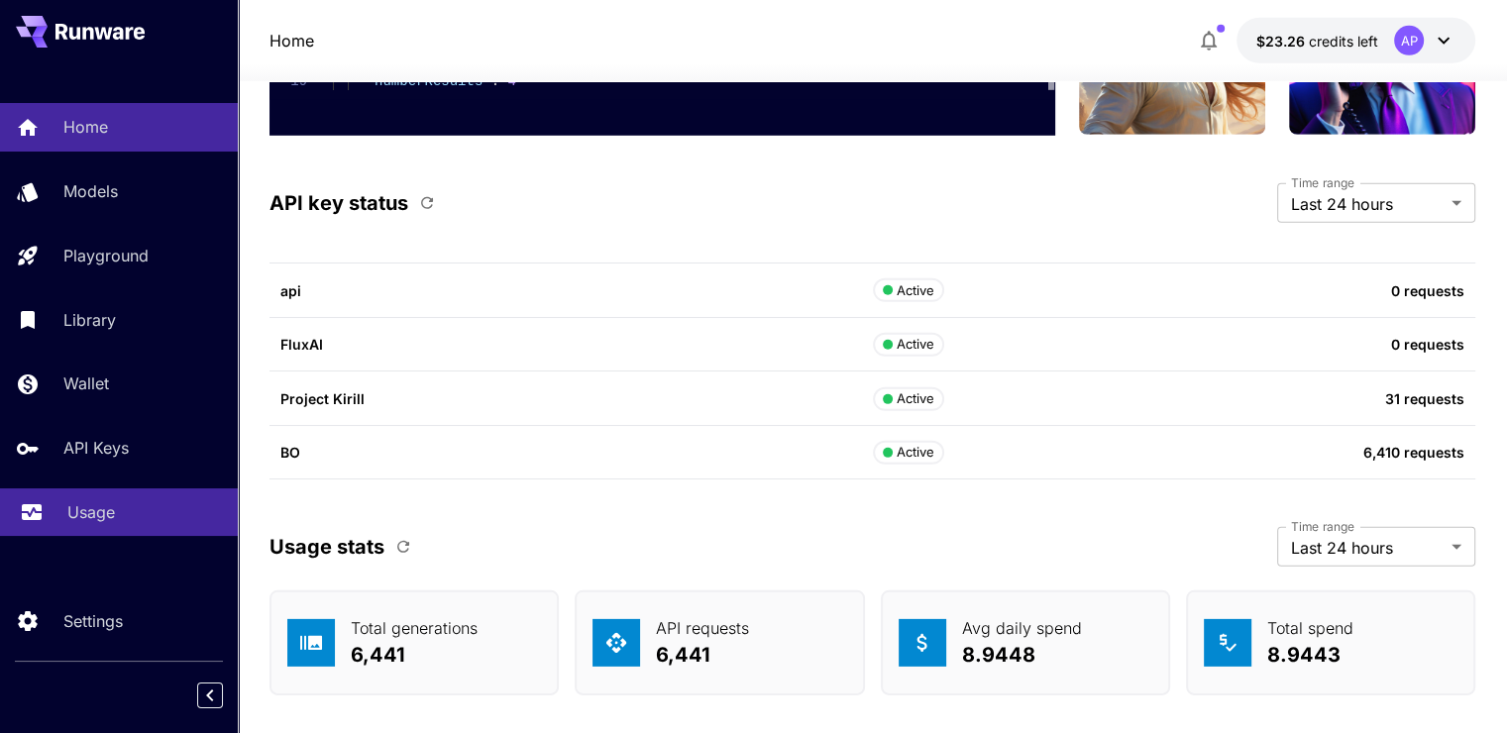
click at [109, 519] on p "Usage" at bounding box center [91, 512] width 48 height 24
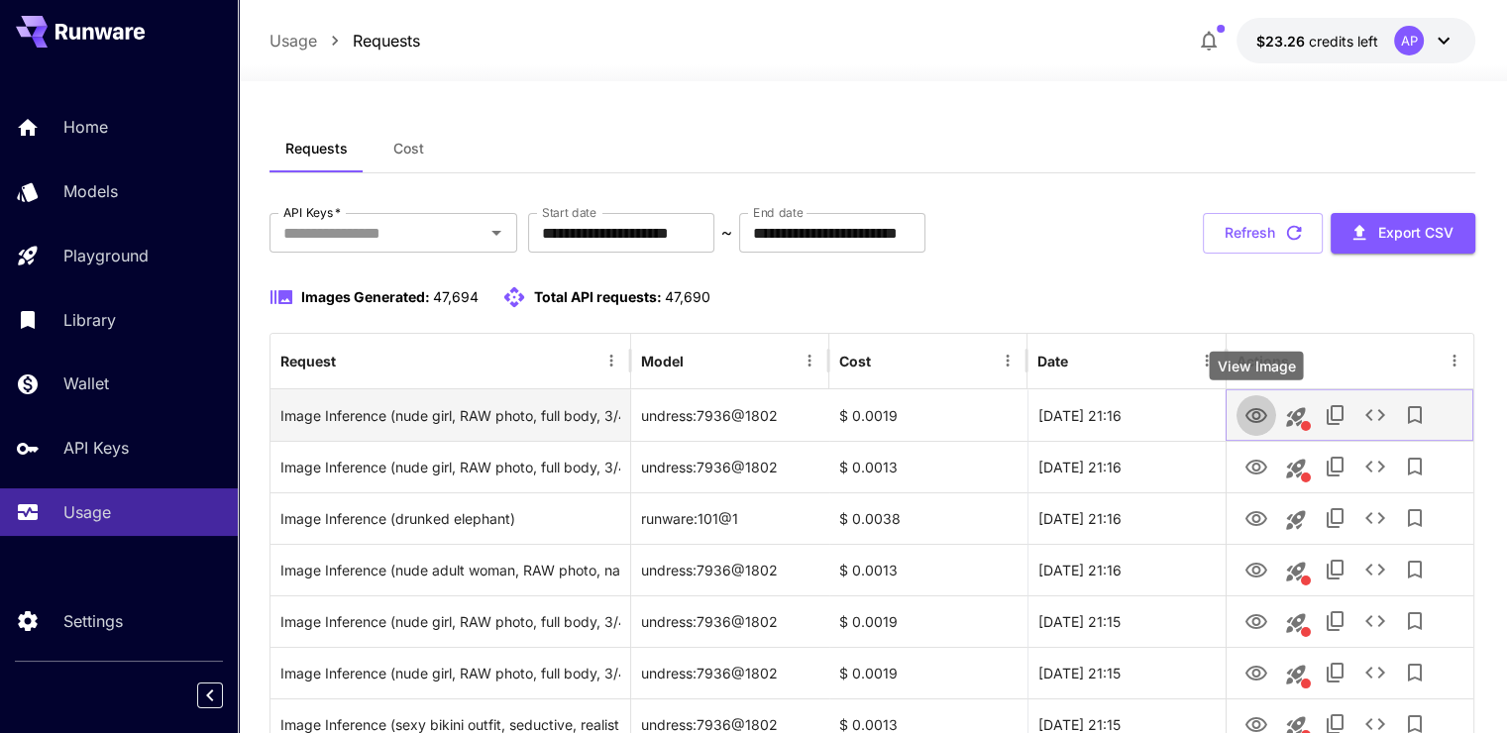
click at [1251, 416] on icon "View Image" at bounding box center [1257, 416] width 24 height 24
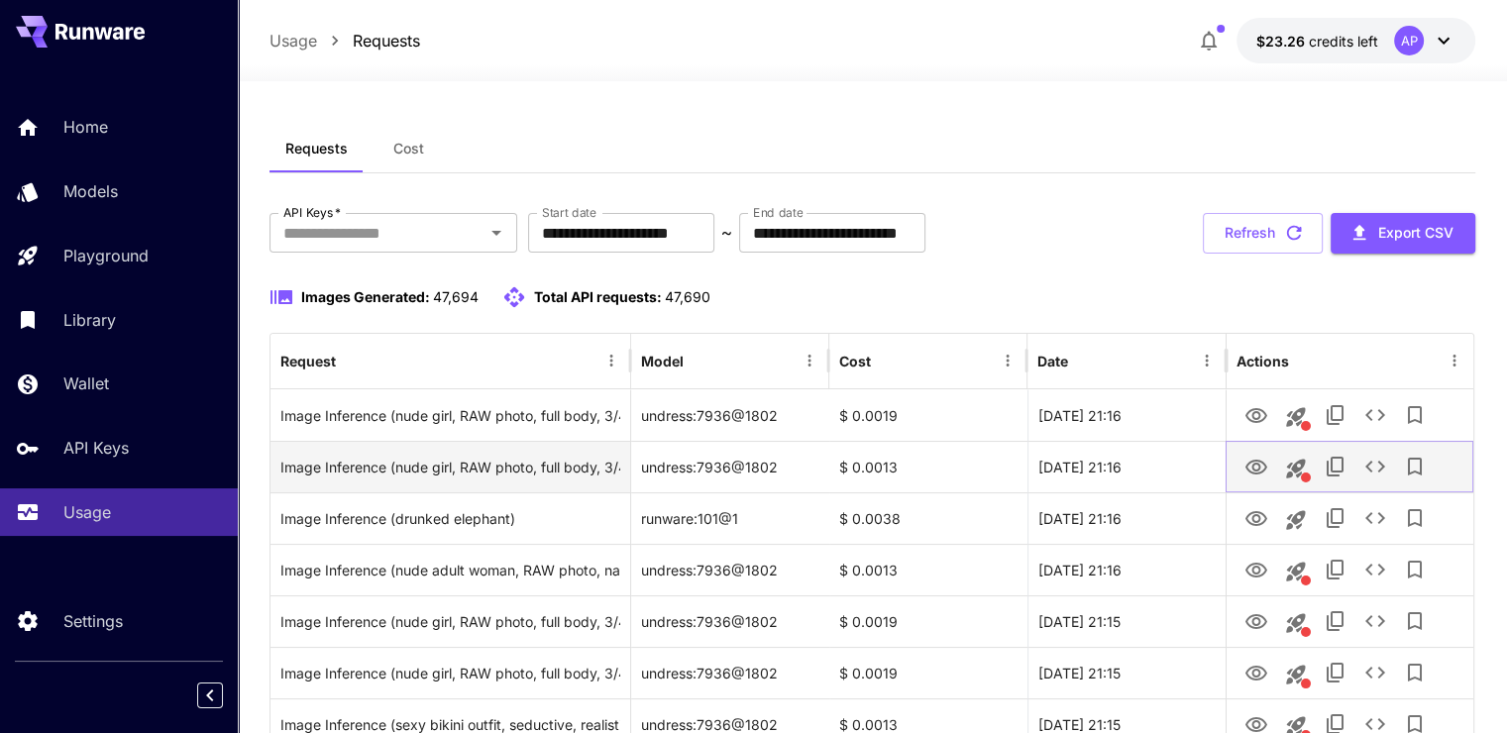
click at [1255, 462] on icon "View Image" at bounding box center [1257, 468] width 24 height 24
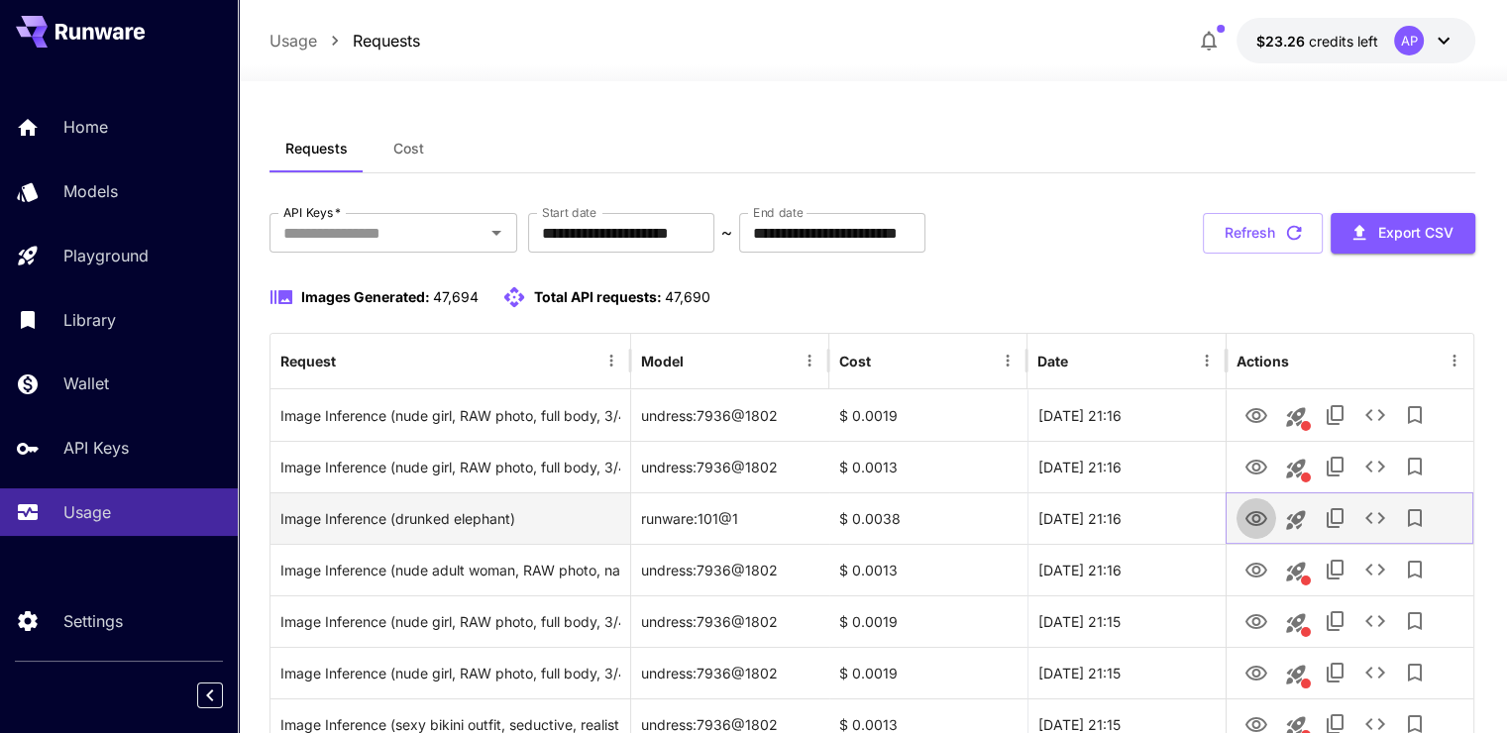
click at [1258, 524] on icon "View Image" at bounding box center [1257, 518] width 22 height 15
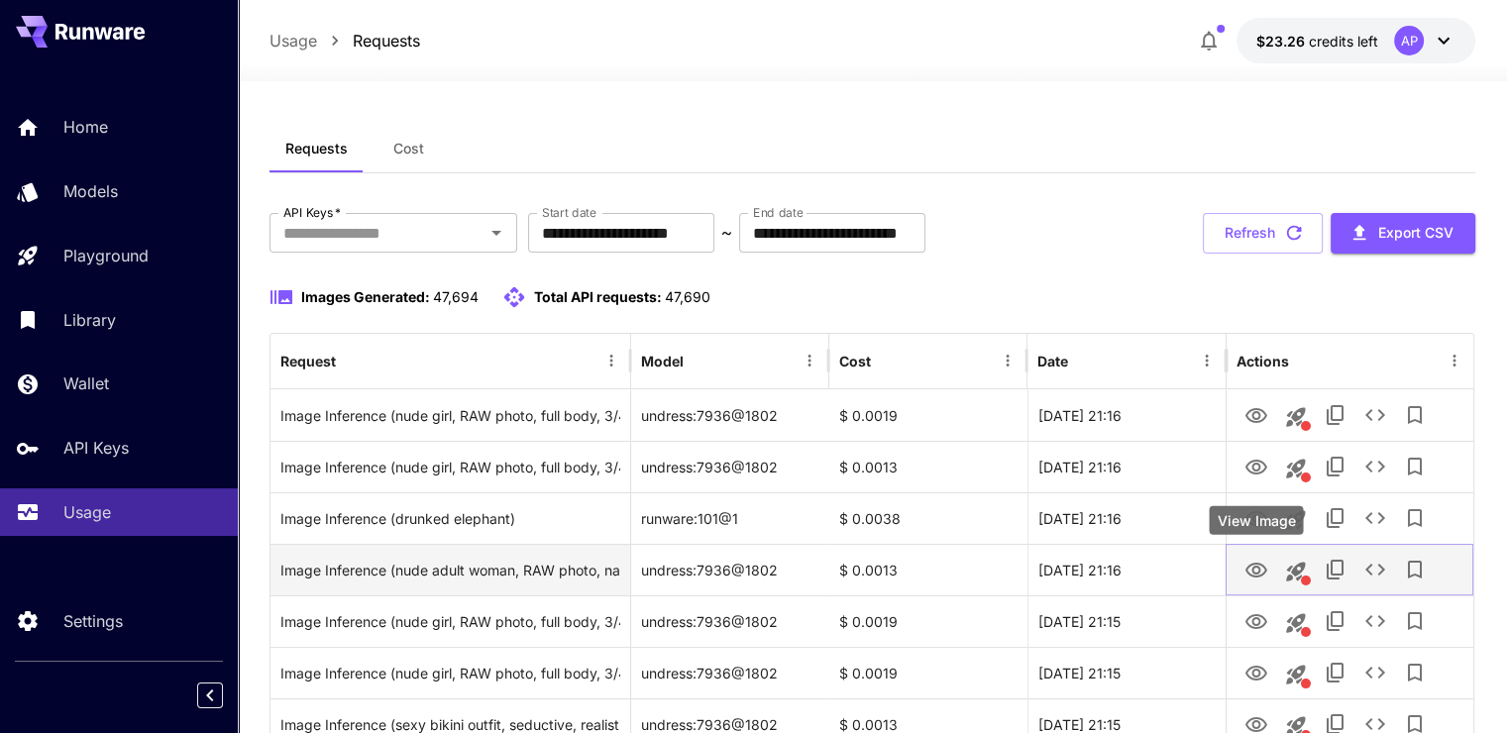
click at [1260, 567] on icon "View Image" at bounding box center [1257, 571] width 24 height 24
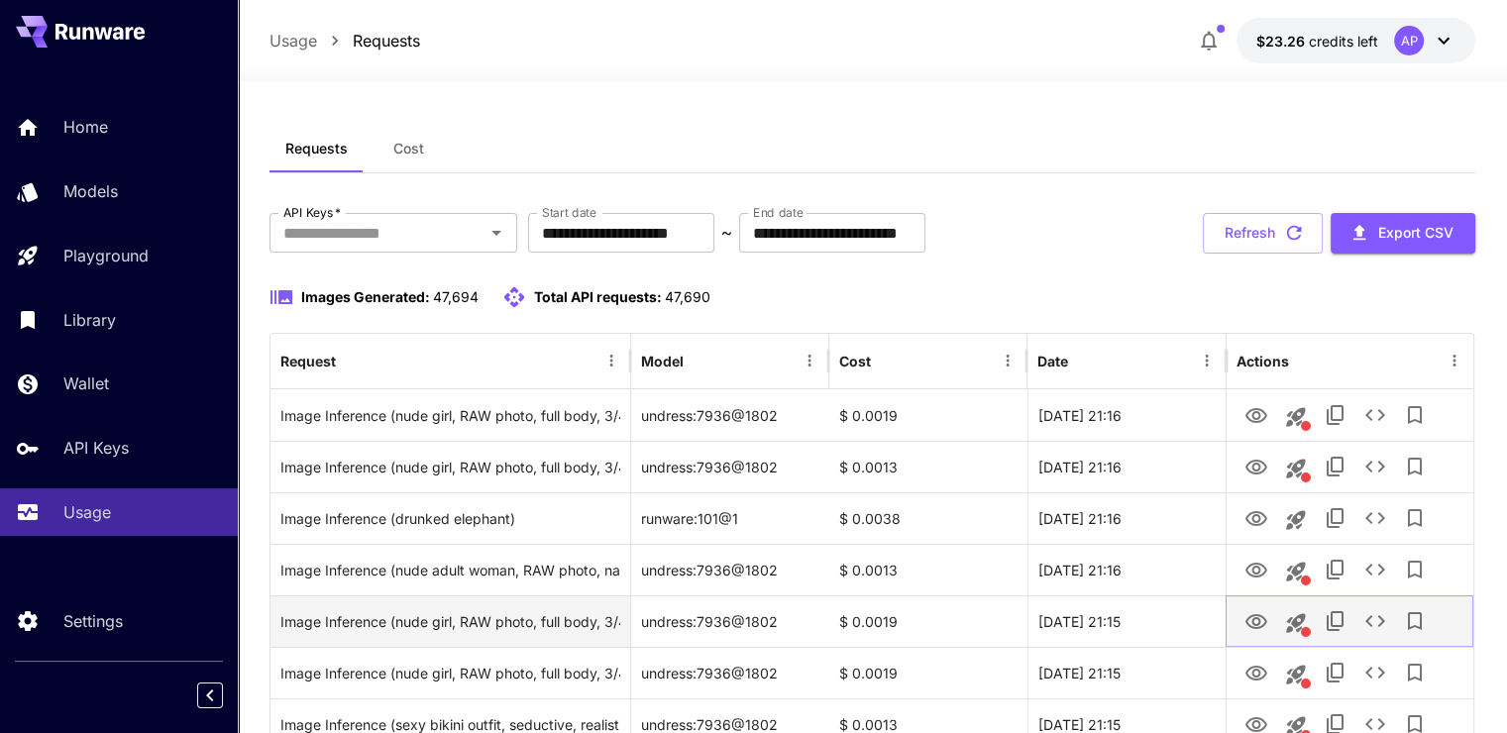
click at [1263, 604] on button "View Image" at bounding box center [1257, 620] width 40 height 41
click at [1263, 612] on icon "View Image" at bounding box center [1257, 622] width 24 height 24
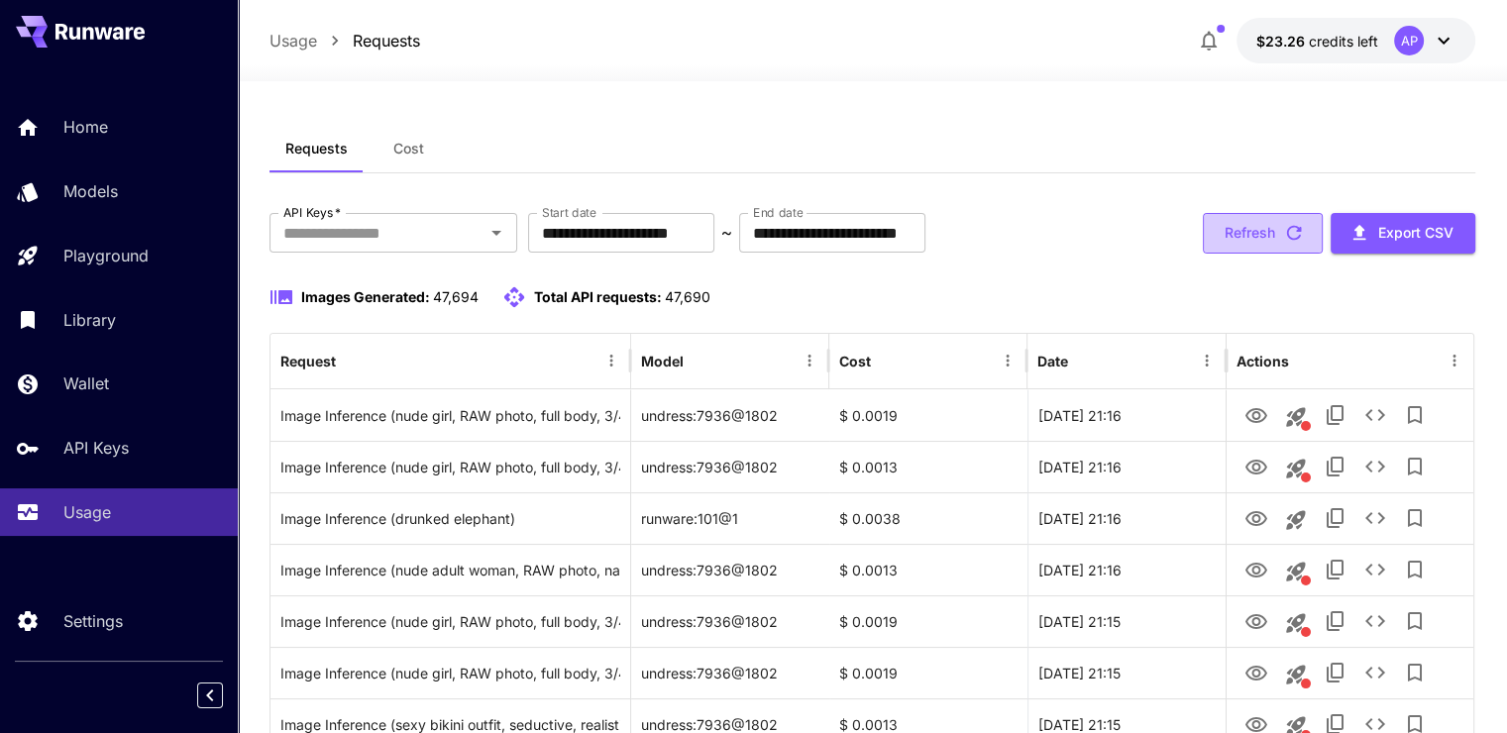
click at [1220, 242] on button "Refresh" at bounding box center [1263, 233] width 120 height 41
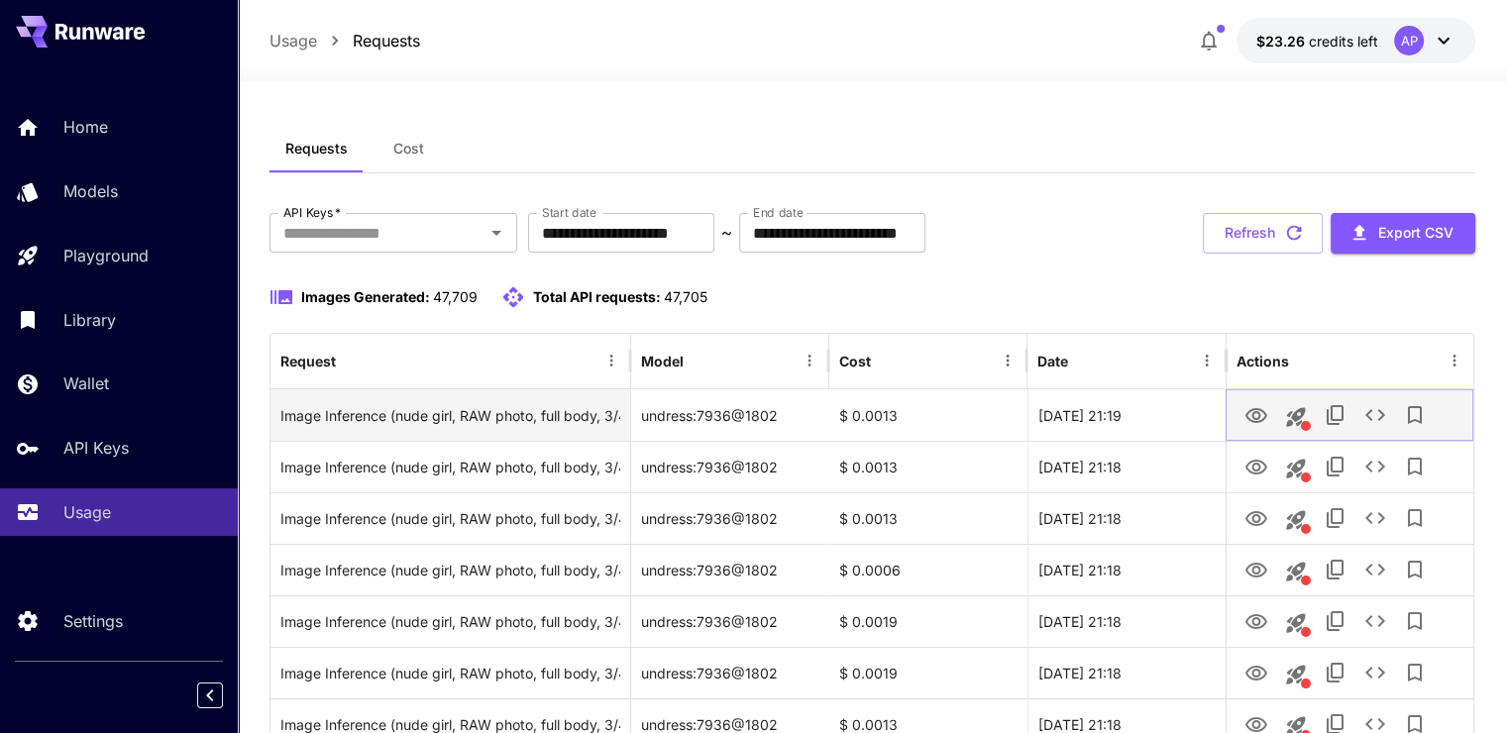
click at [1252, 404] on icon "View Image" at bounding box center [1257, 416] width 24 height 24
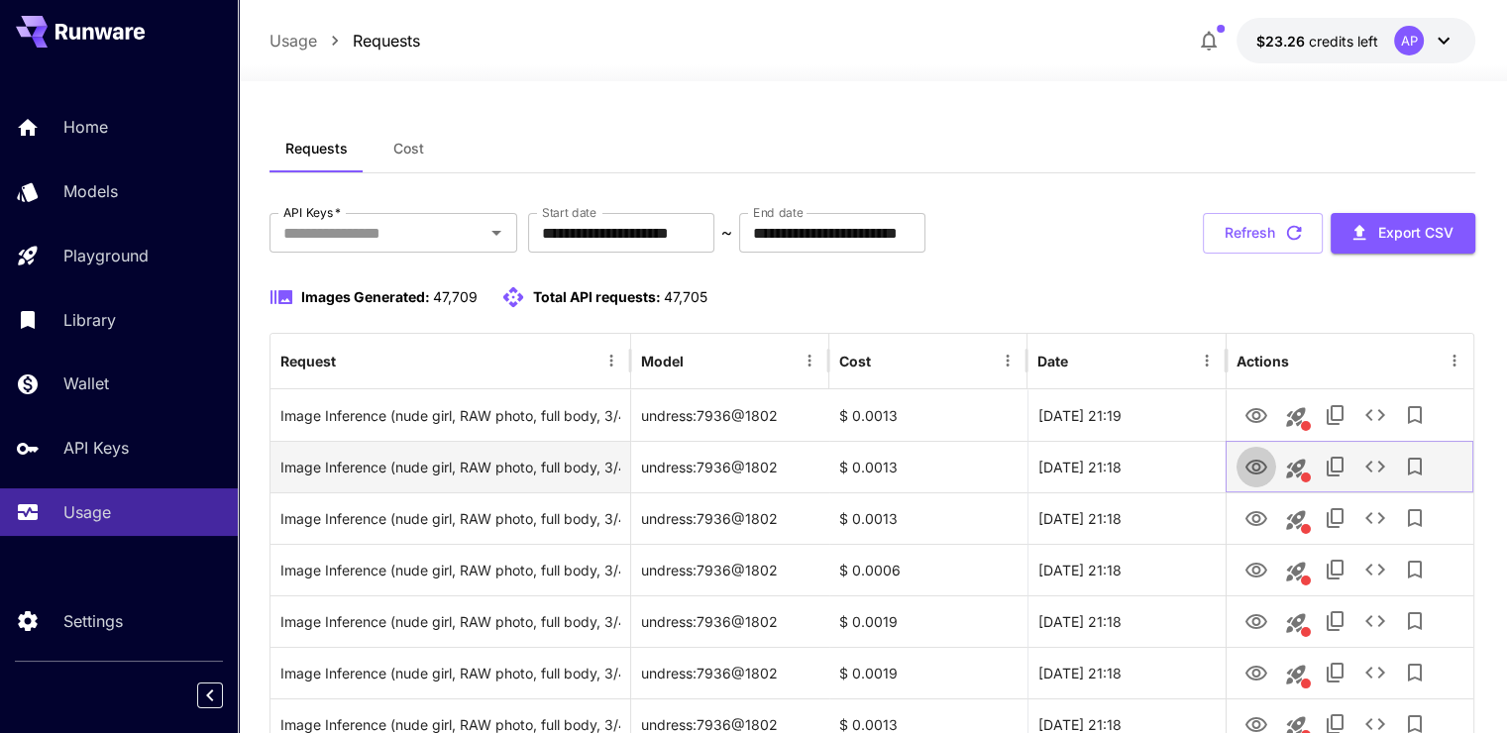
click at [1248, 464] on icon "View Image" at bounding box center [1257, 467] width 22 height 15
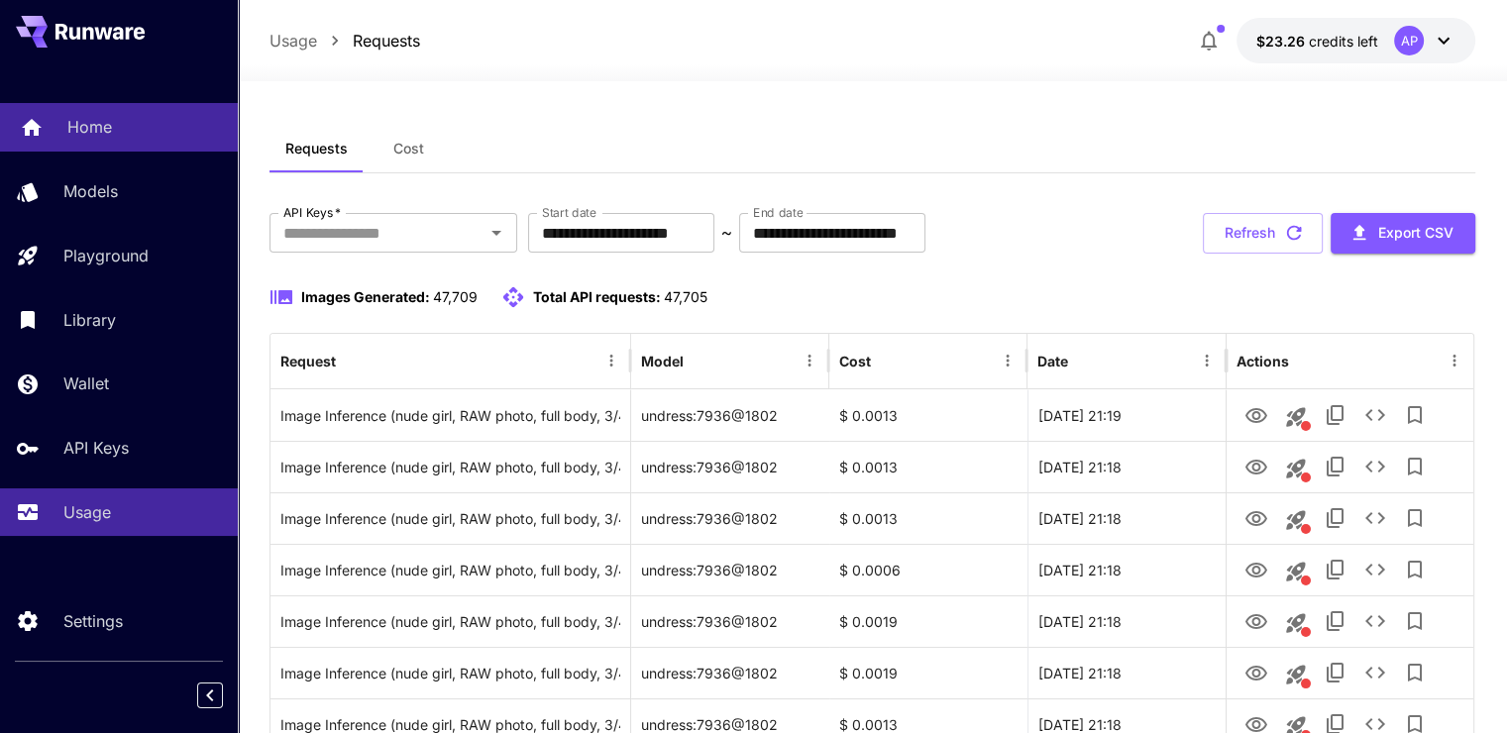
click at [136, 147] on link "Home" at bounding box center [119, 127] width 238 height 49
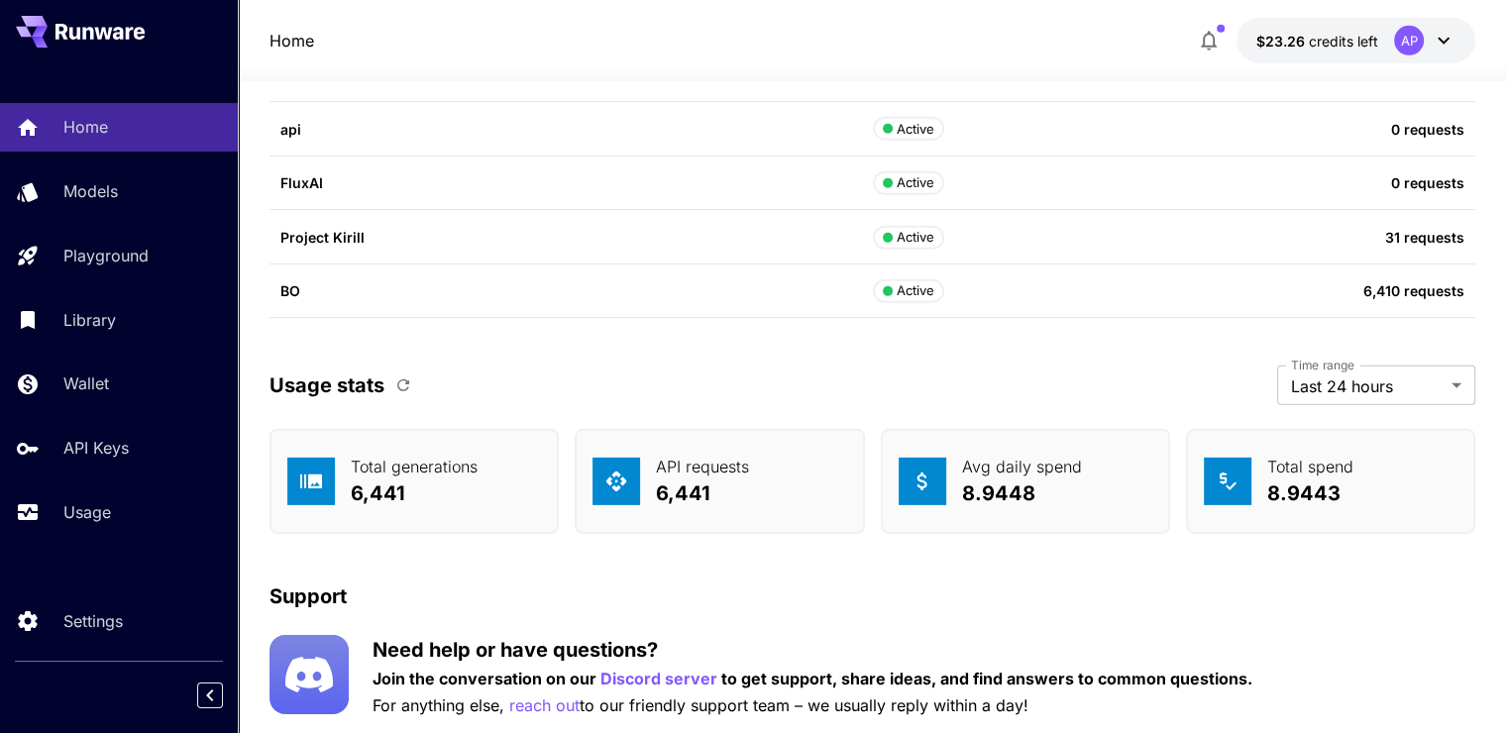
scroll to position [5866, 0]
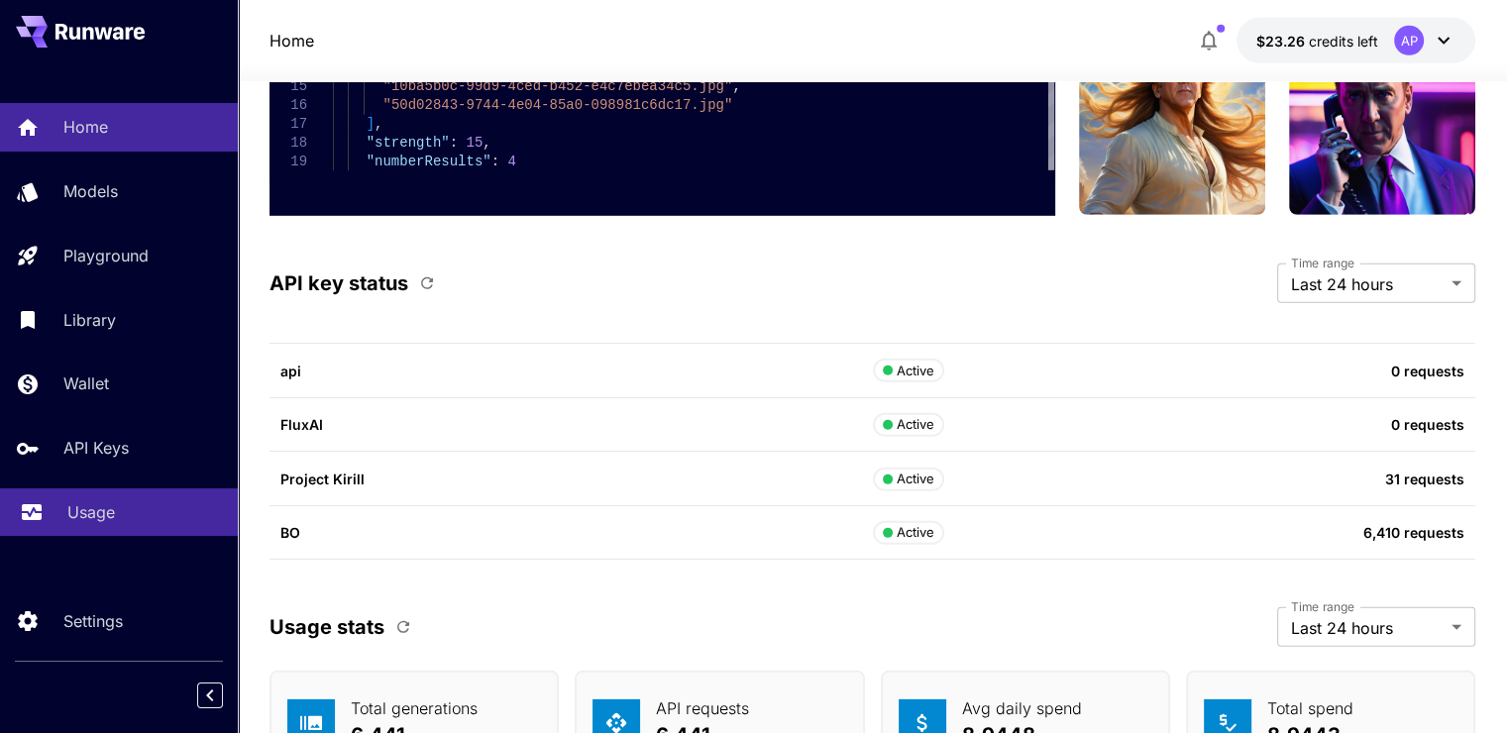
click at [137, 499] on link "Usage" at bounding box center [119, 513] width 238 height 49
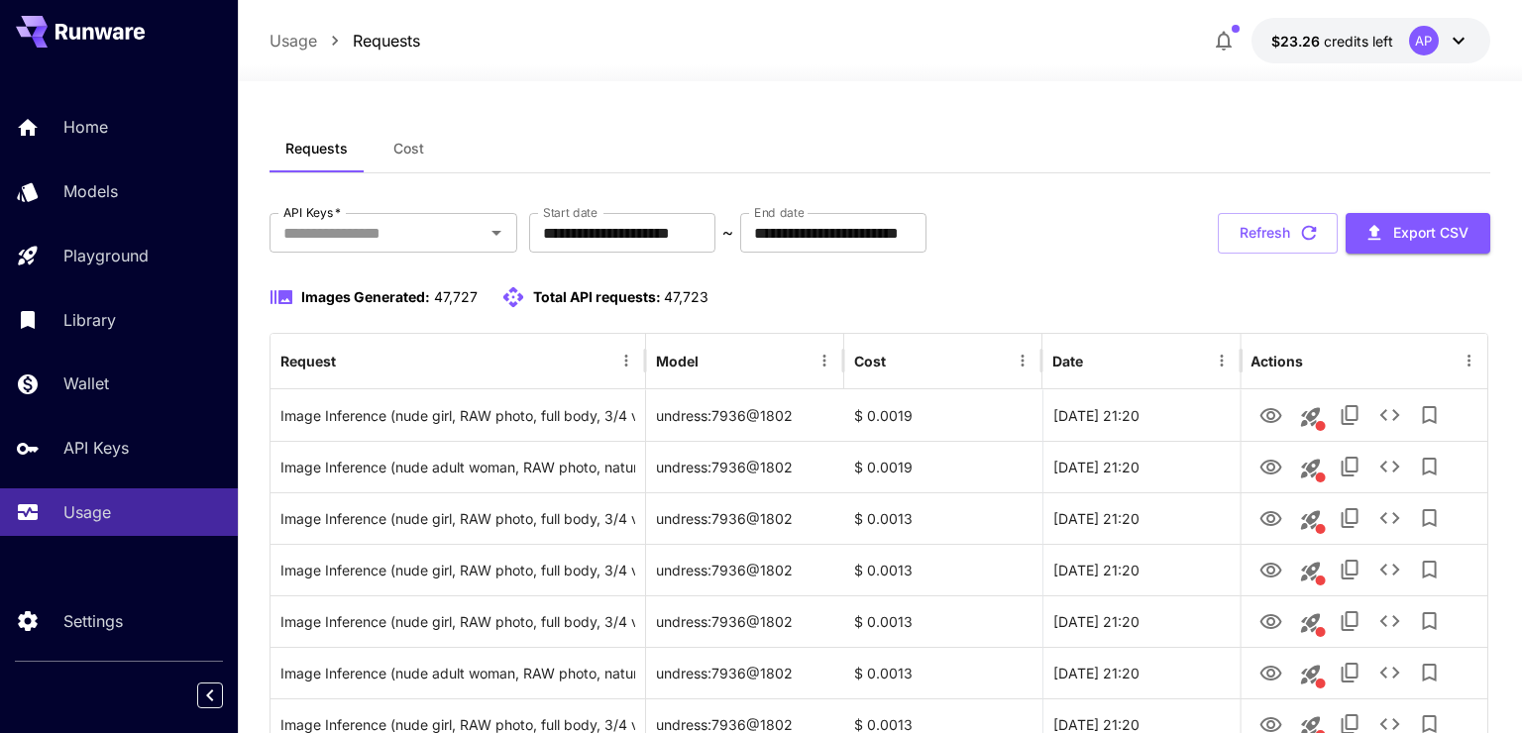
click at [408, 156] on span "Cost" at bounding box center [408, 149] width 31 height 18
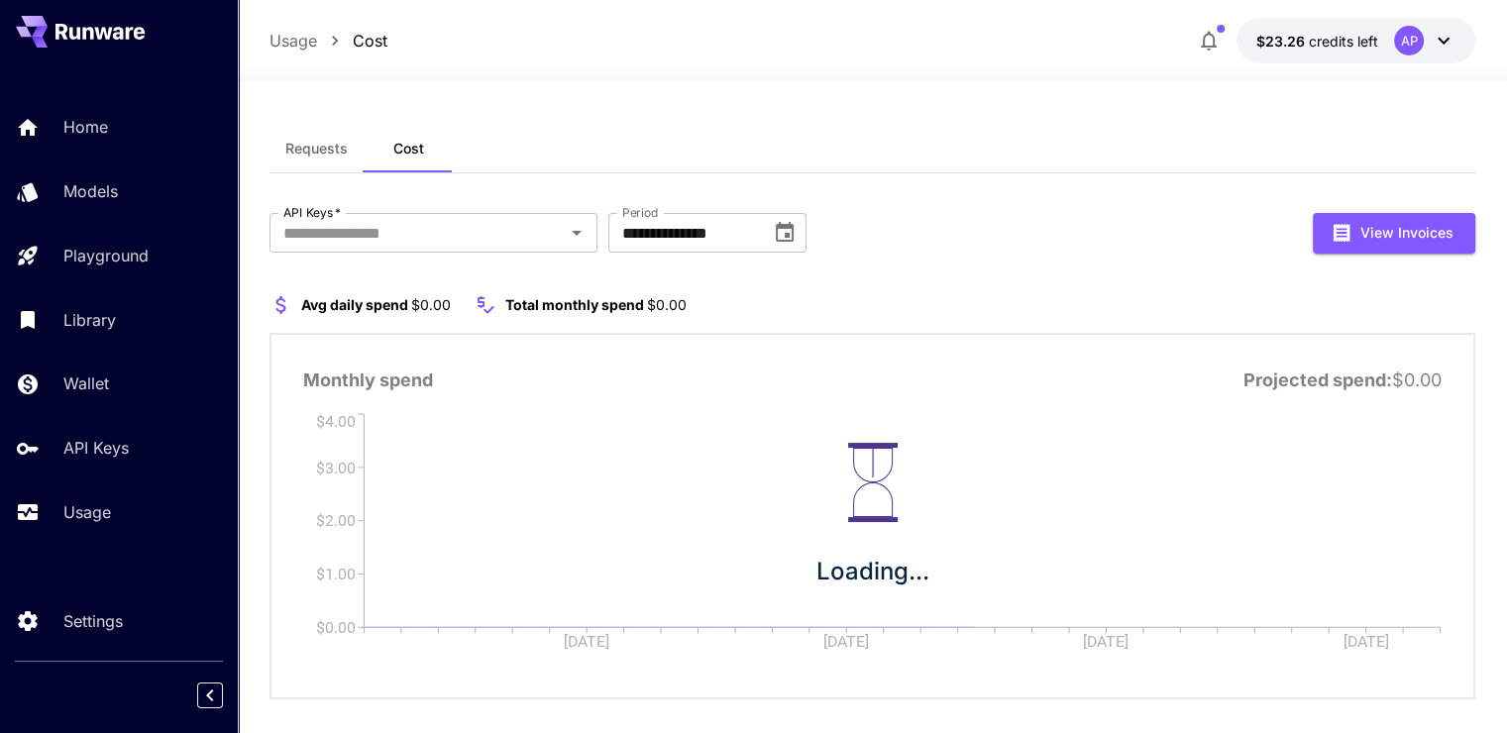
click at [354, 153] on button "Requests" at bounding box center [317, 149] width 94 height 48
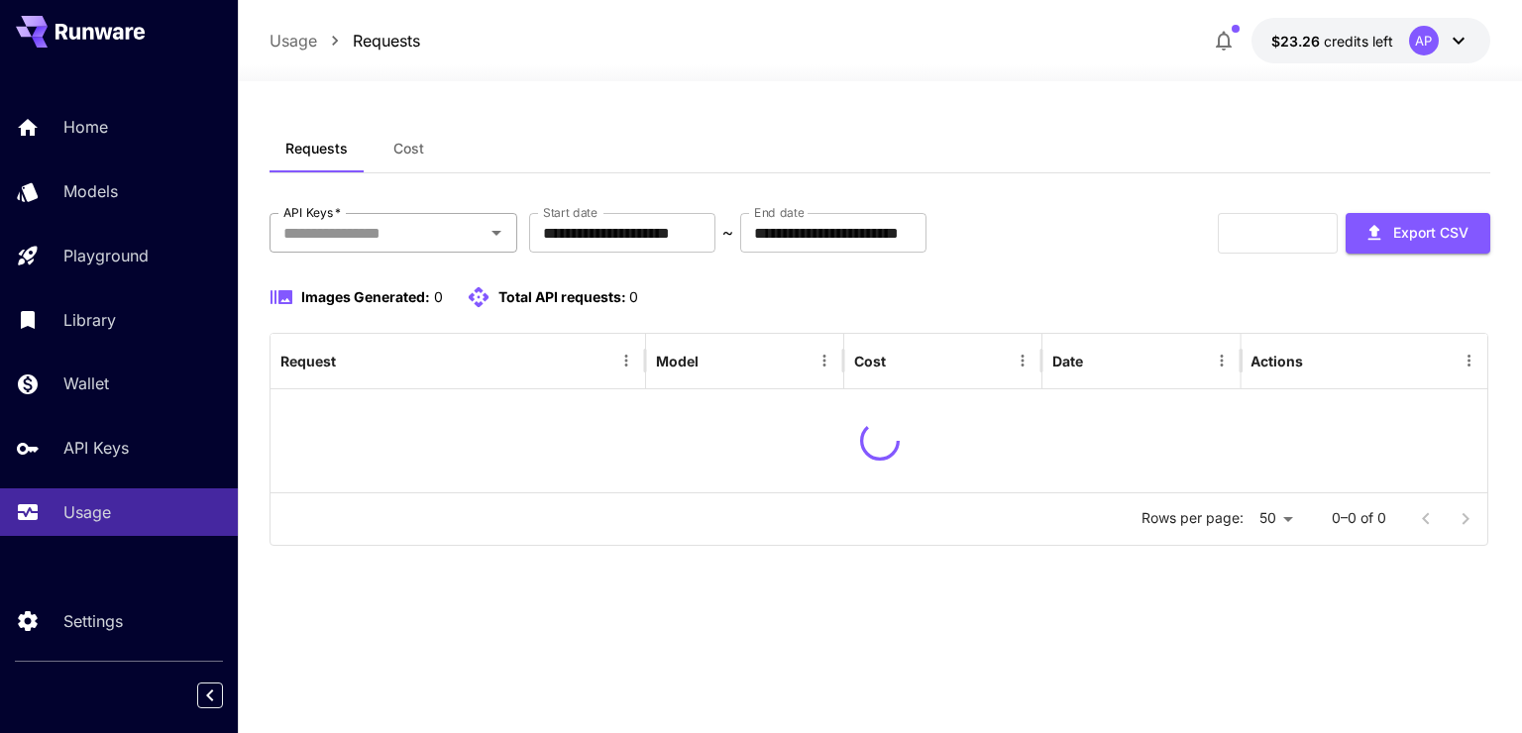
click at [491, 217] on div "API Keys   *" at bounding box center [394, 233] width 248 height 40
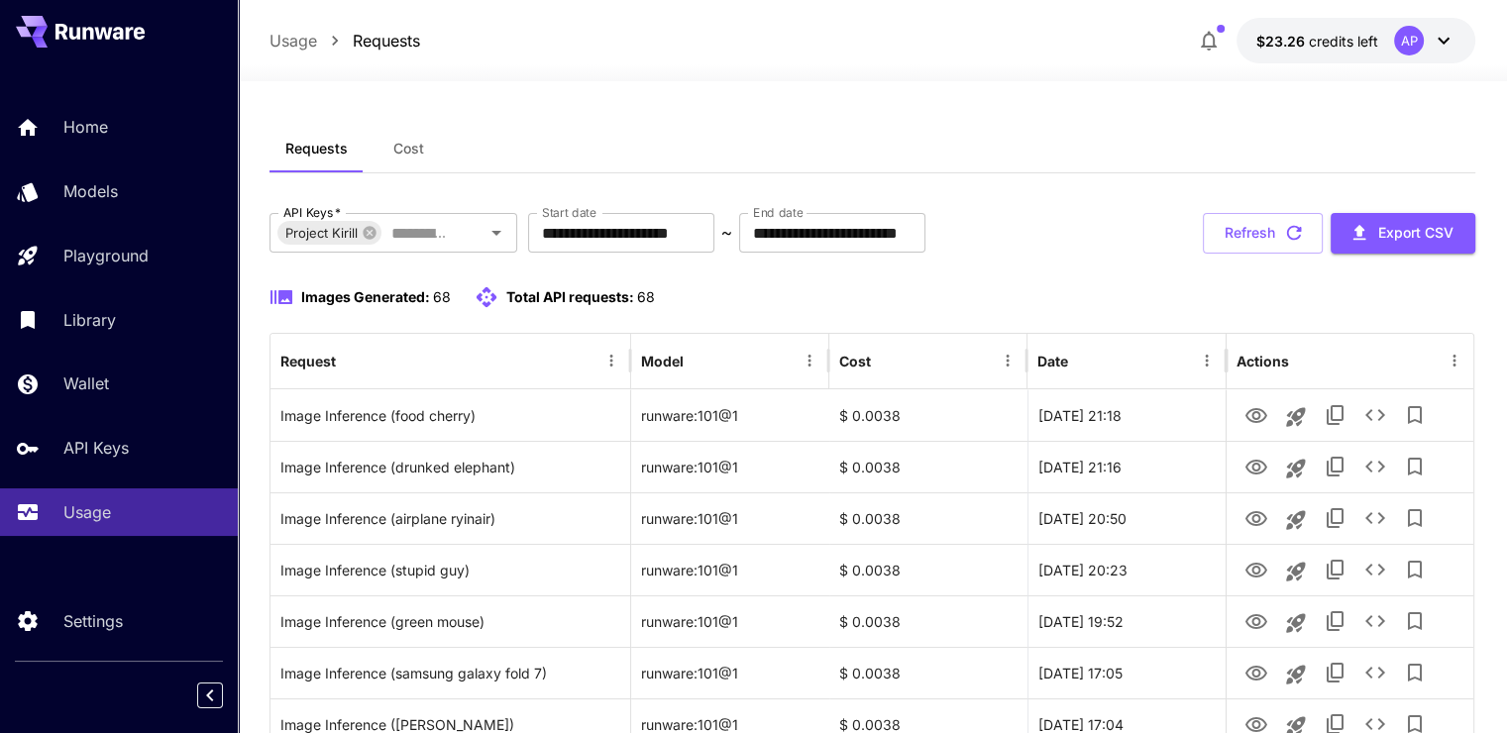
scroll to position [99, 0]
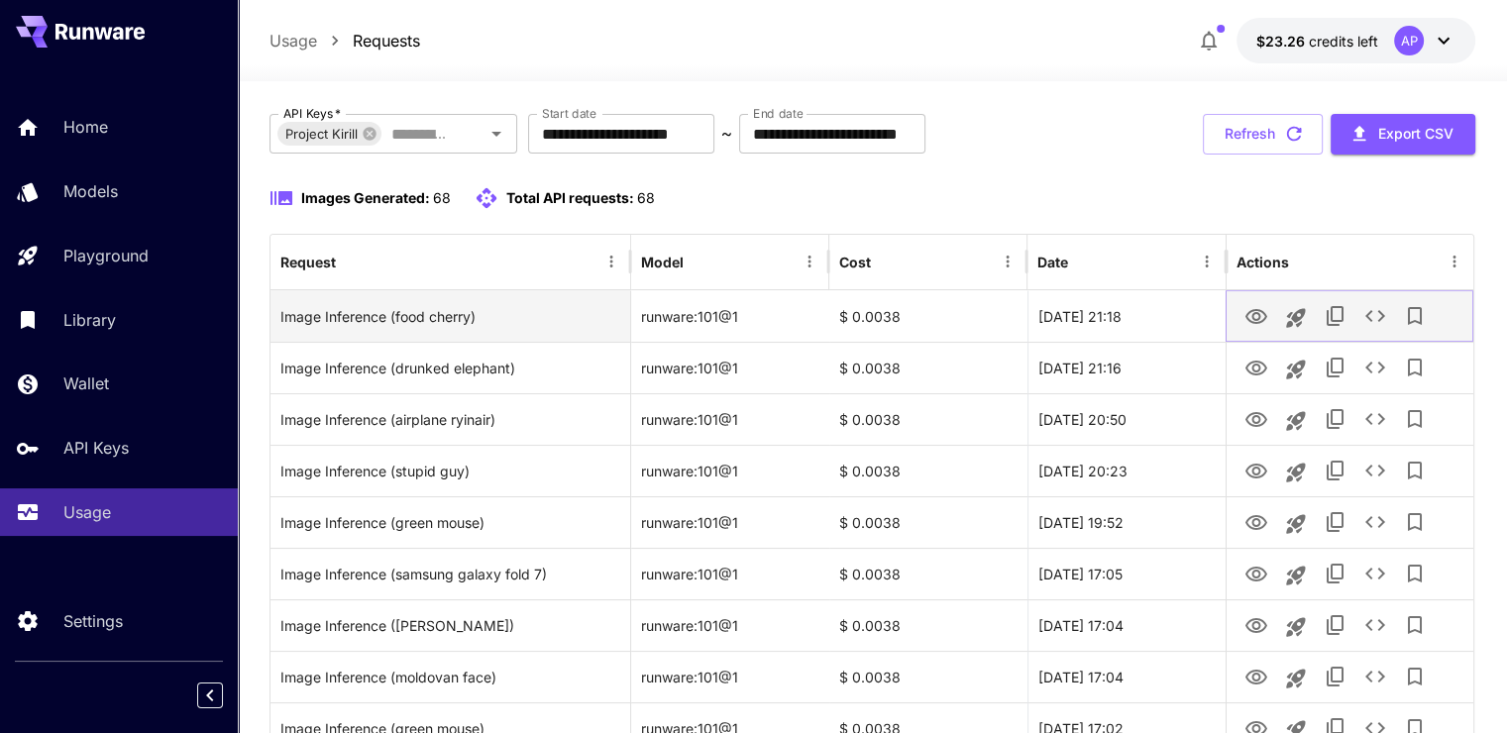
click at [1259, 311] on icon "View Image" at bounding box center [1257, 317] width 24 height 24
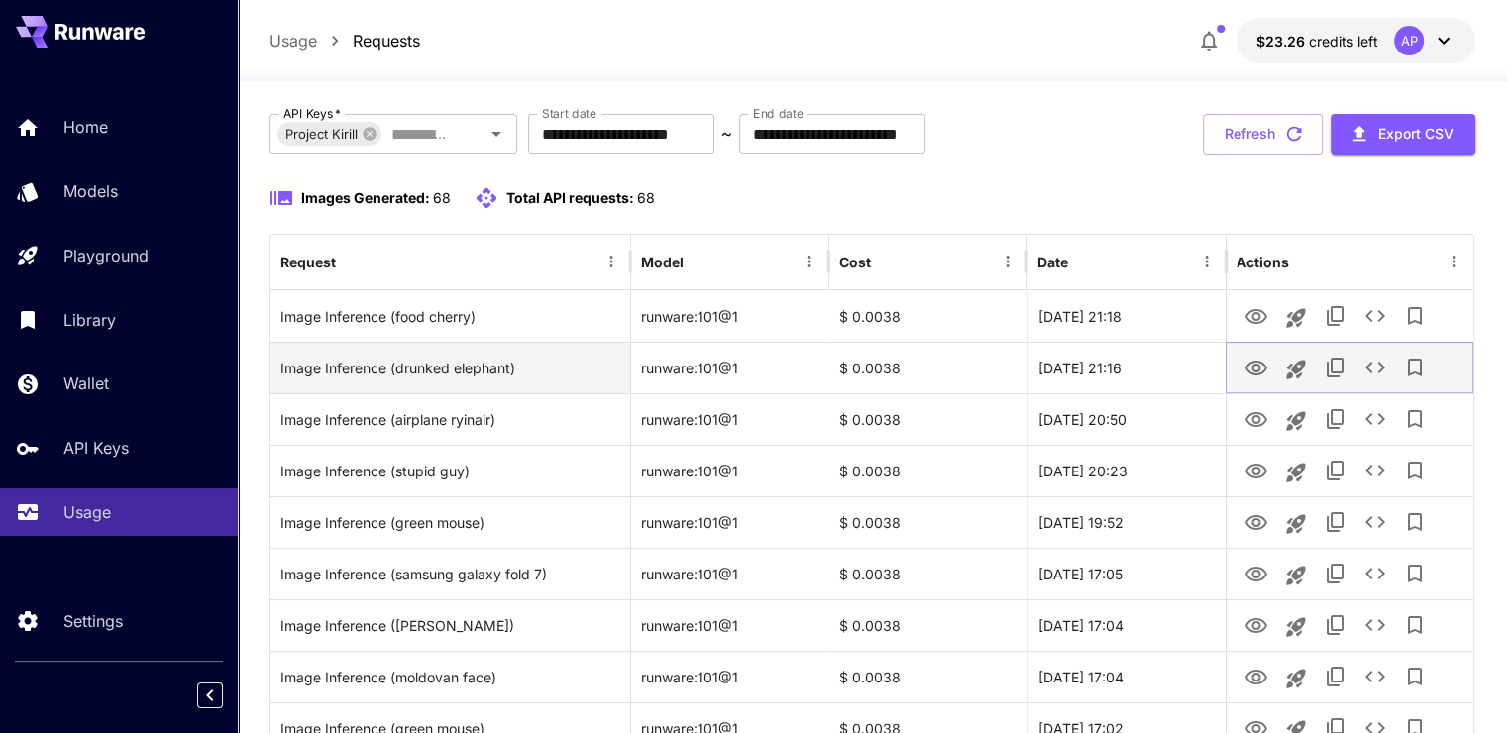
click at [1252, 379] on icon "View Image" at bounding box center [1257, 369] width 24 height 24
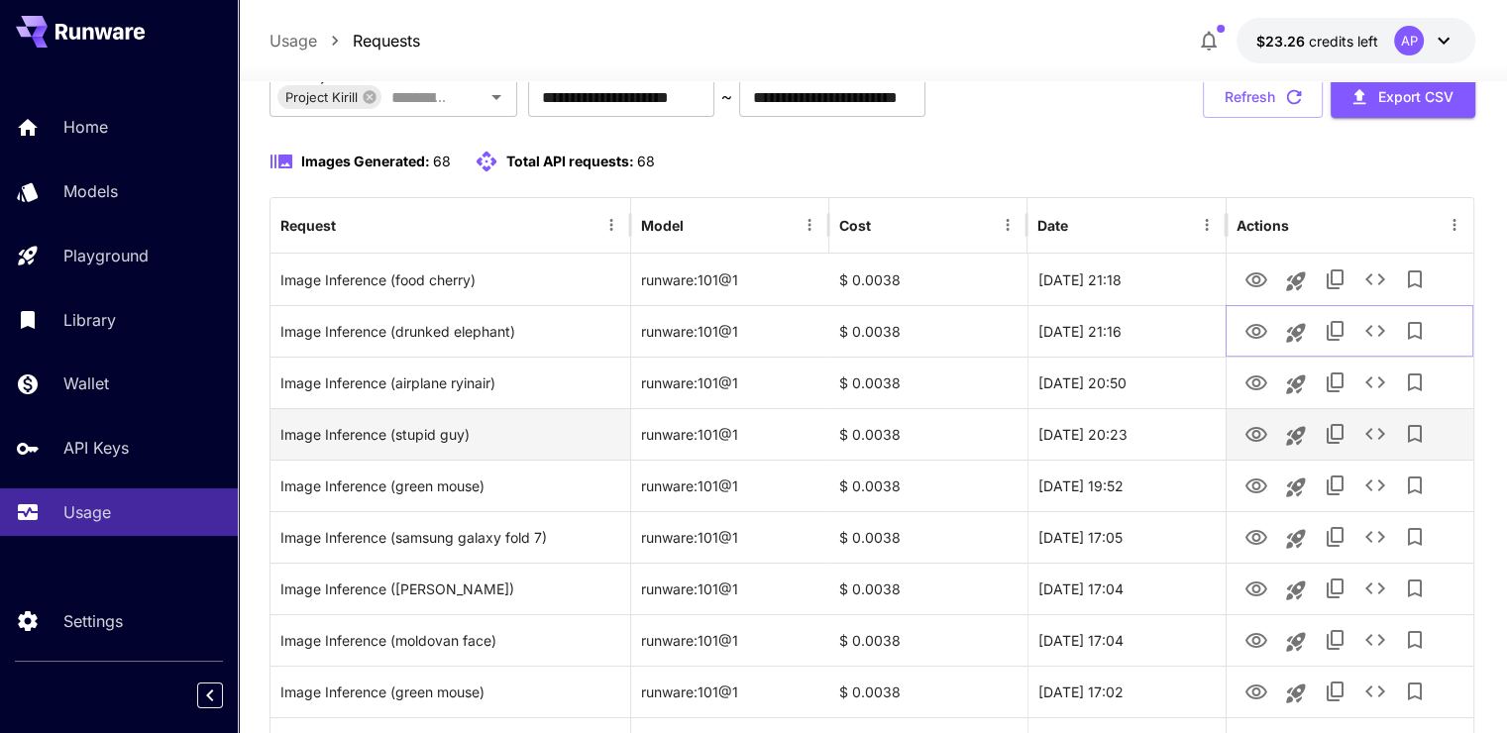
scroll to position [198, 0]
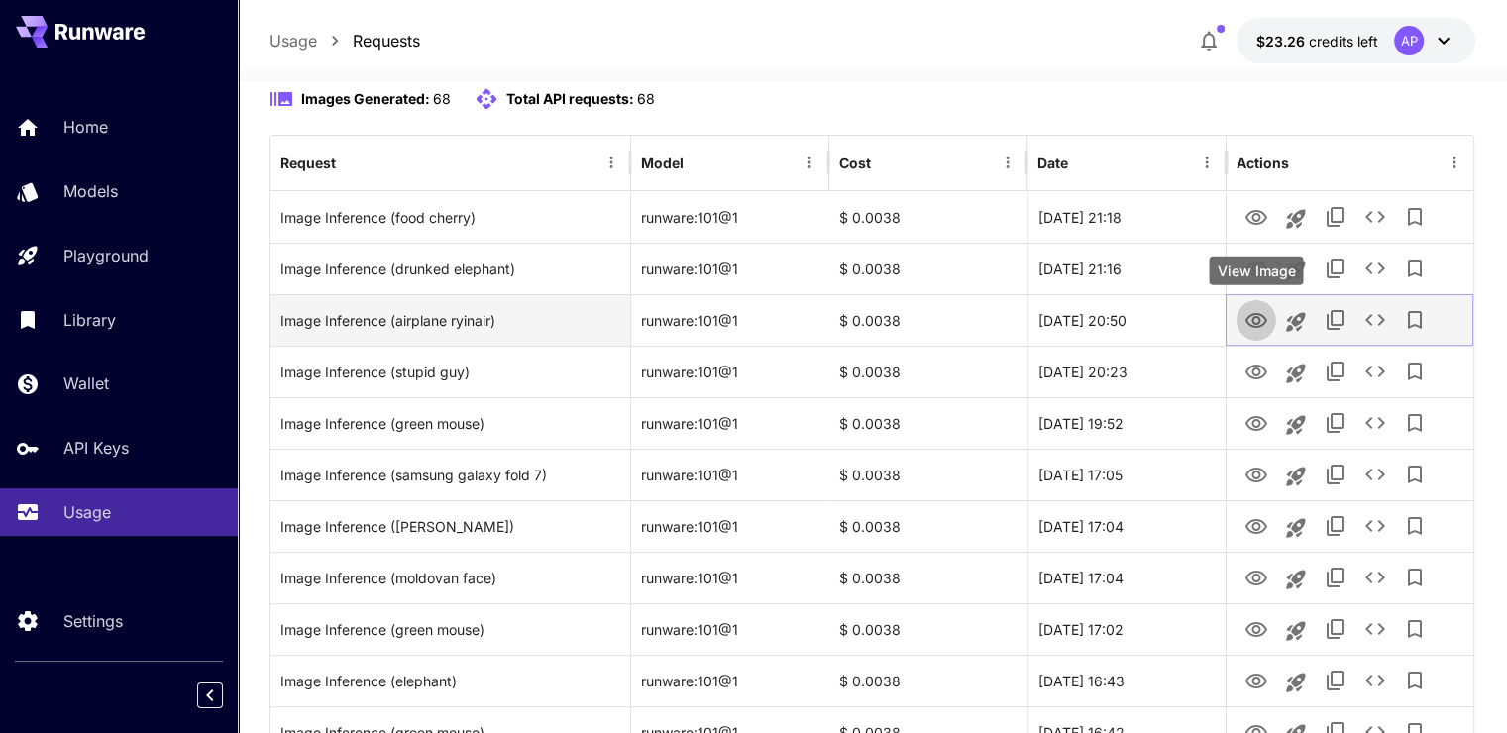
click at [1257, 329] on icon "View Image" at bounding box center [1257, 321] width 24 height 24
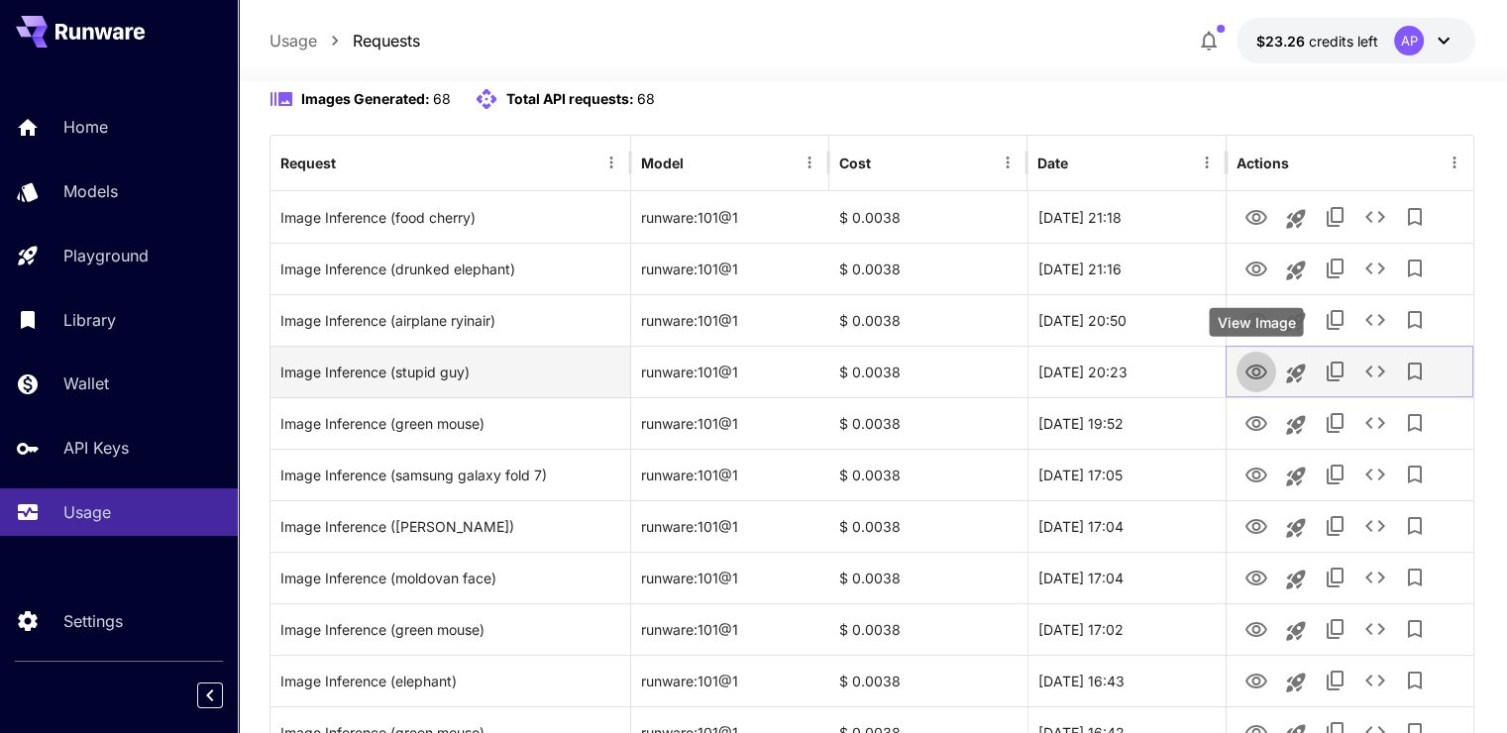
click at [1264, 375] on icon "View Image" at bounding box center [1257, 373] width 24 height 24
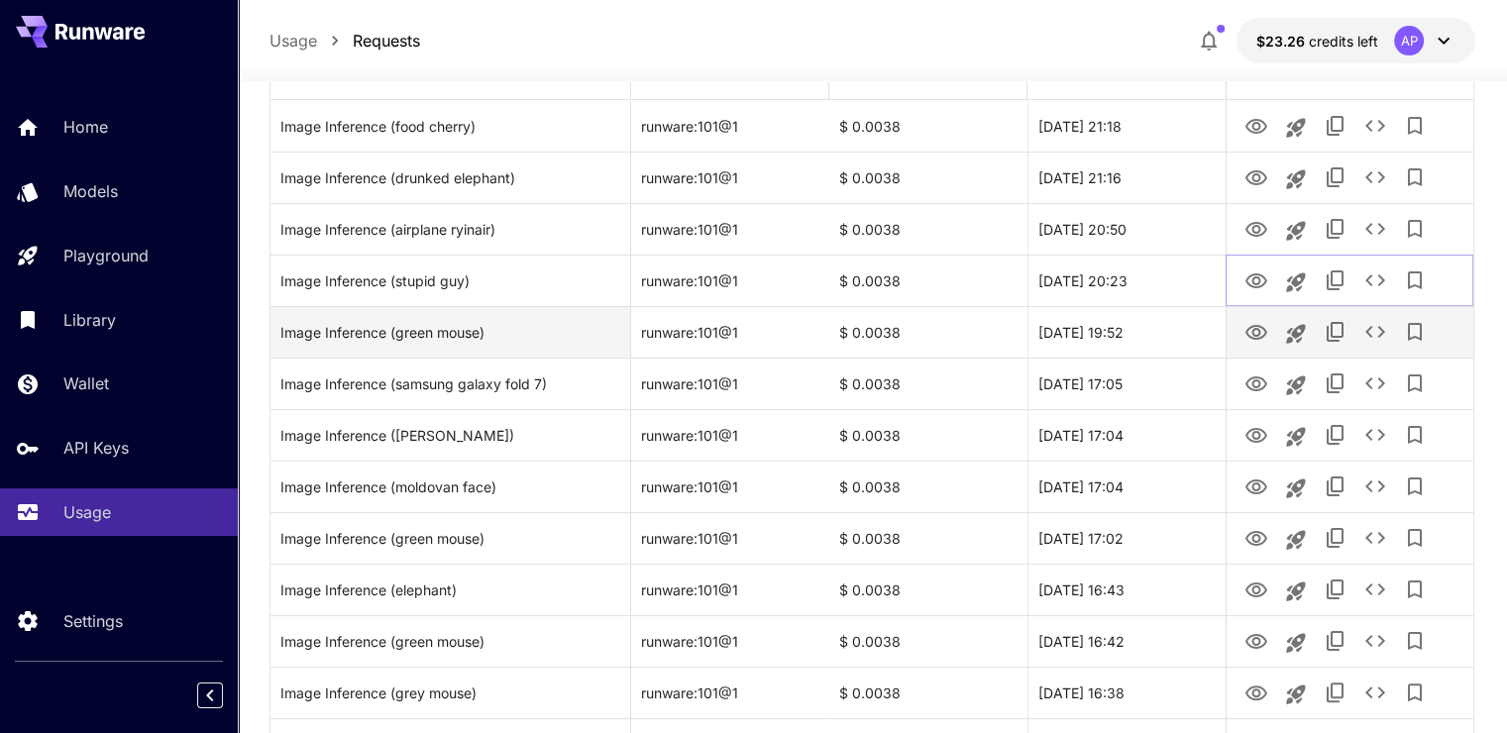
scroll to position [297, 0]
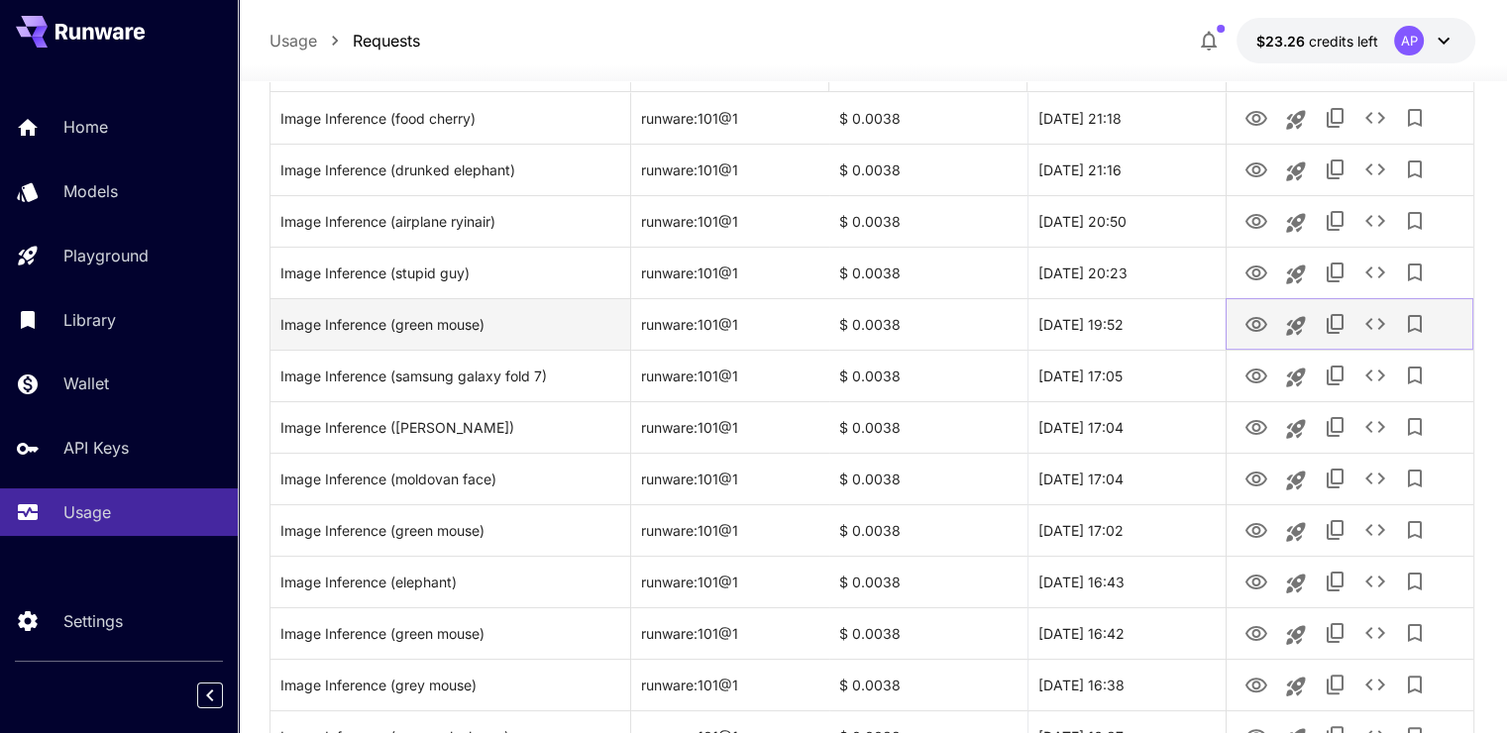
click at [1249, 324] on icon "View Image" at bounding box center [1257, 325] width 24 height 24
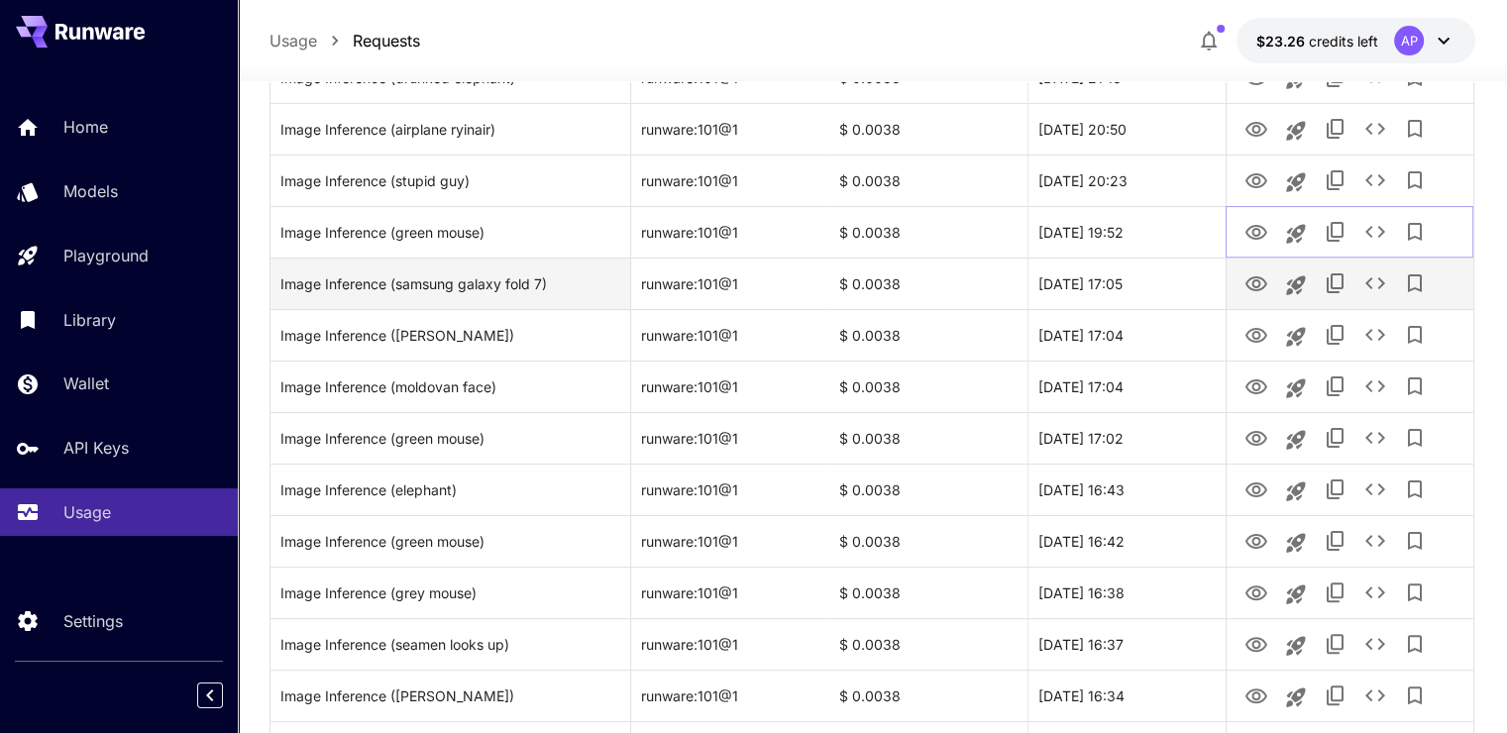
scroll to position [396, 0]
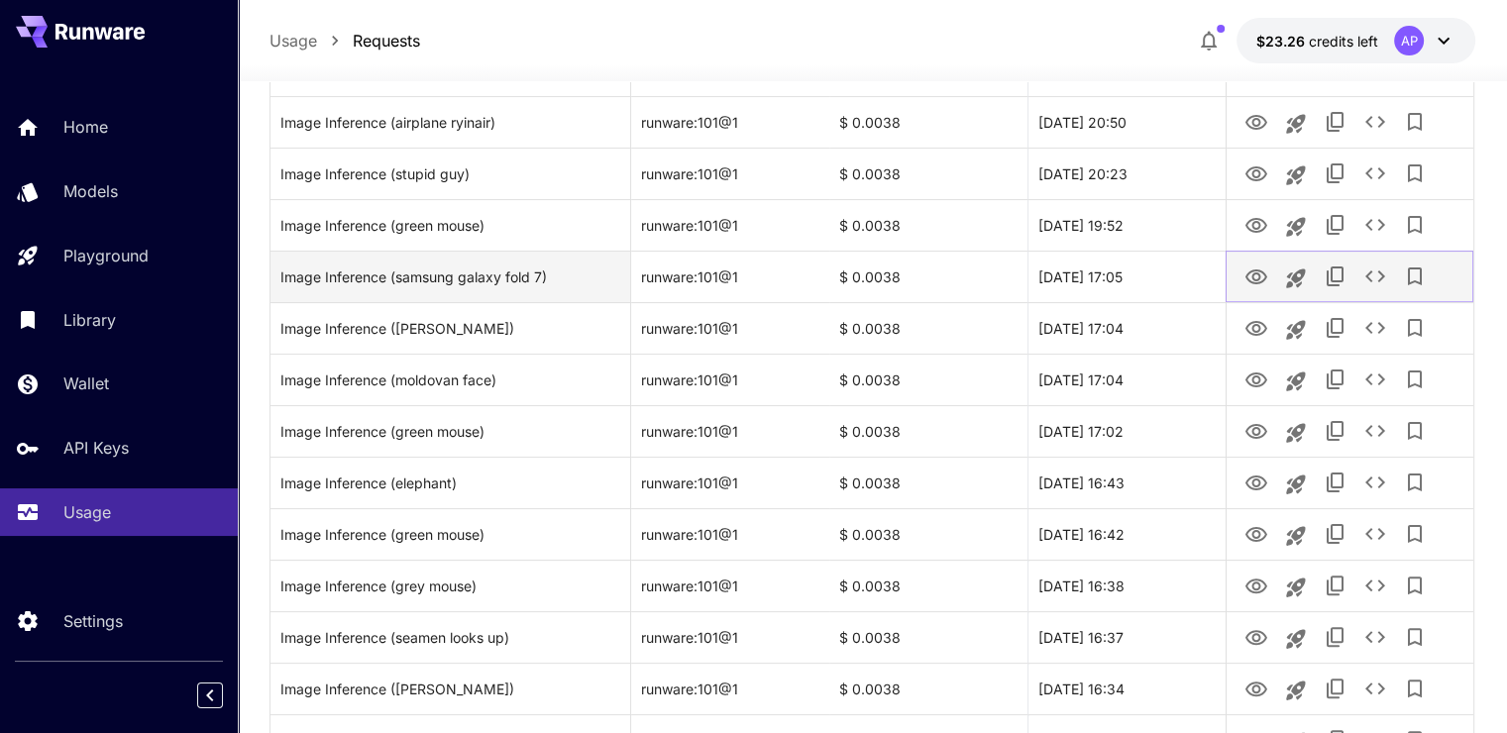
click at [1270, 284] on button "View Image" at bounding box center [1257, 276] width 40 height 41
click at [1264, 280] on icon "View Image" at bounding box center [1257, 278] width 24 height 24
